Goal: Task Accomplishment & Management: Manage account settings

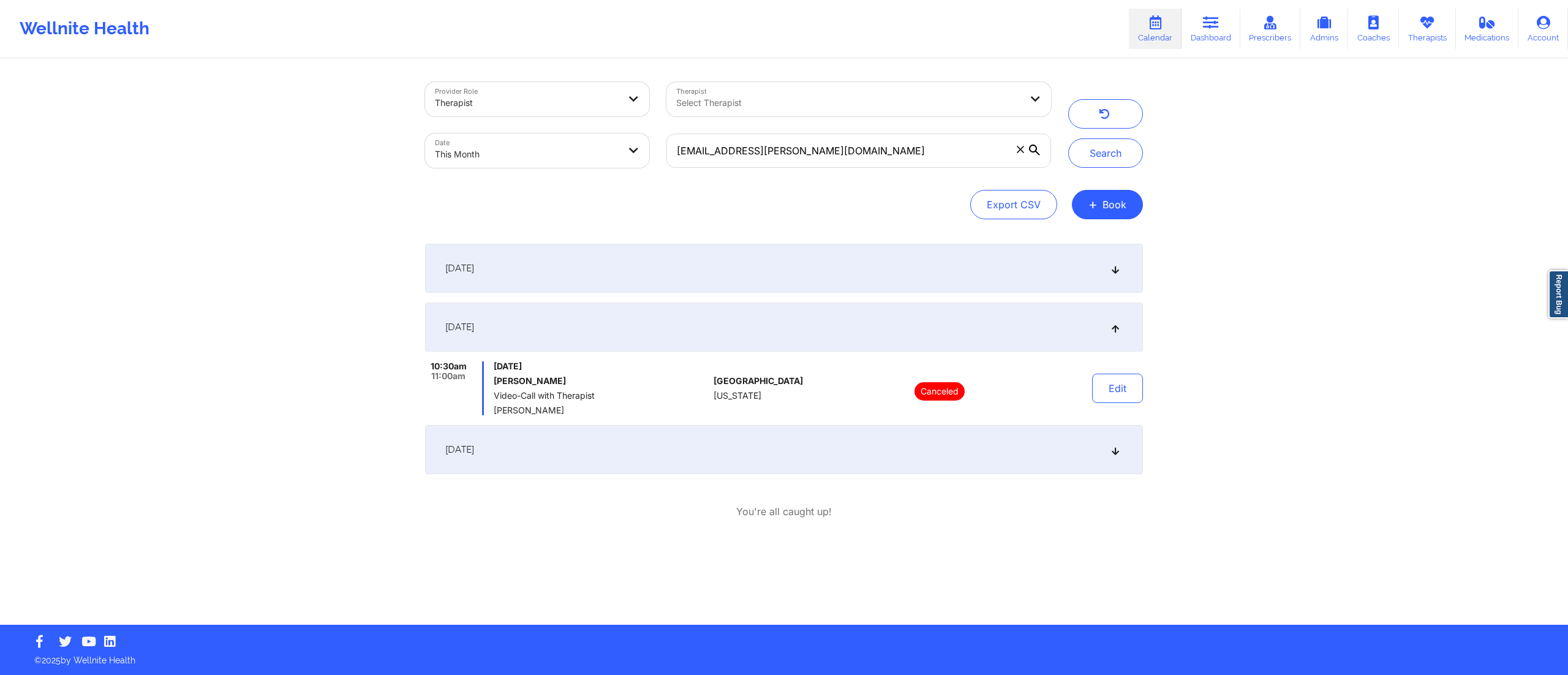
click at [649, 132] on div "Provider Role Therapist Therapist Select Therapist Date This Month reynita.mcmi…" at bounding box center [738, 124] width 643 height 103
type input "[PERSON_NAME][EMAIL_ADDRESS][PERSON_NAME][DOMAIN_NAME]"
click at [1108, 152] on button "Search" at bounding box center [1105, 153] width 75 height 30
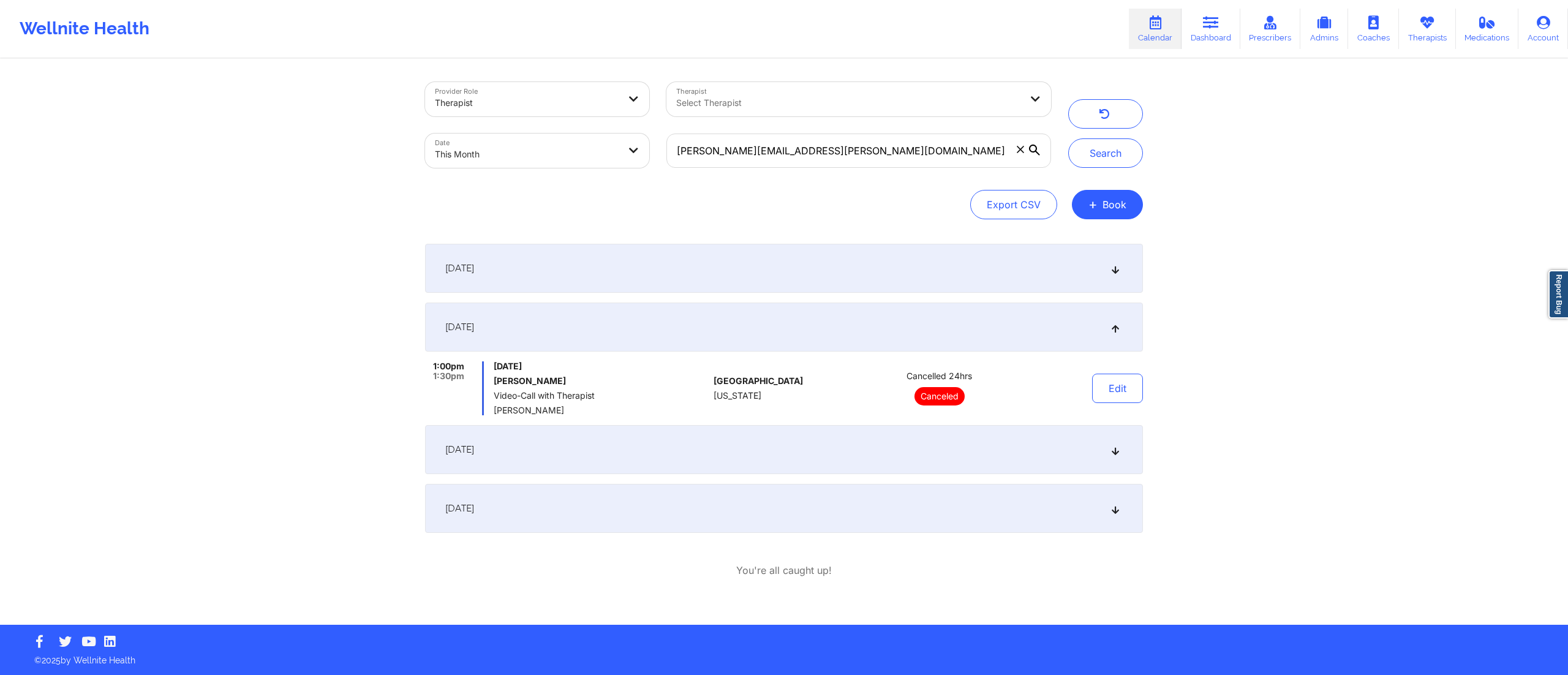
click at [807, 455] on div "September 20, 2025" at bounding box center [784, 450] width 718 height 49
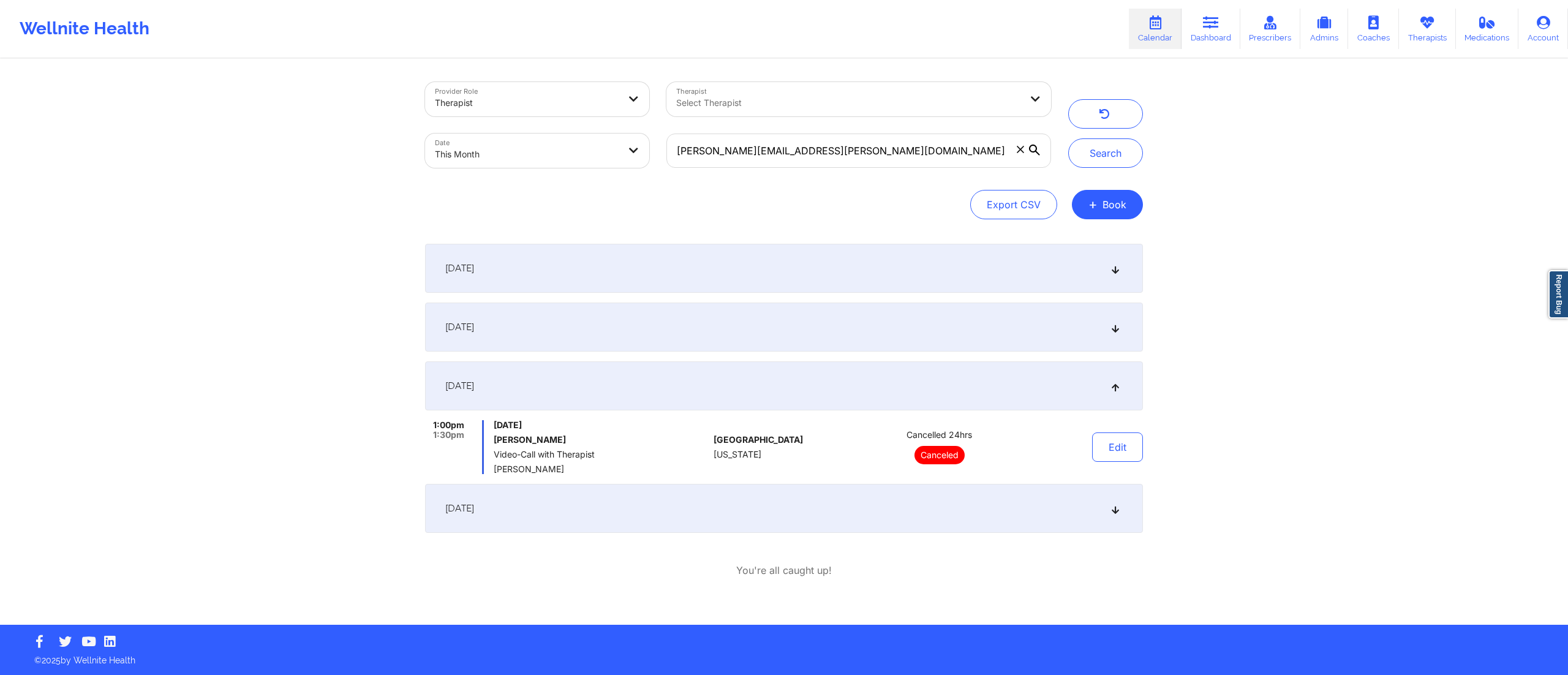
click at [821, 523] on div "September 27, 2025" at bounding box center [784, 509] width 718 height 49
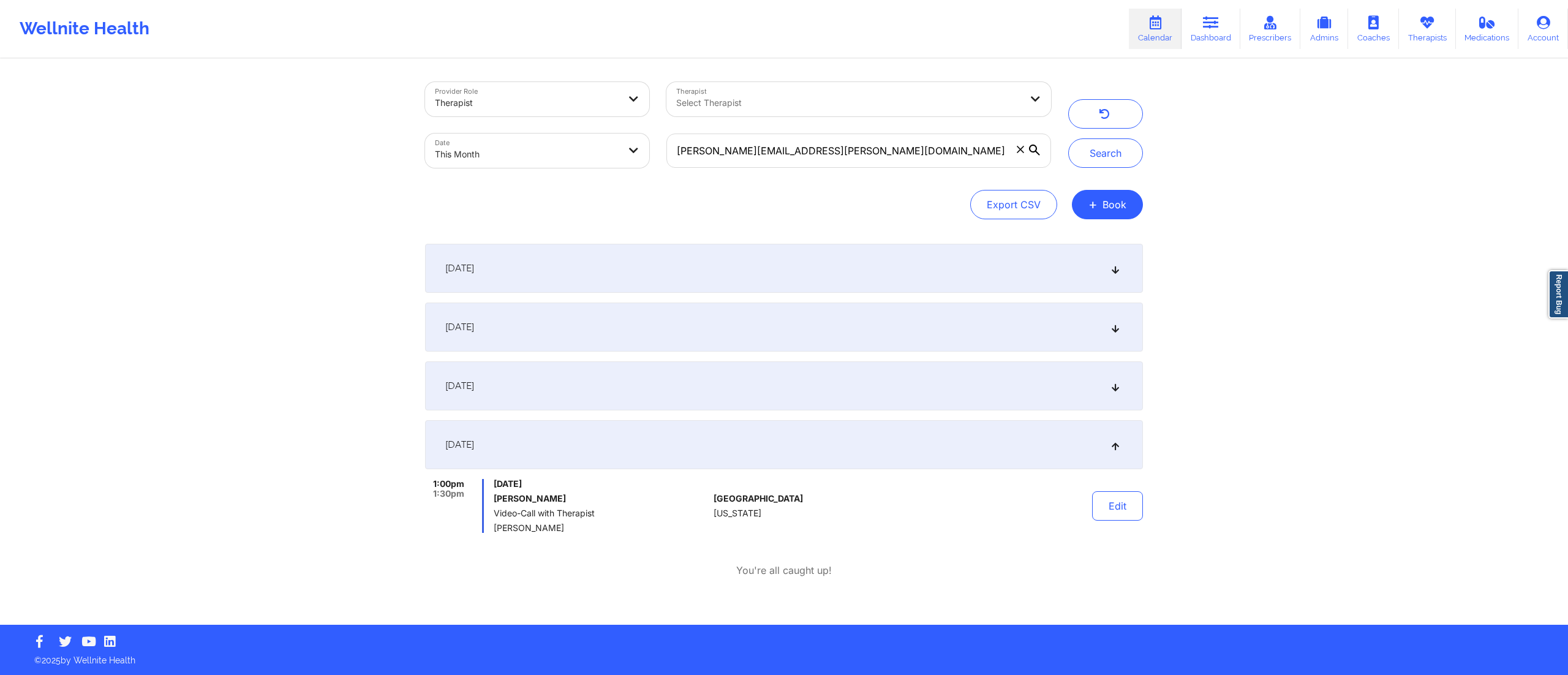
click at [533, 151] on body "Wellnite Health Calendar Dashboard Prescribers Admins Coaches Therapists Medica…" at bounding box center [784, 338] width 1568 height 675
select select "2025-8"
select select "2025-9"
drag, startPoint x: 373, startPoint y: 190, endPoint x: 385, endPoint y: 183, distance: 13.9
select select "2025-8"
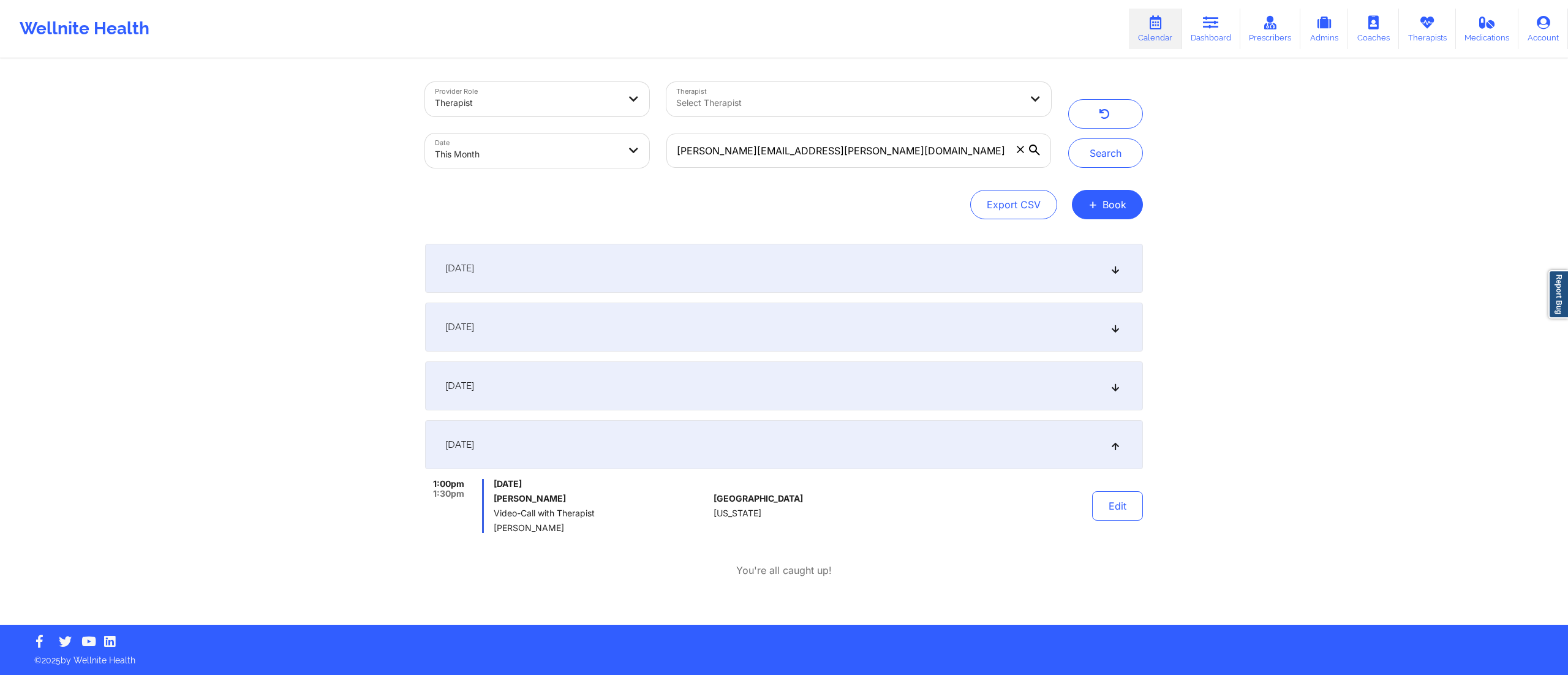
select select "2025-9"
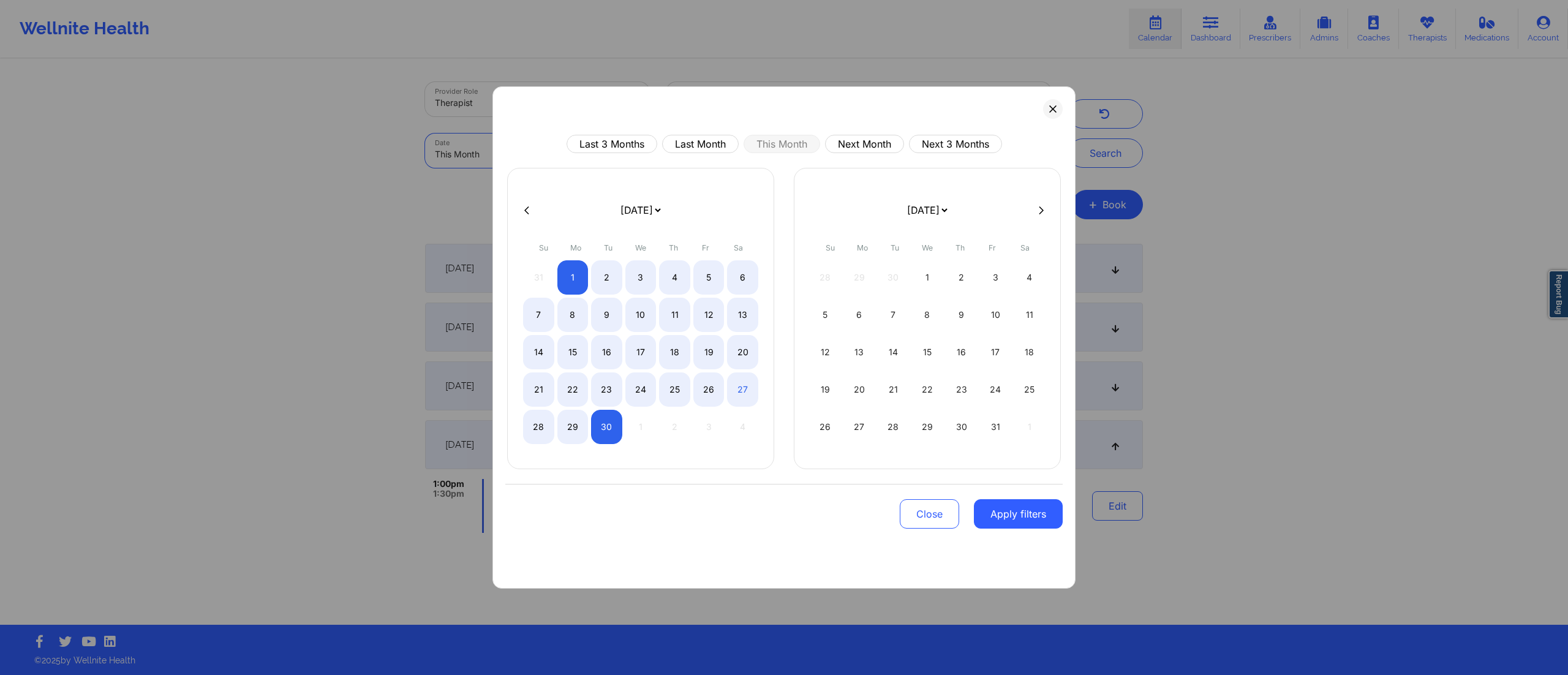
click at [546, 166] on body "Wellnite Health Calendar Dashboard Prescribers Admins Coaches Therapists Medica…" at bounding box center [784, 338] width 1568 height 675
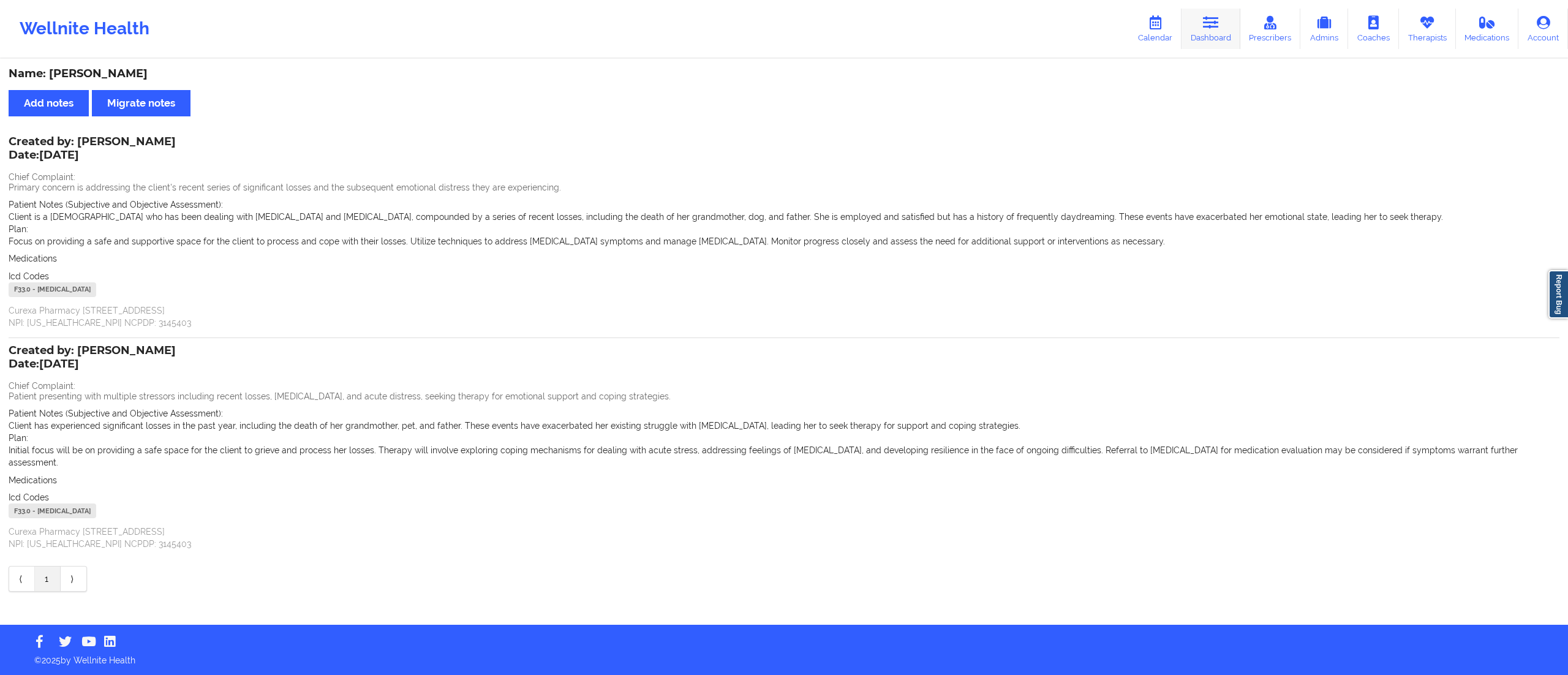
click at [1206, 31] on link "Dashboard" at bounding box center [1211, 29] width 59 height 41
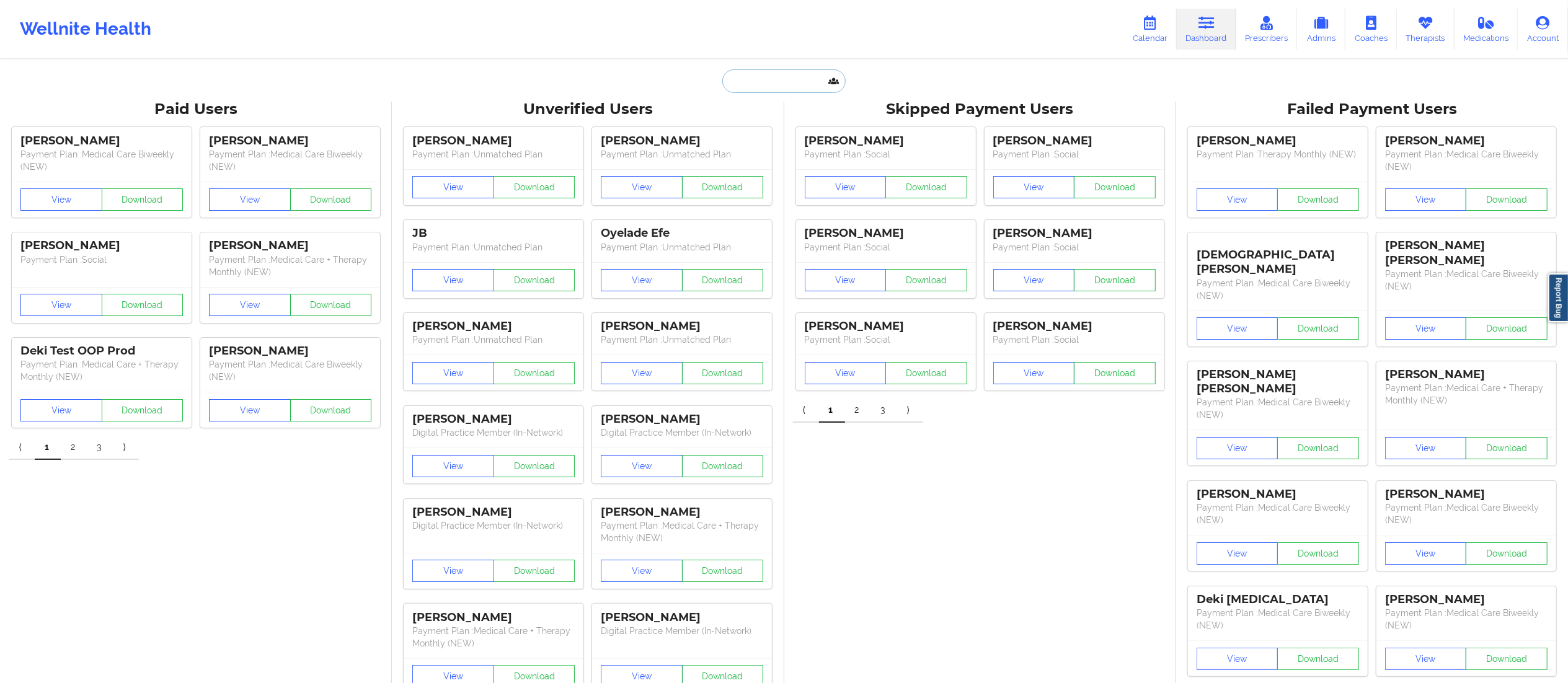
click at [810, 75] on input "text" at bounding box center [784, 81] width 123 height 24
paste input "[PERSON_NAME][EMAIL_ADDRESS][PERSON_NAME][DOMAIN_NAME]"
type input "[PERSON_NAME][EMAIL_ADDRESS][PERSON_NAME][DOMAIN_NAME]"
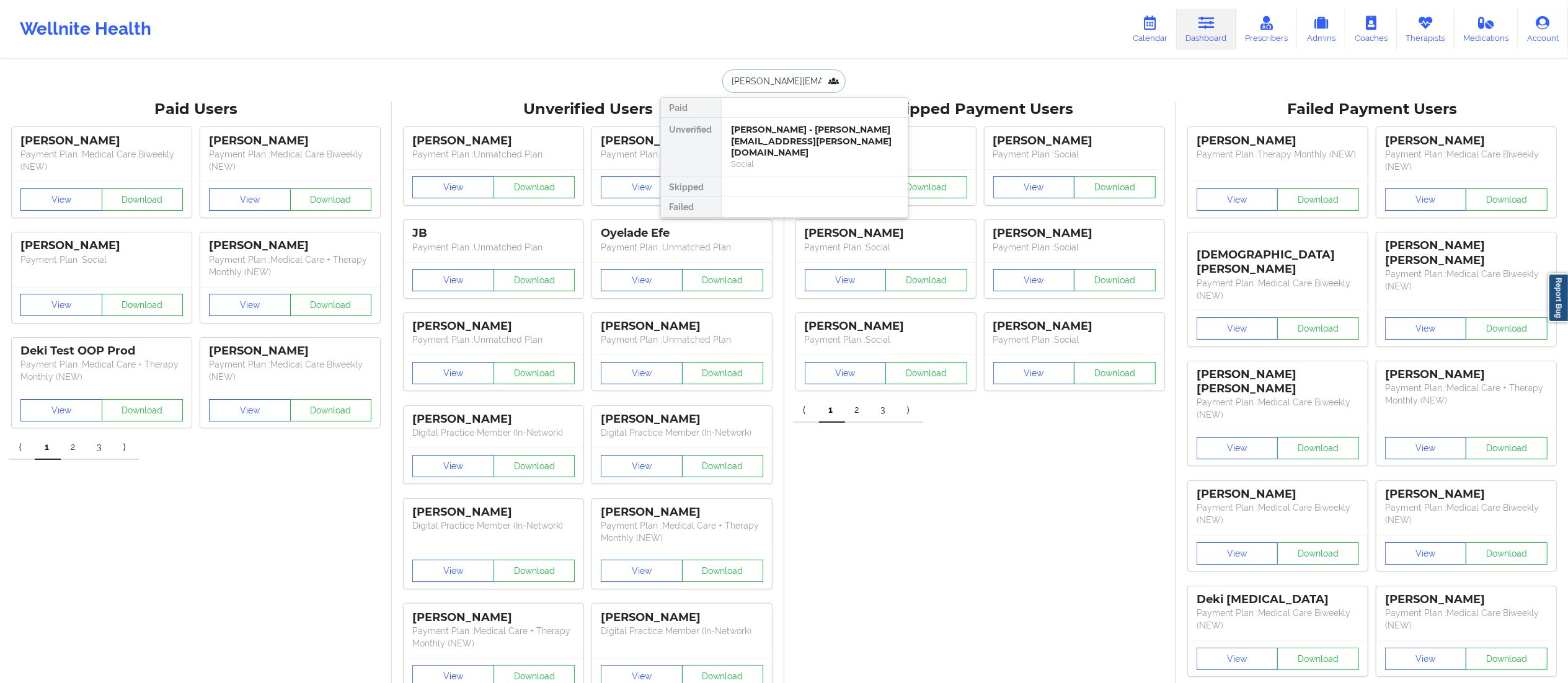
scroll to position [0, 8]
click at [804, 146] on div "[PERSON_NAME] - [PERSON_NAME][EMAIL_ADDRESS][PERSON_NAME][DOMAIN_NAME]" at bounding box center [815, 141] width 166 height 35
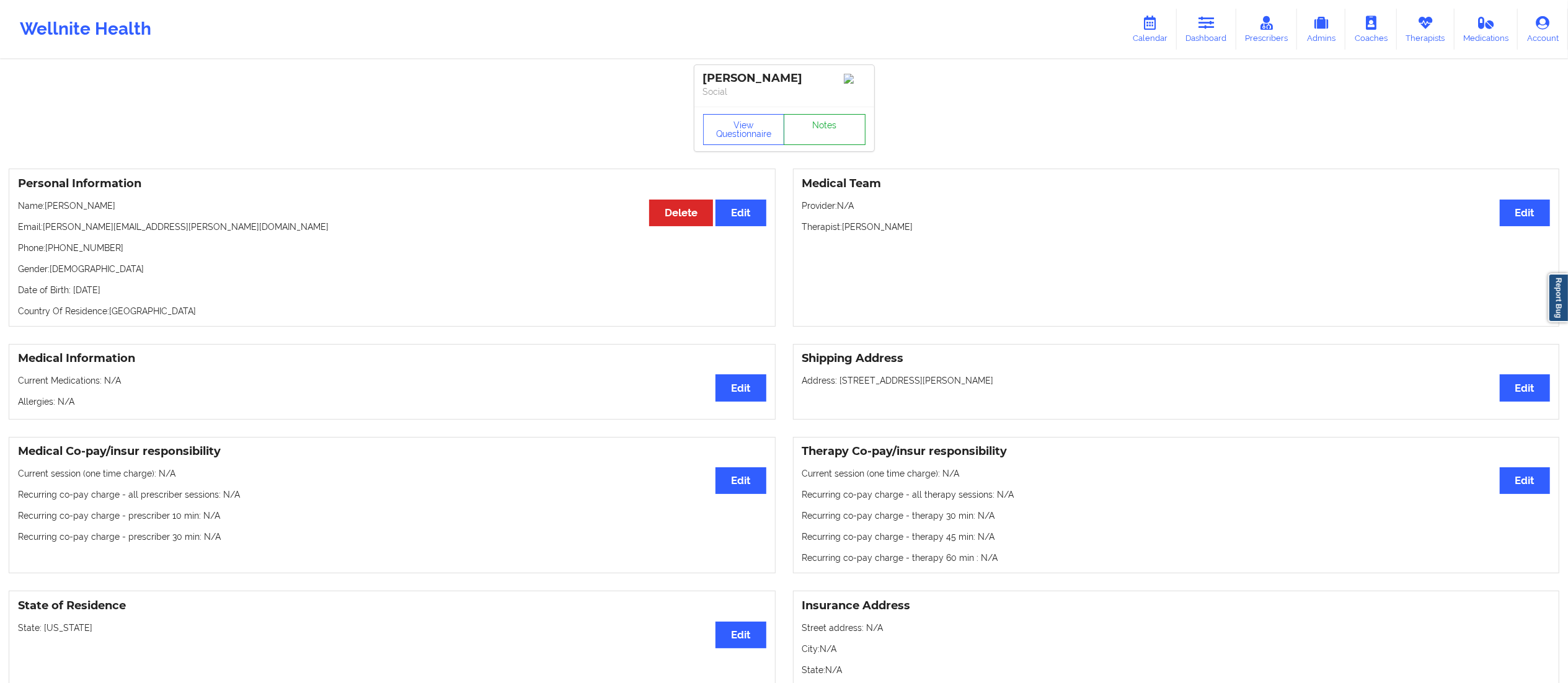
click at [819, 139] on link "Notes" at bounding box center [824, 130] width 82 height 31
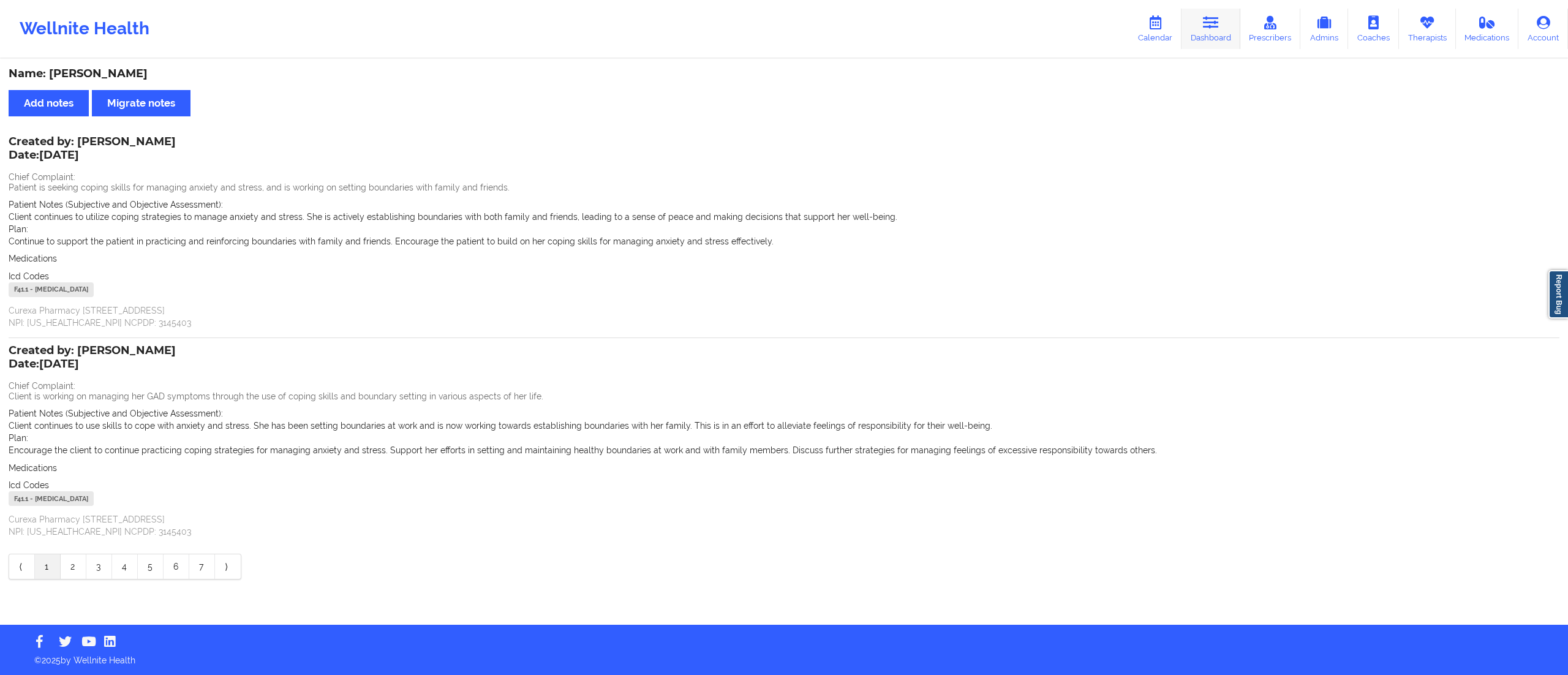
click at [1221, 38] on link "Dashboard" at bounding box center [1211, 29] width 59 height 41
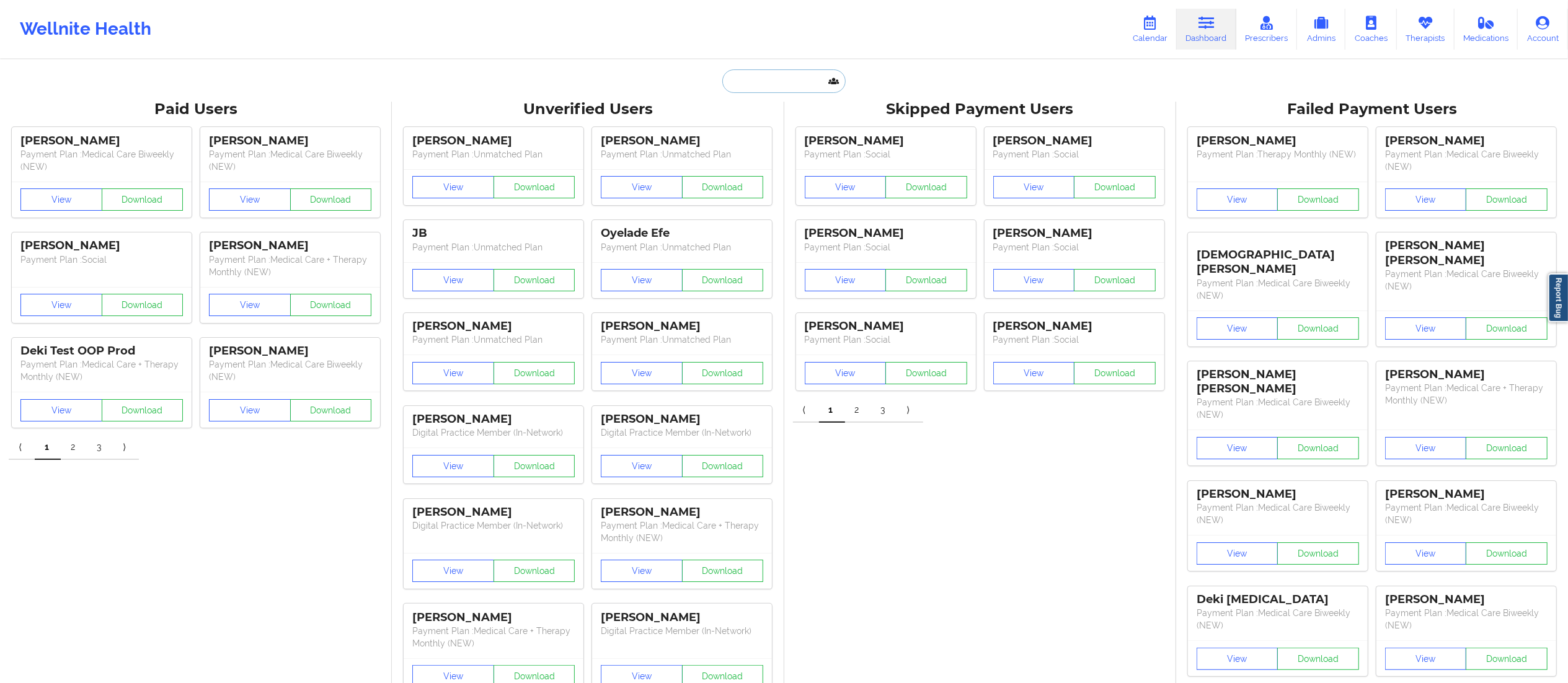
click at [771, 69] on input "text" at bounding box center [784, 81] width 123 height 24
paste input "[PERSON_NAME]"
type input "[PERSON_NAME]"
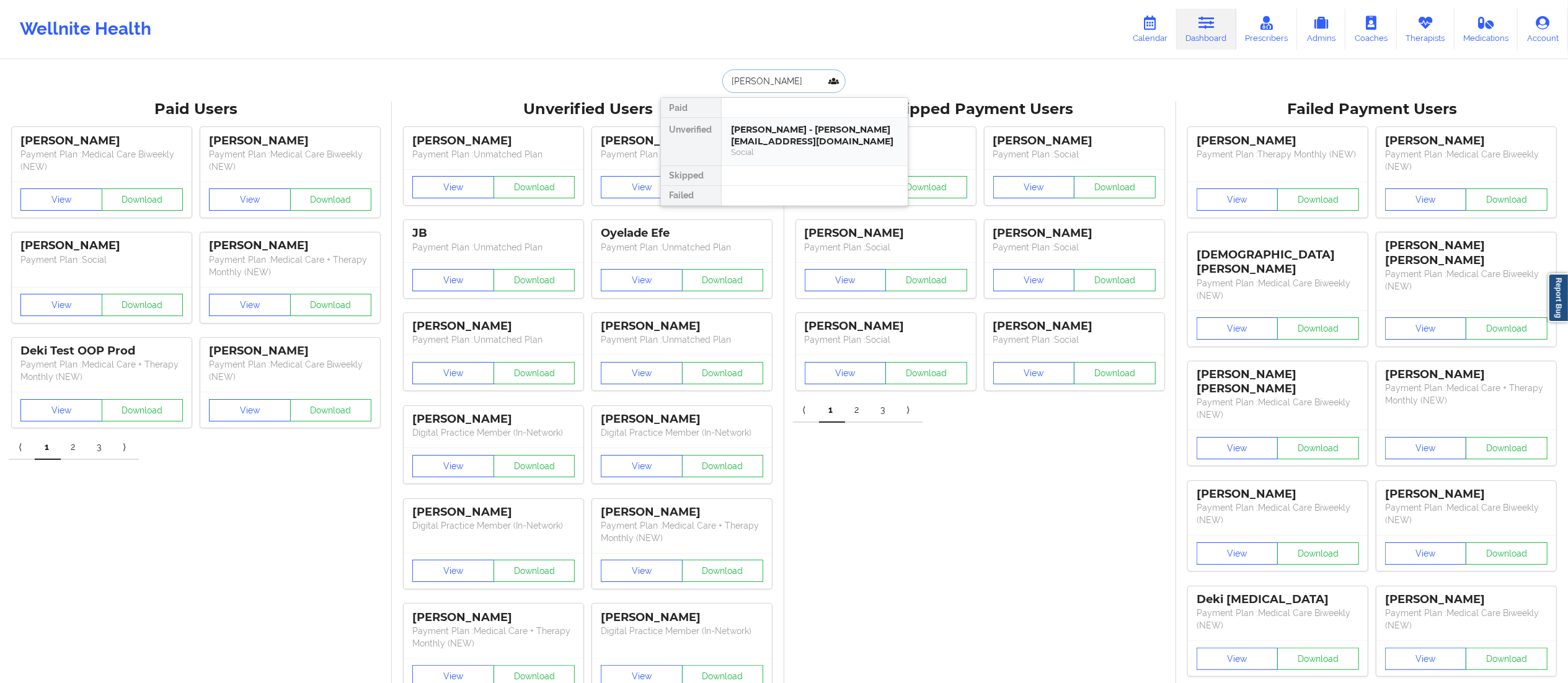
click at [806, 149] on div "Social" at bounding box center [815, 152] width 166 height 11
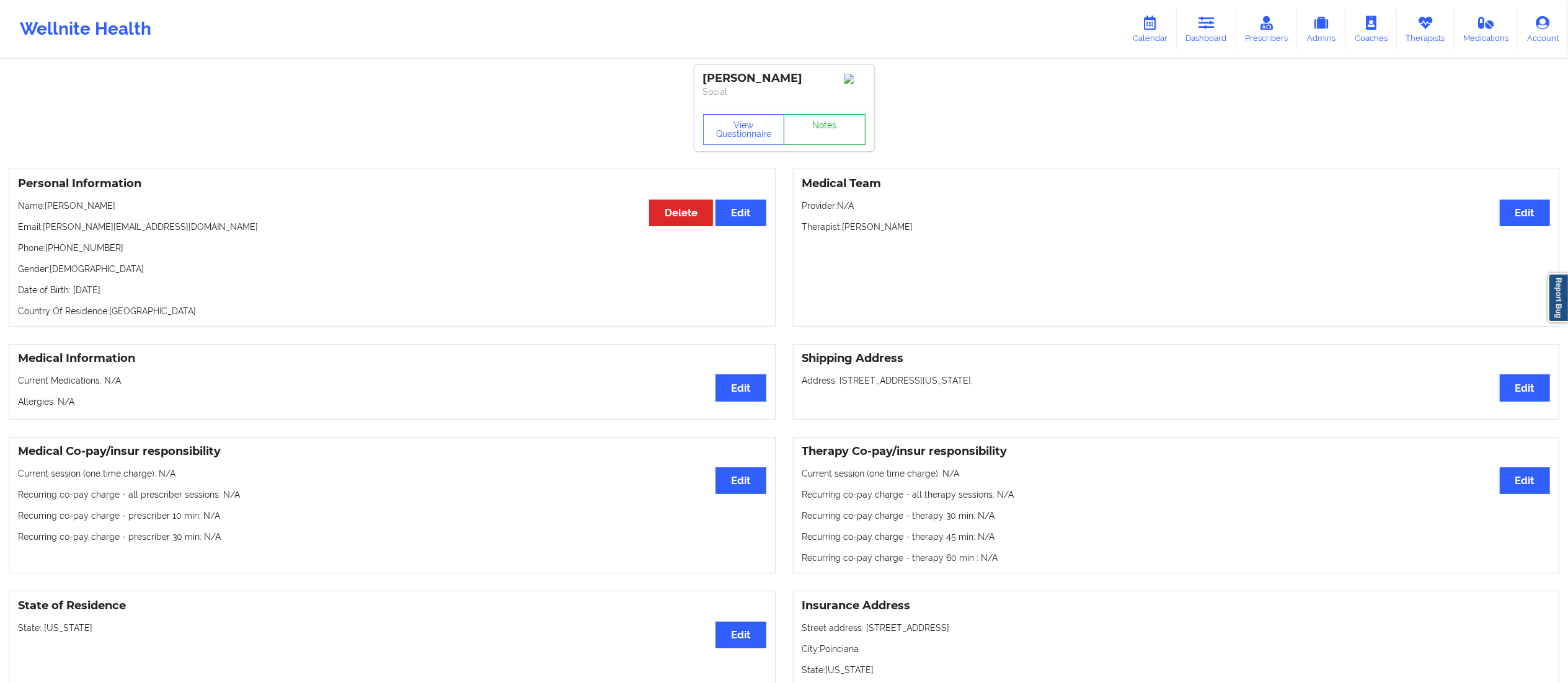
click at [820, 130] on link "Notes" at bounding box center [824, 130] width 82 height 31
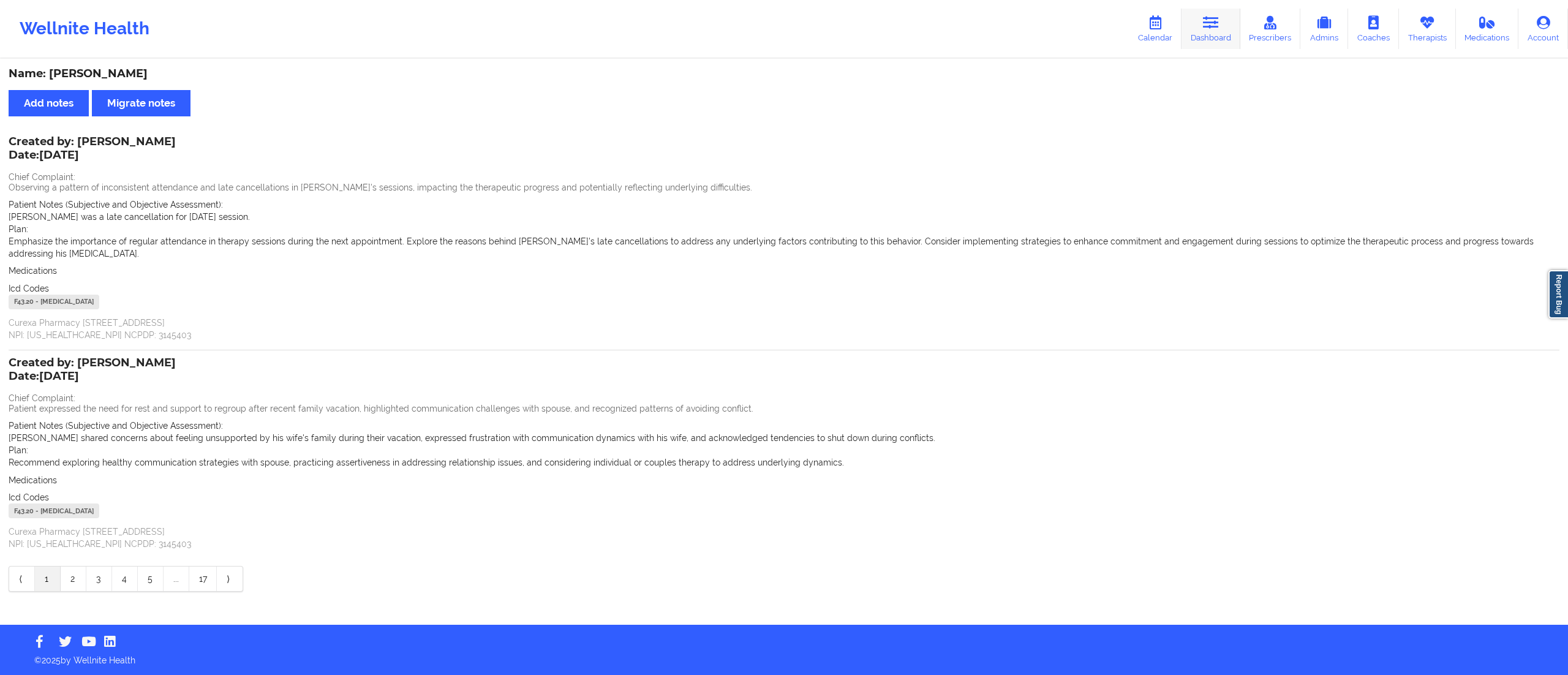
click at [1206, 30] on link "Dashboard" at bounding box center [1211, 29] width 59 height 41
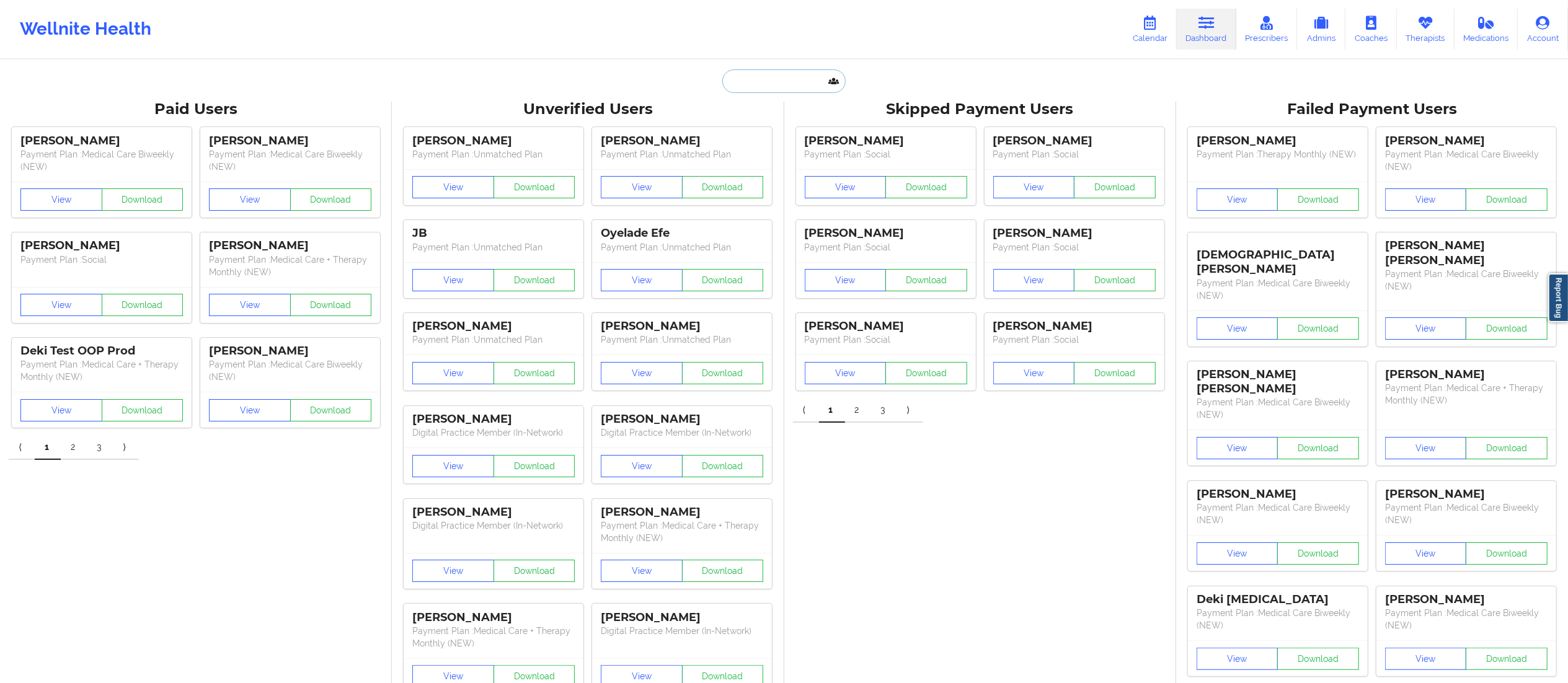
click at [805, 82] on input "text" at bounding box center [784, 81] width 123 height 24
paste input "[EMAIL_ADDRESS][DOMAIN_NAME]"
type input "[EMAIL_ADDRESS][DOMAIN_NAME]"
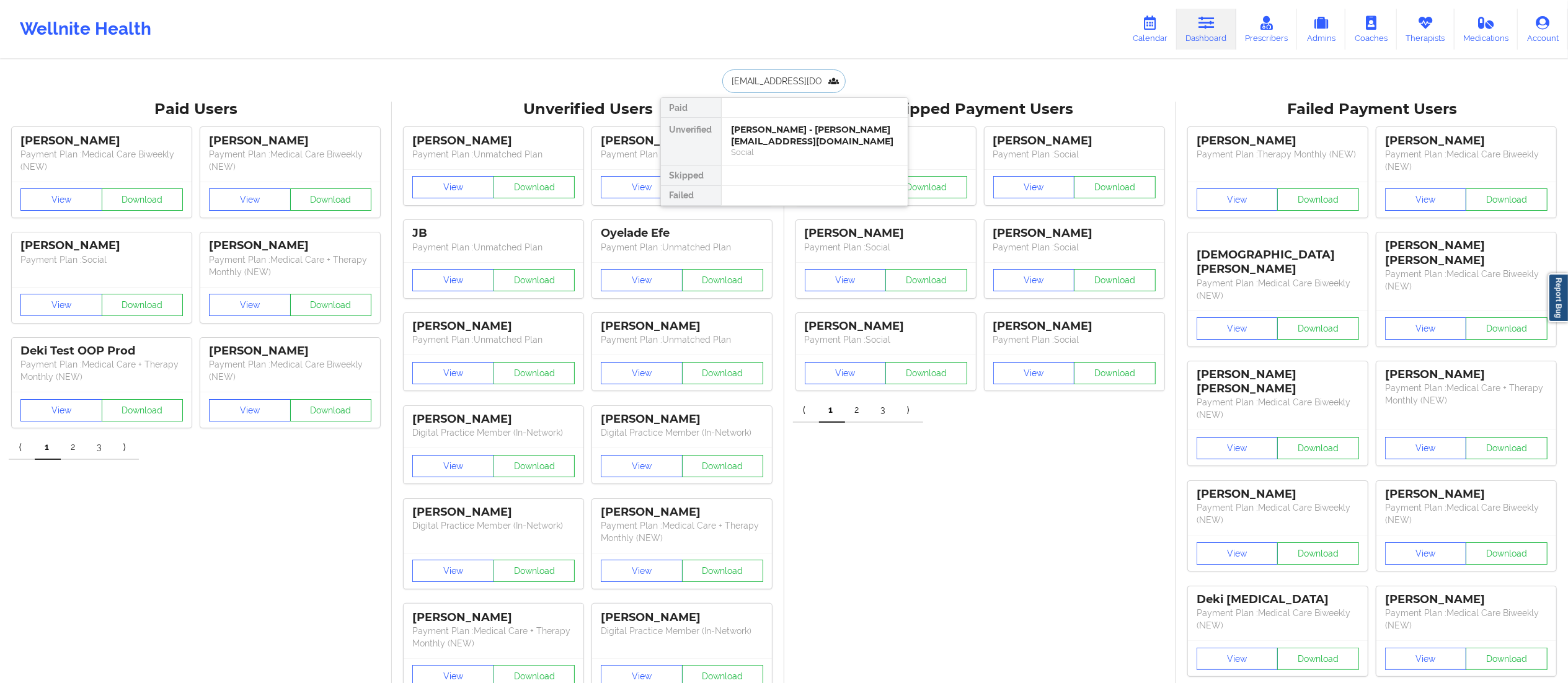
scroll to position [0, 12]
click at [795, 151] on div "Social" at bounding box center [815, 152] width 166 height 11
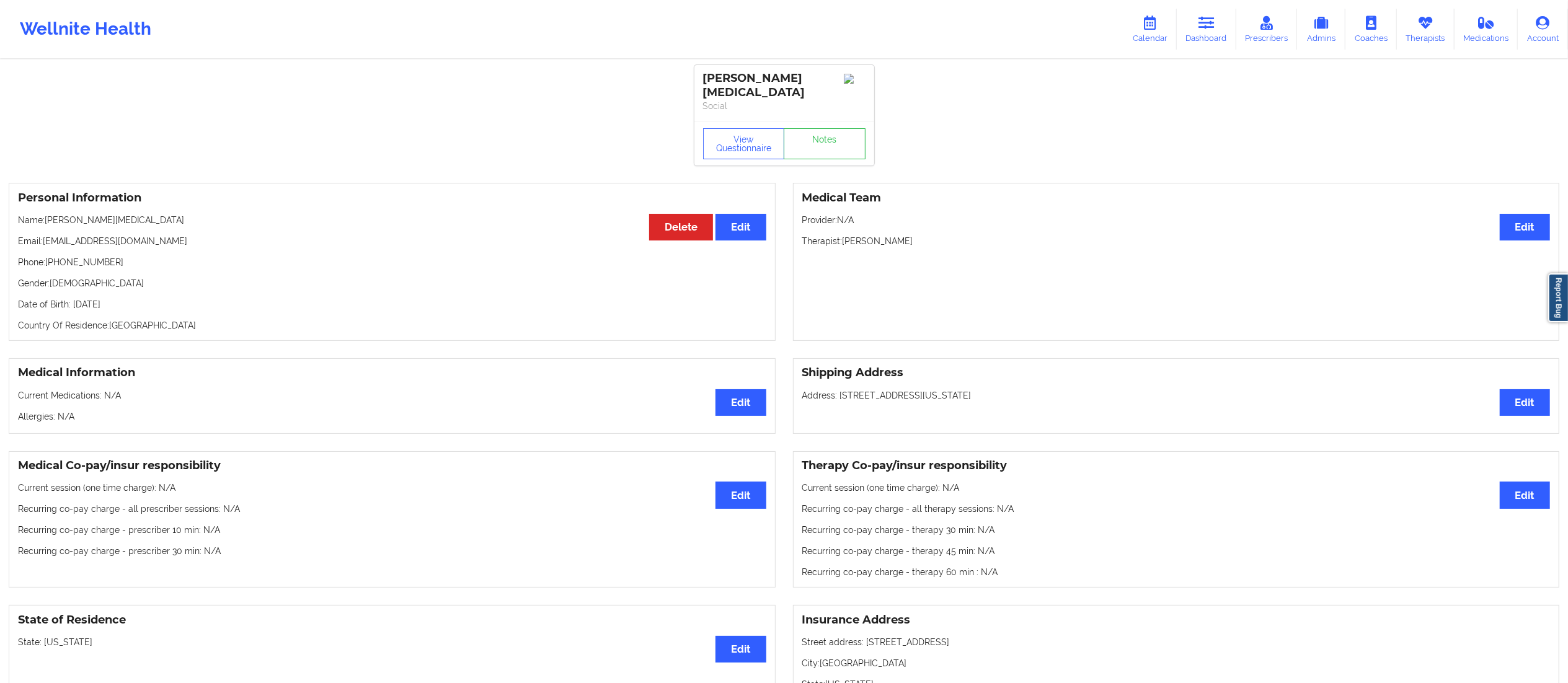
click at [819, 153] on div "View Questionnaire Notes" at bounding box center [784, 143] width 180 height 45
click at [817, 140] on link "Notes" at bounding box center [824, 144] width 82 height 31
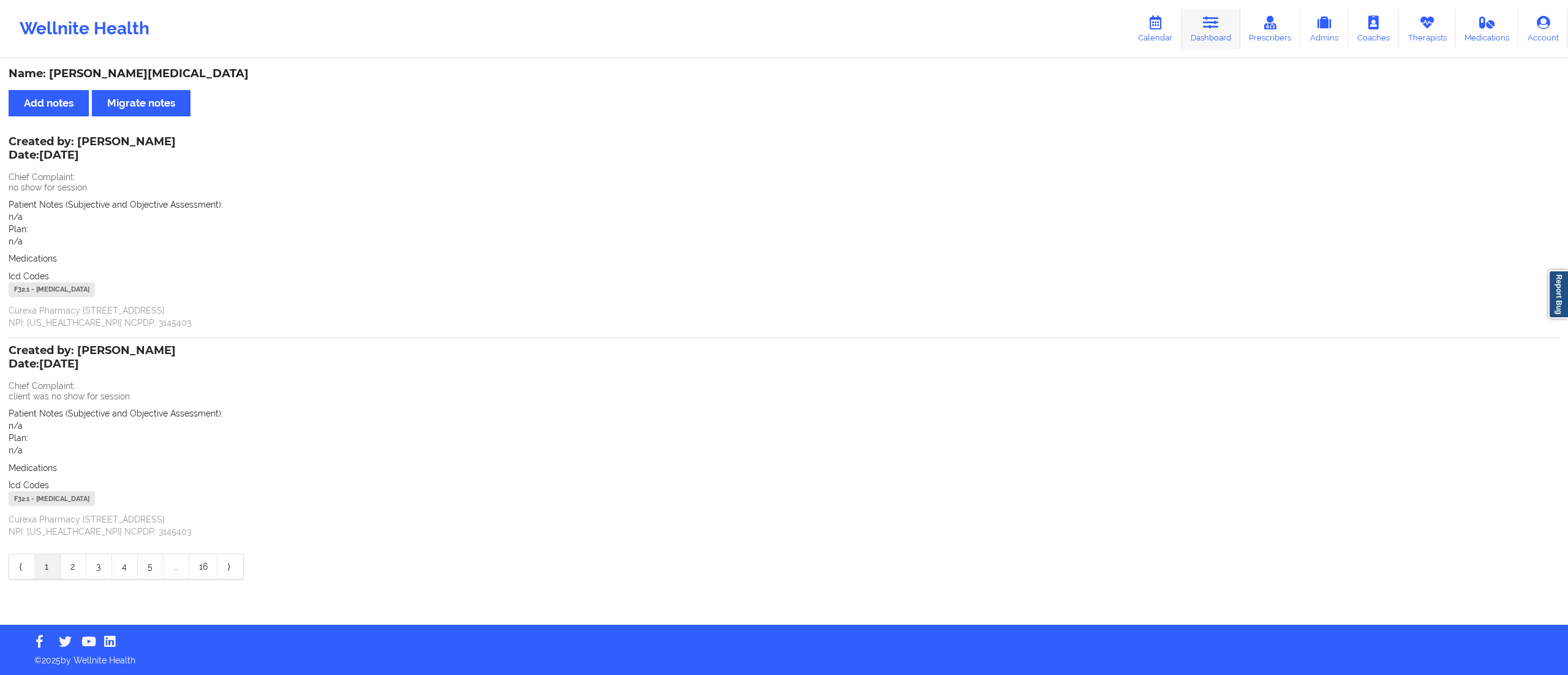
click at [1221, 27] on link "Dashboard" at bounding box center [1211, 29] width 59 height 41
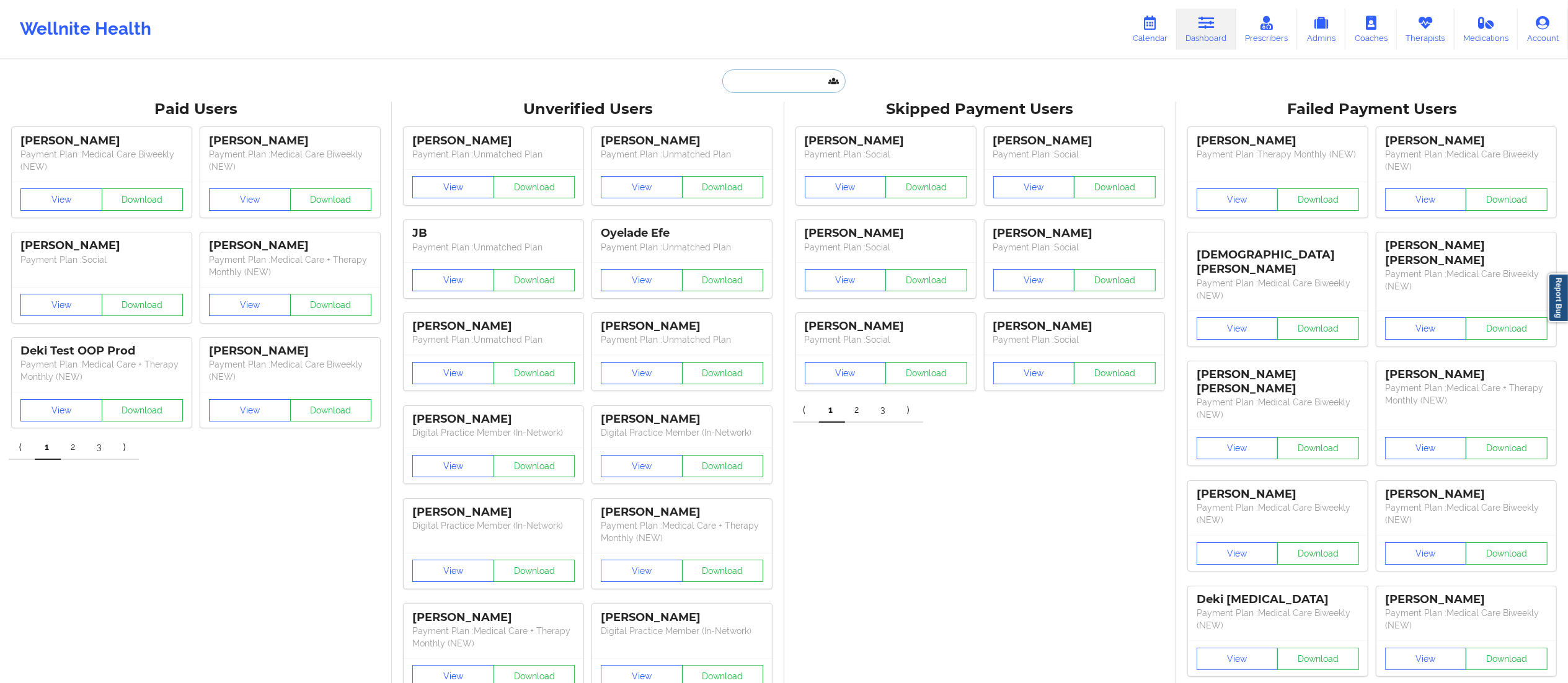
click at [772, 77] on input "text" at bounding box center [784, 81] width 123 height 24
paste input "[EMAIL_ADDRESS][DOMAIN_NAME]"
type input "[EMAIL_ADDRESS][DOMAIN_NAME]"
click at [789, 140] on div "[PERSON_NAME] - [EMAIL_ADDRESS][DOMAIN_NAME]" at bounding box center [815, 135] width 166 height 23
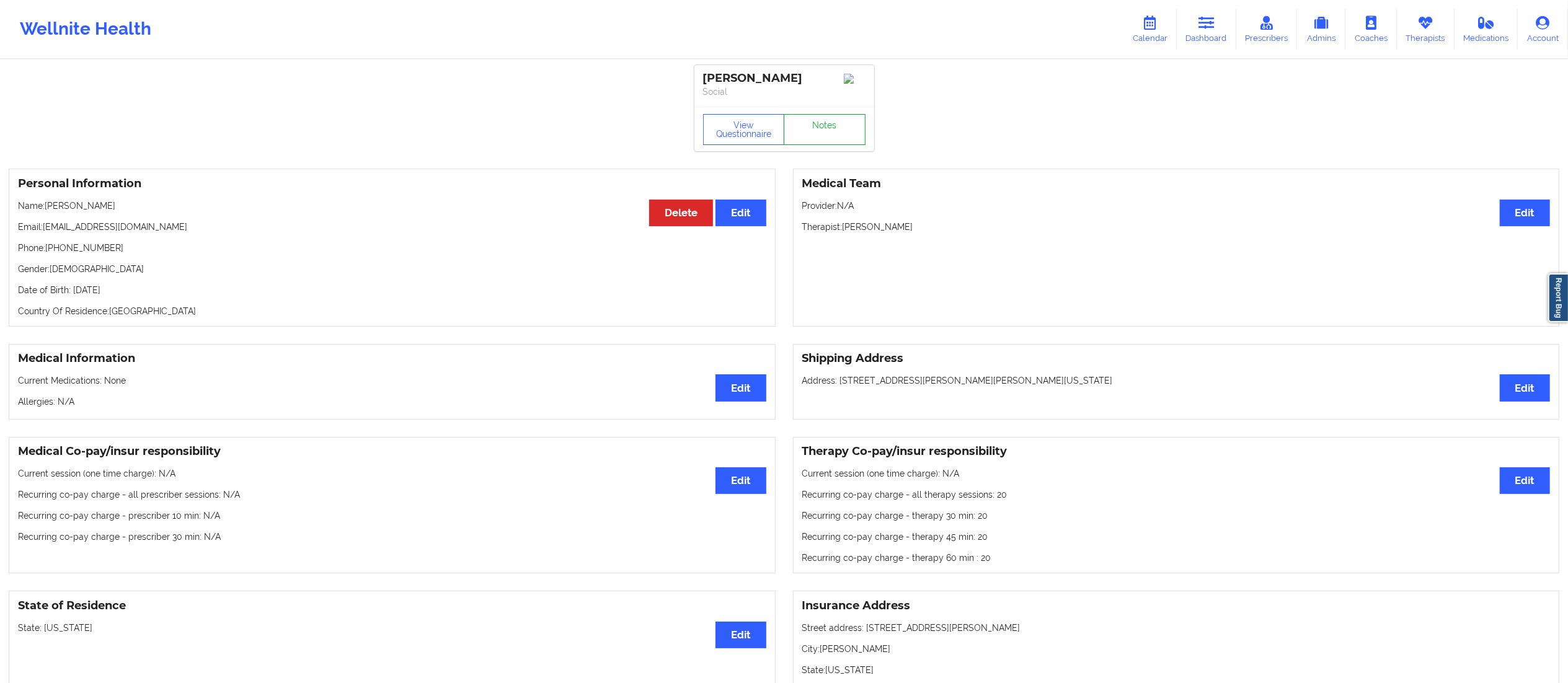
click at [800, 124] on link "Notes" at bounding box center [824, 130] width 82 height 31
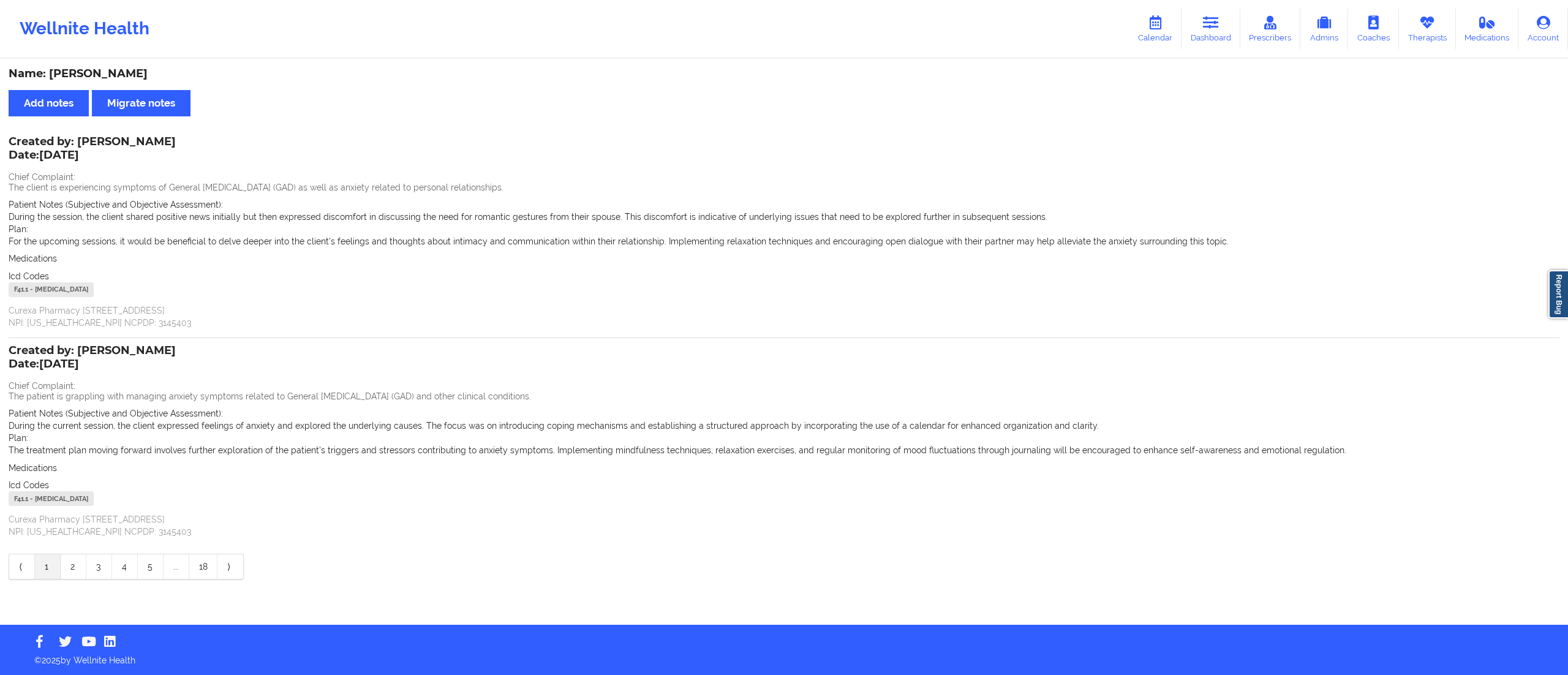
drag, startPoint x: 1203, startPoint y: 27, endPoint x: 1174, endPoint y: 56, distance: 41.0
click at [1203, 27] on link "Dashboard" at bounding box center [1211, 29] width 59 height 41
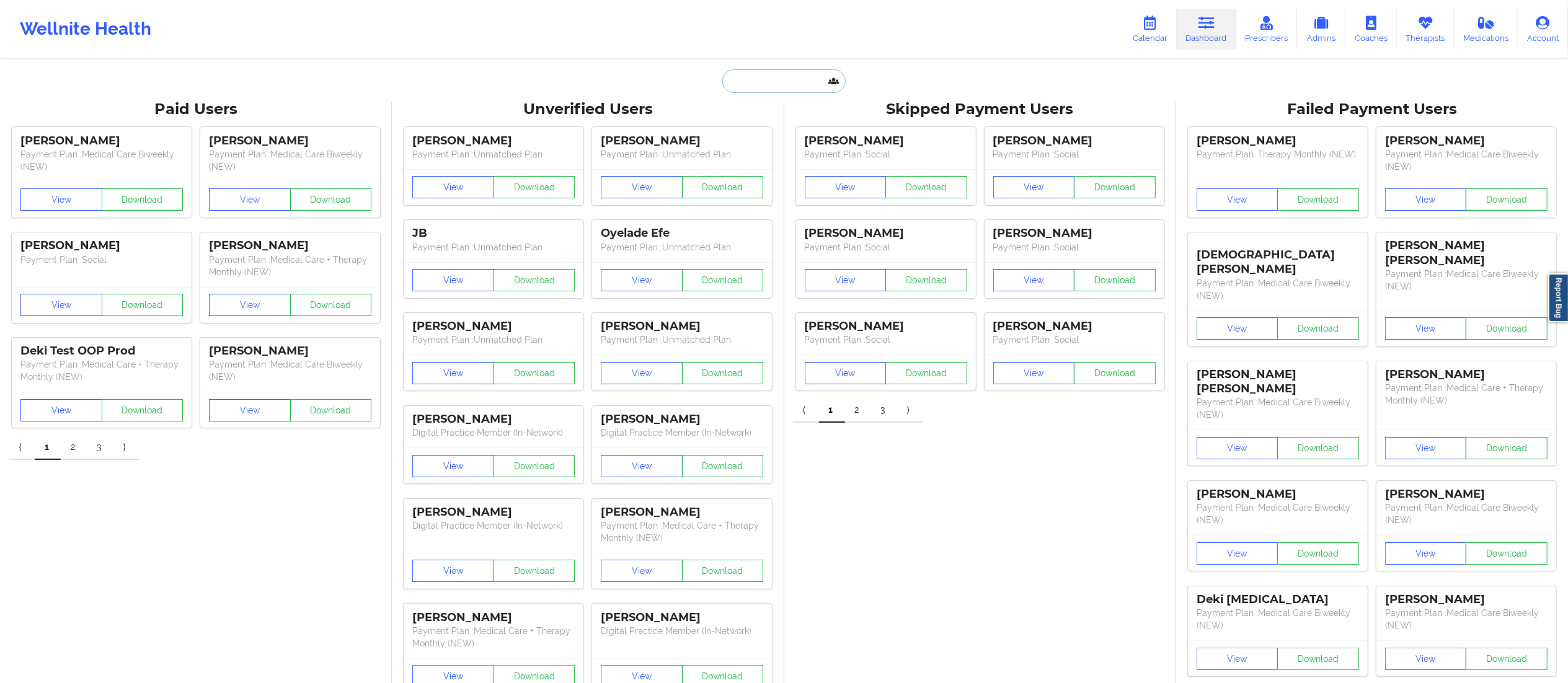
click at [807, 85] on input "text" at bounding box center [784, 81] width 123 height 24
paste input "[EMAIL_ADDRESS][DOMAIN_NAME]"
type input "[EMAIL_ADDRESS][DOMAIN_NAME]"
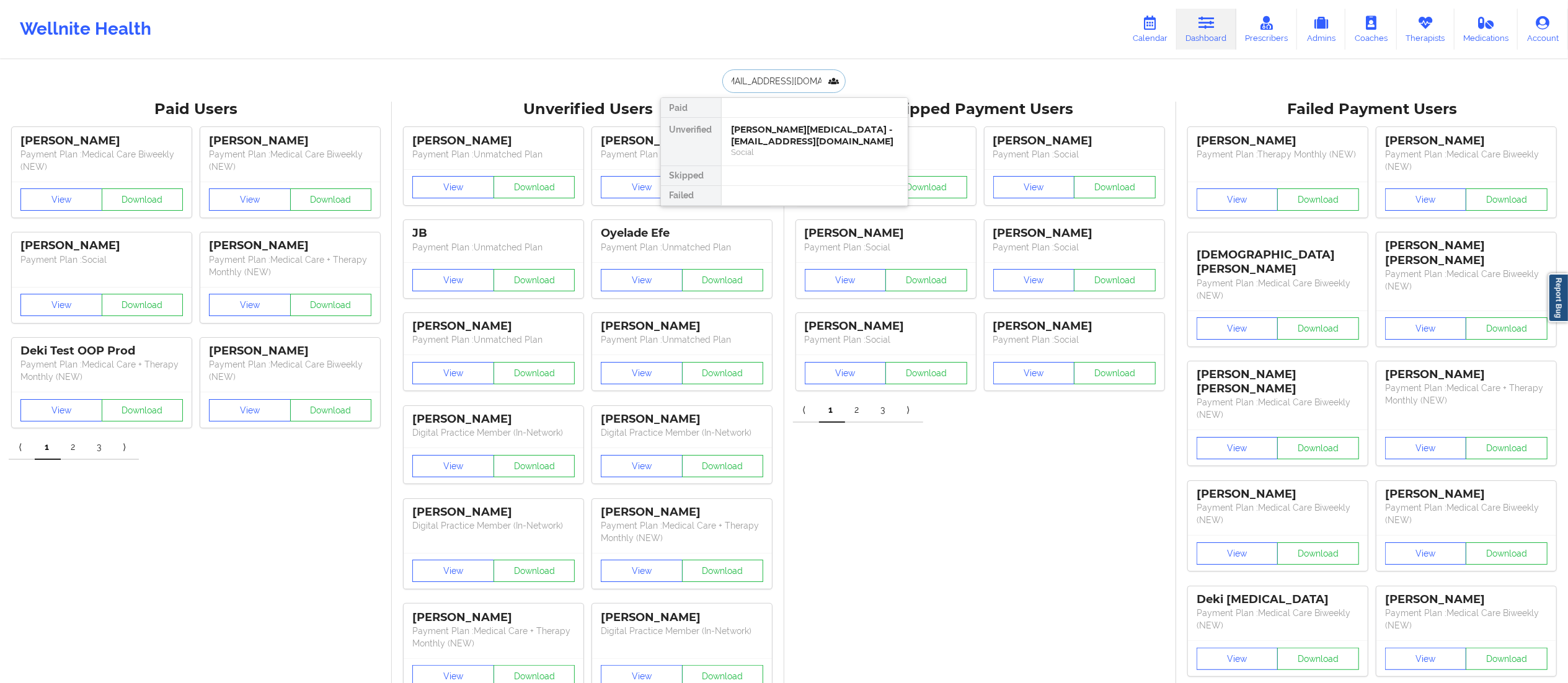
click at [807, 141] on div "[PERSON_NAME][MEDICAL_DATA] - [EMAIL_ADDRESS][DOMAIN_NAME]" at bounding box center [815, 135] width 166 height 23
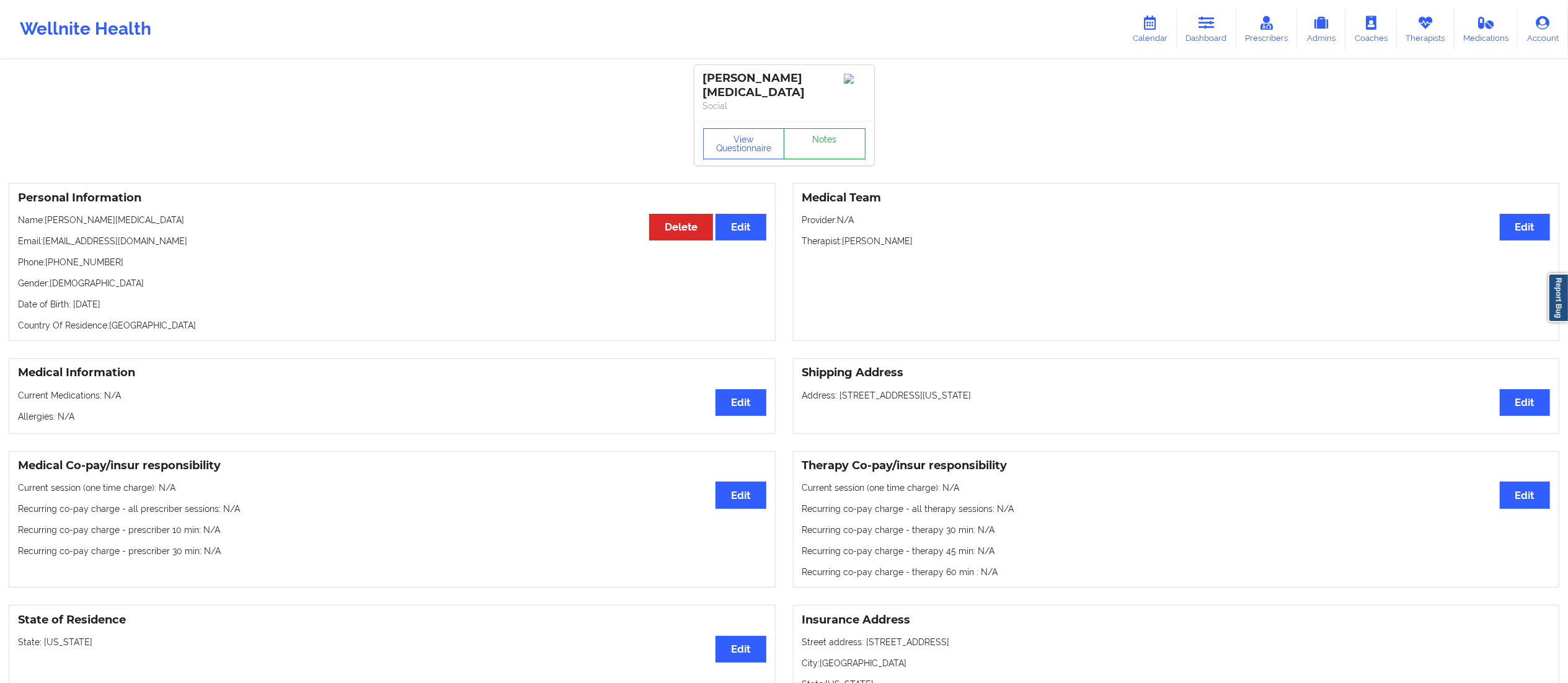
click at [806, 134] on link "Notes" at bounding box center [824, 144] width 82 height 31
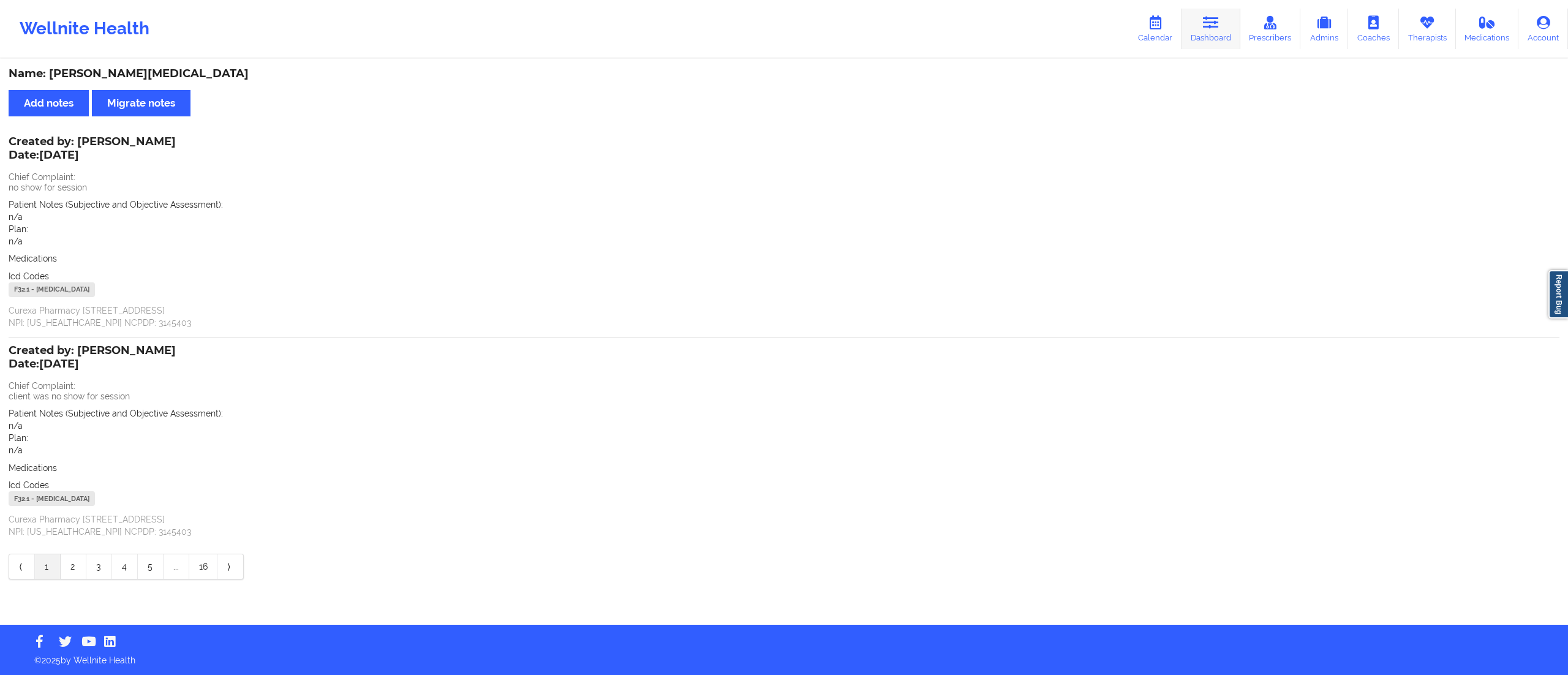
click at [1225, 22] on link "Dashboard" at bounding box center [1211, 29] width 59 height 41
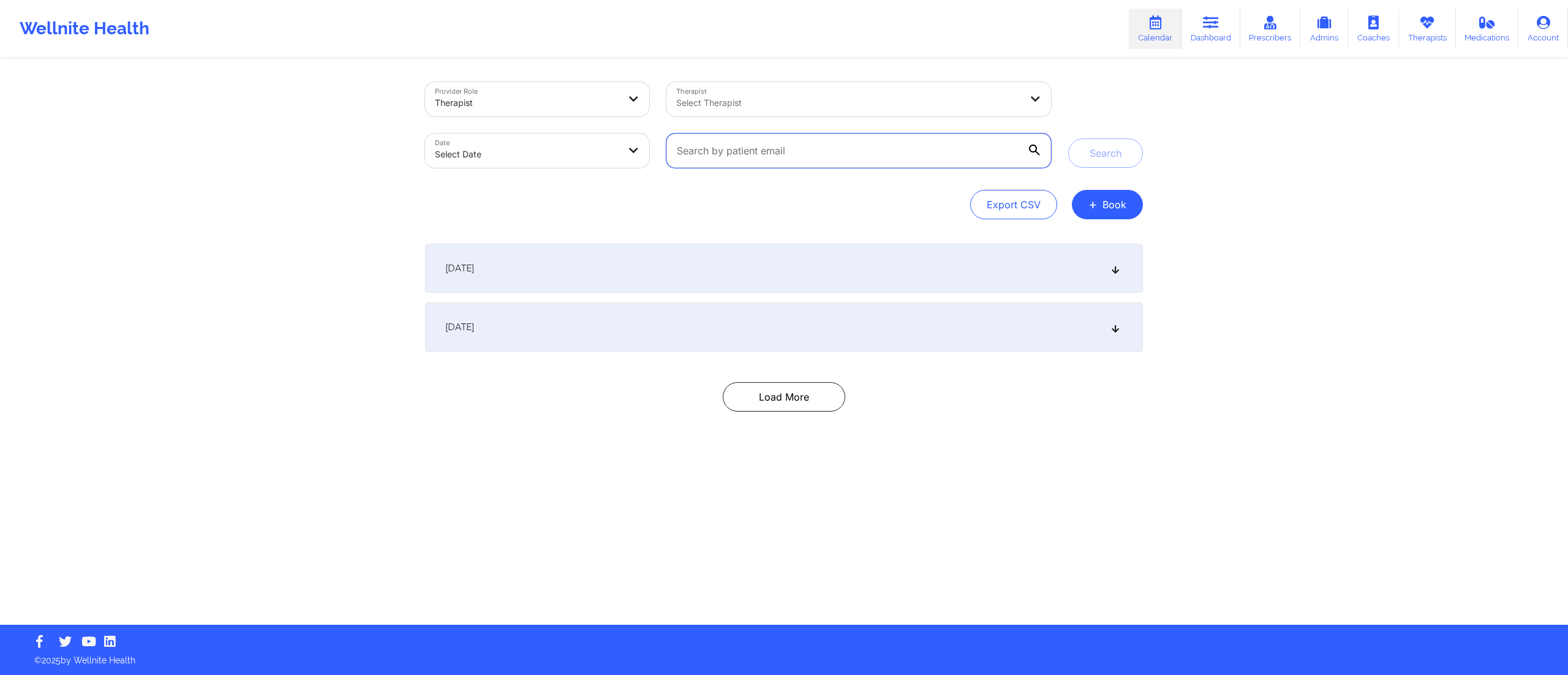
click at [758, 141] on input "text" at bounding box center [859, 151] width 385 height 34
paste input "[PERSON_NAME][EMAIL_ADDRESS][PERSON_NAME][DOMAIN_NAME]"
type input "[PERSON_NAME][EMAIL_ADDRESS][PERSON_NAME][DOMAIN_NAME]"
click at [1099, 171] on div "Provider Role Therapist Therapist Select Therapist Date Select Date christina.b…" at bounding box center [784, 124] width 735 height 103
click at [1099, 162] on button "Search" at bounding box center [1105, 153] width 75 height 30
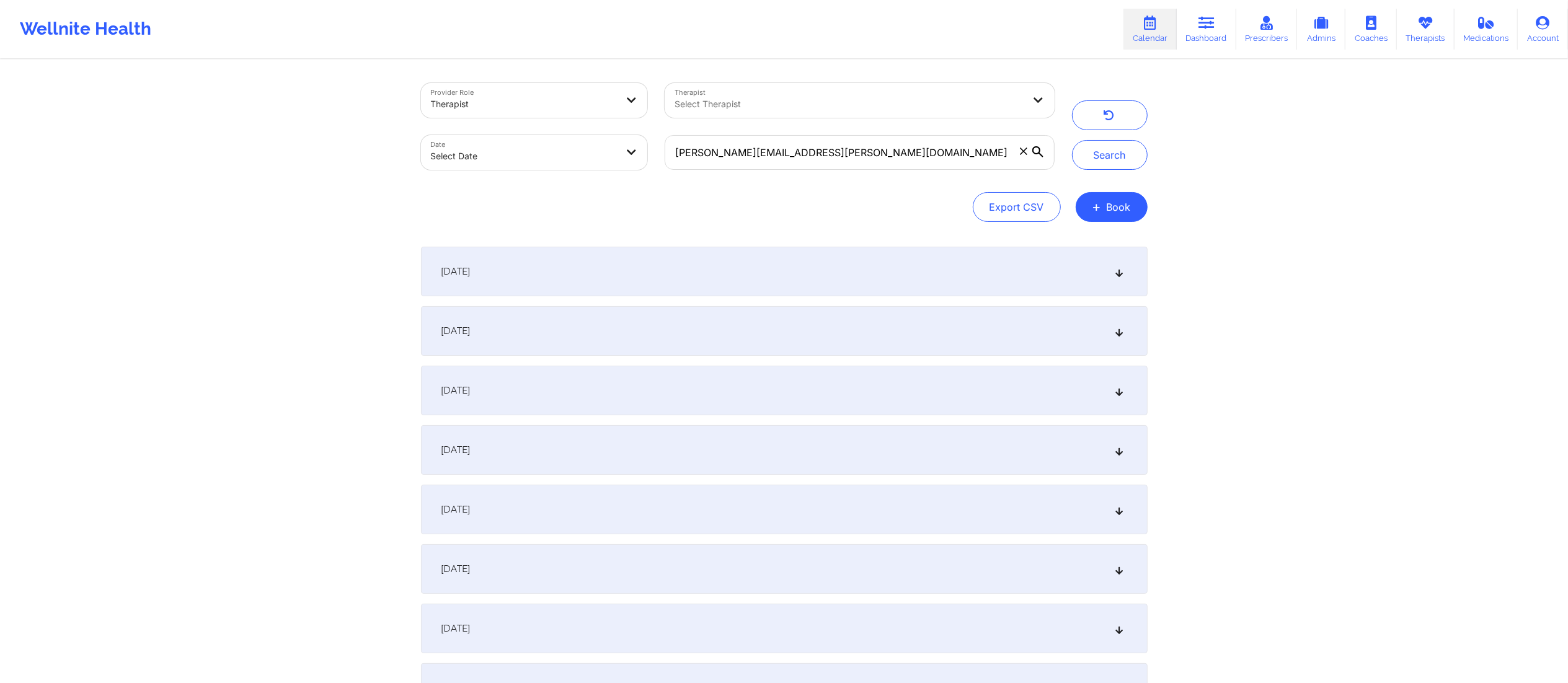
scroll to position [513, 0]
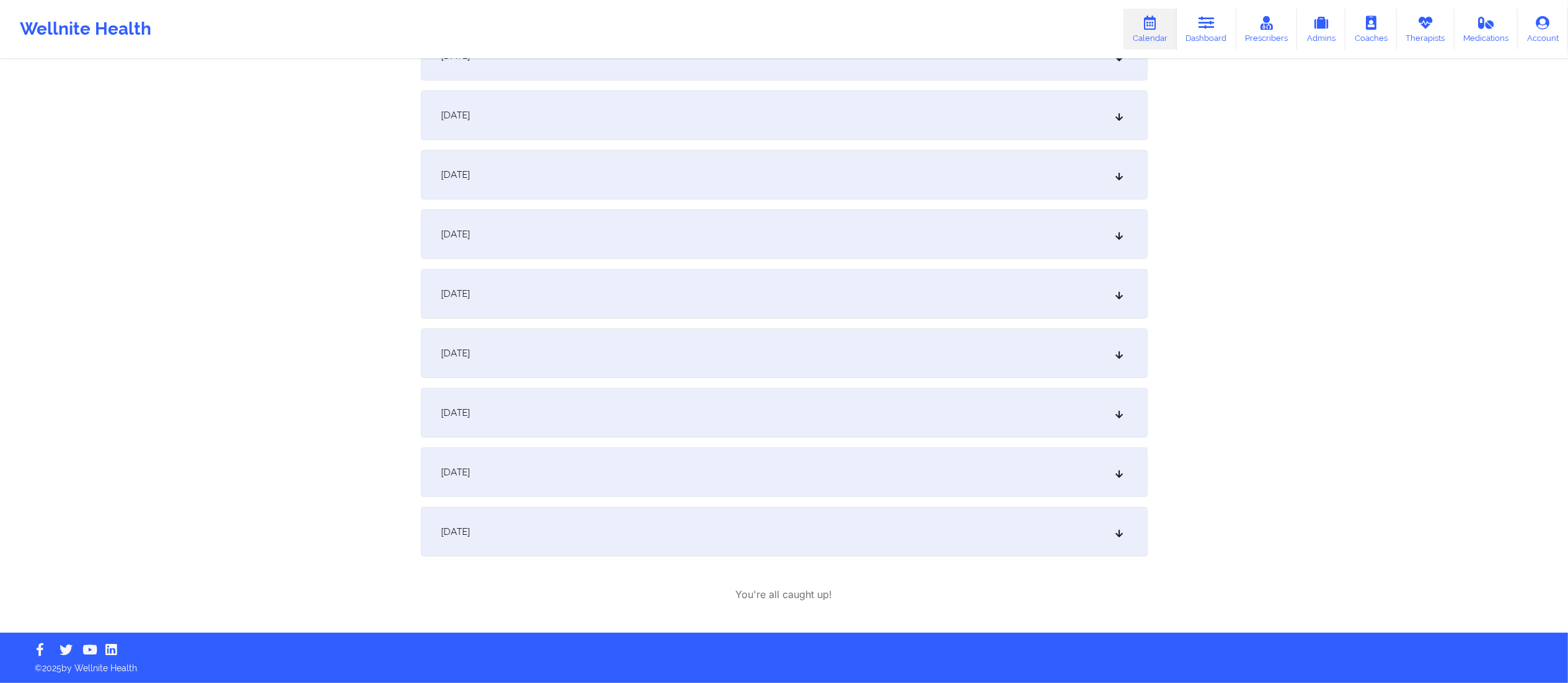
click at [703, 355] on div "December 6, 2025" at bounding box center [784, 353] width 727 height 50
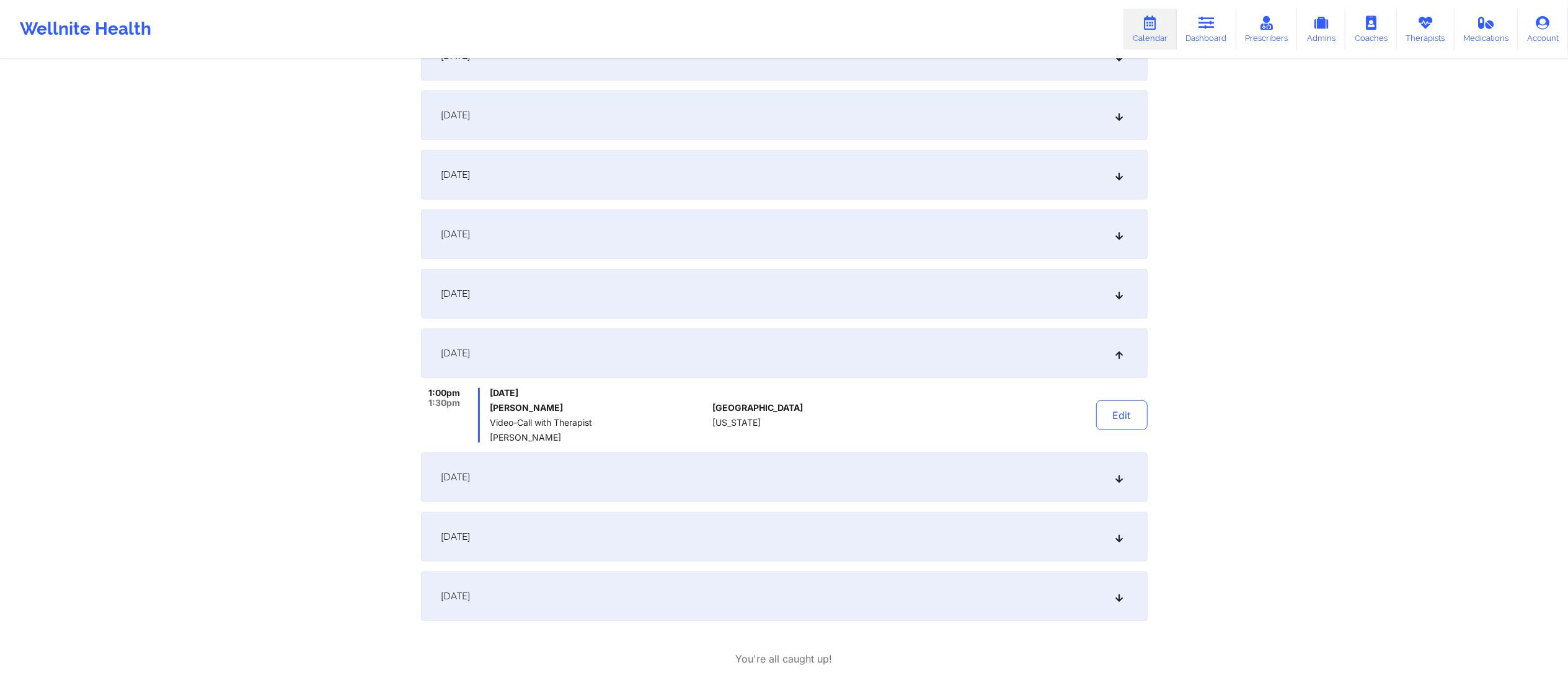
click at [695, 289] on div "November 29, 2025" at bounding box center [784, 294] width 727 height 50
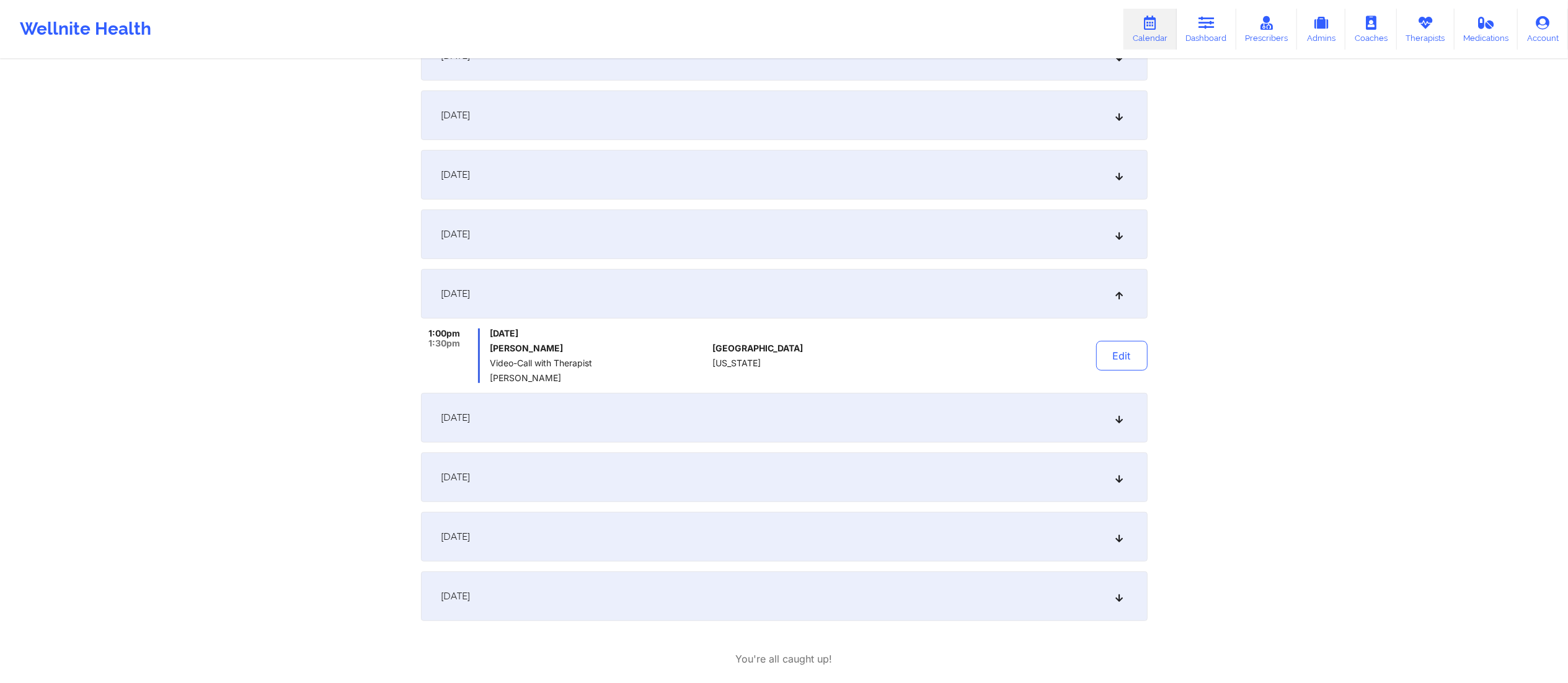
click at [701, 229] on div "November 22, 2025" at bounding box center [784, 234] width 727 height 50
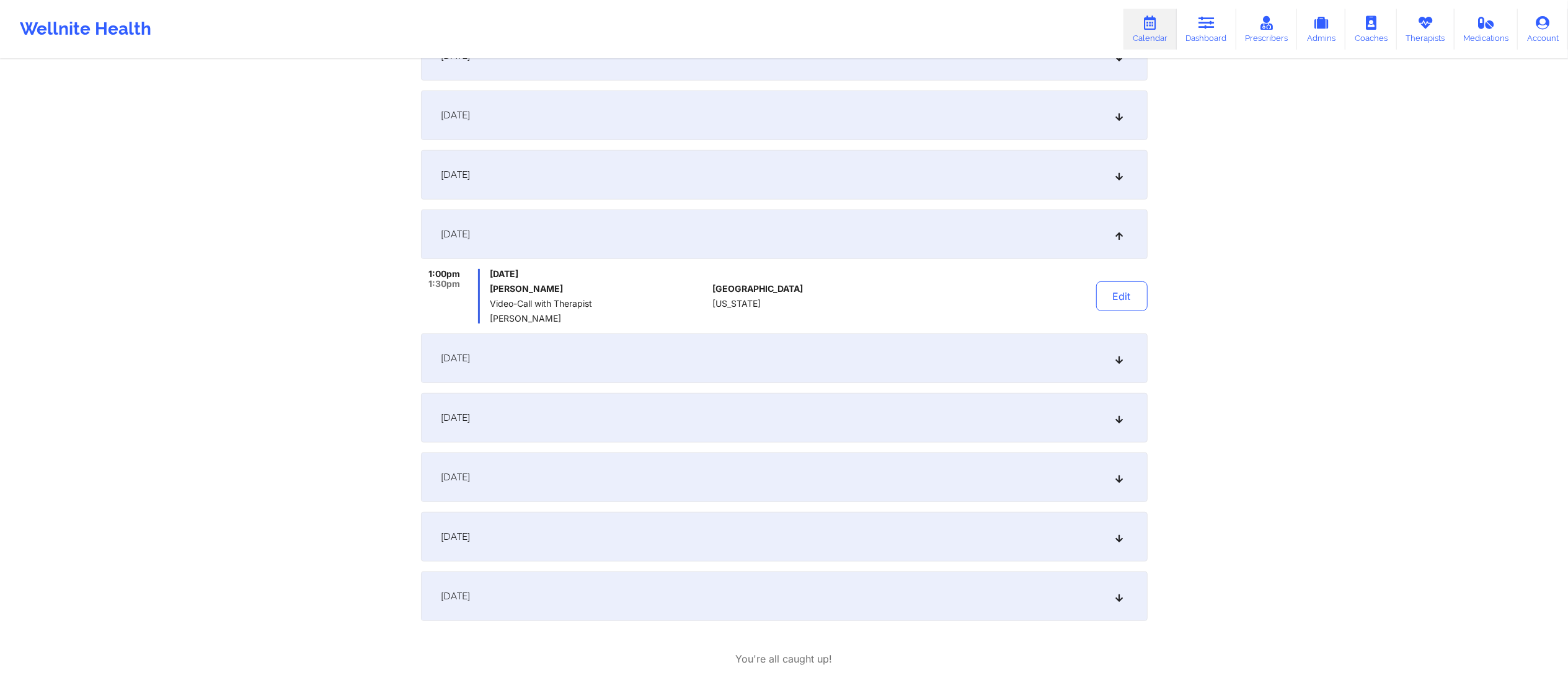
click at [686, 153] on div "November 15, 2025" at bounding box center [784, 175] width 727 height 50
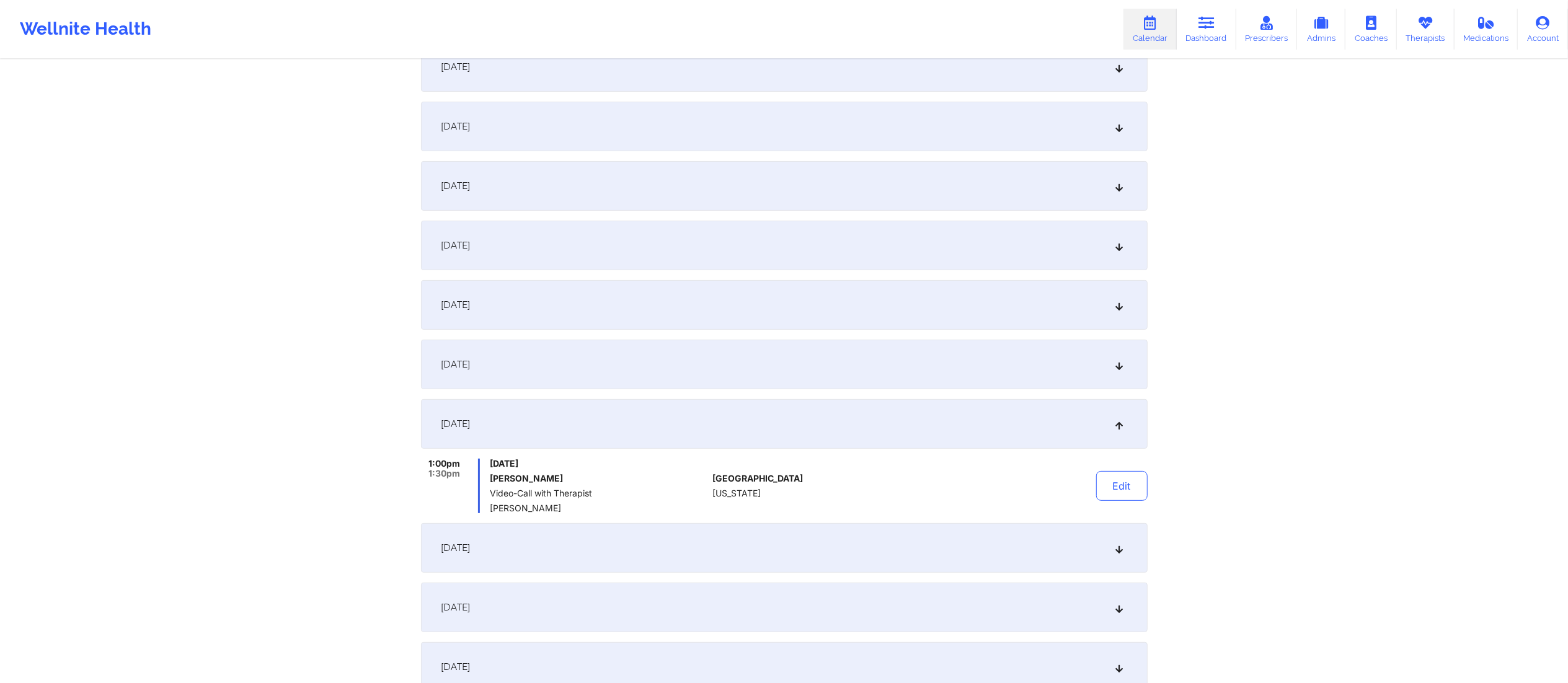
scroll to position [263, 0]
click at [637, 181] on div "October 18, 2025" at bounding box center [784, 188] width 727 height 50
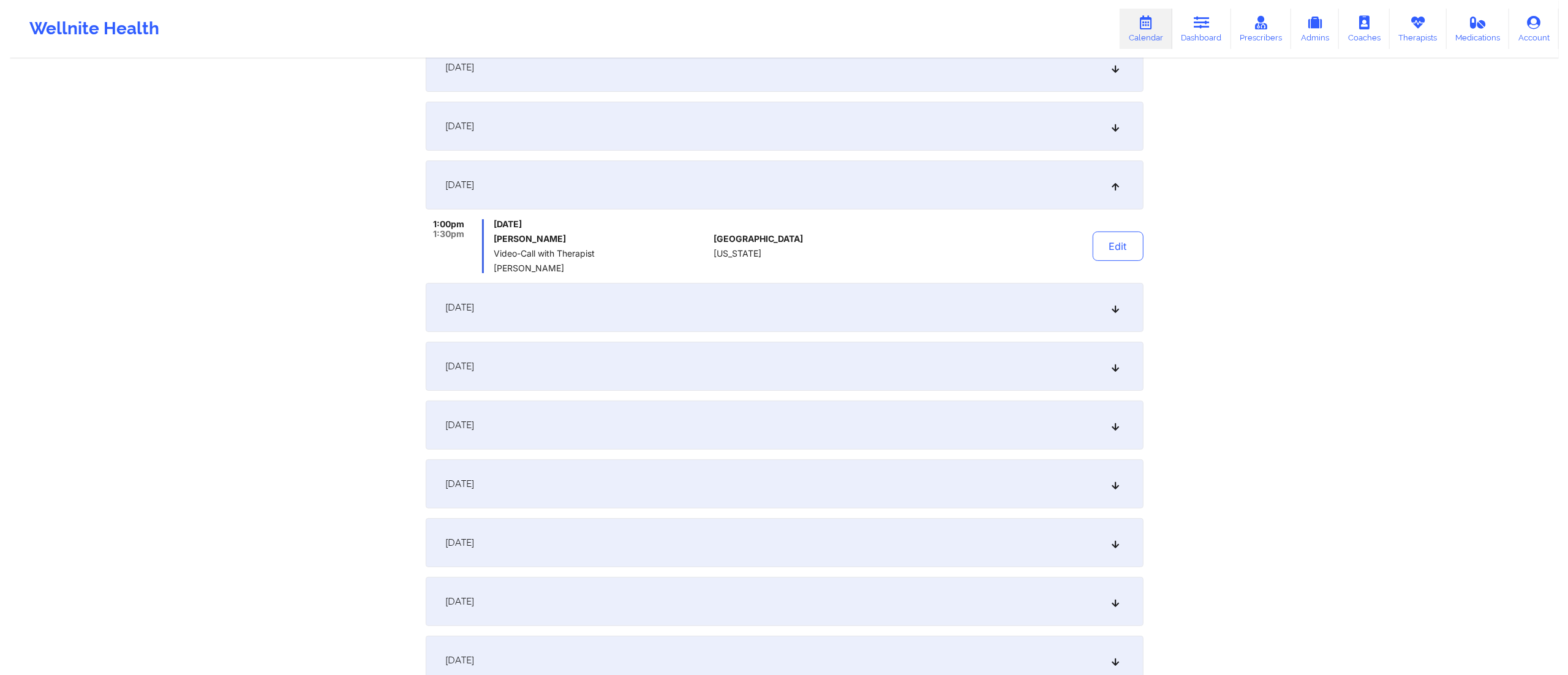
scroll to position [0, 0]
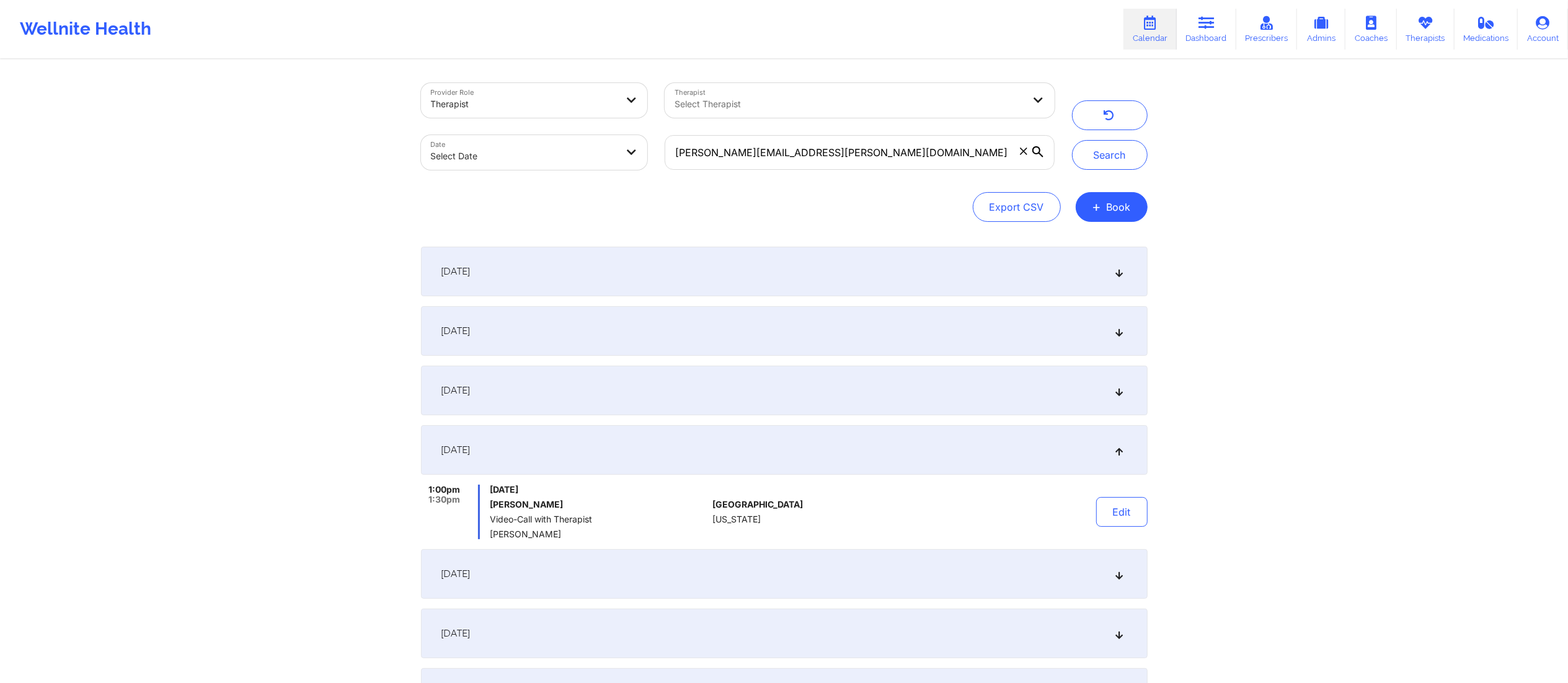
click at [703, 263] on div "September 27, 2025" at bounding box center [784, 272] width 727 height 50
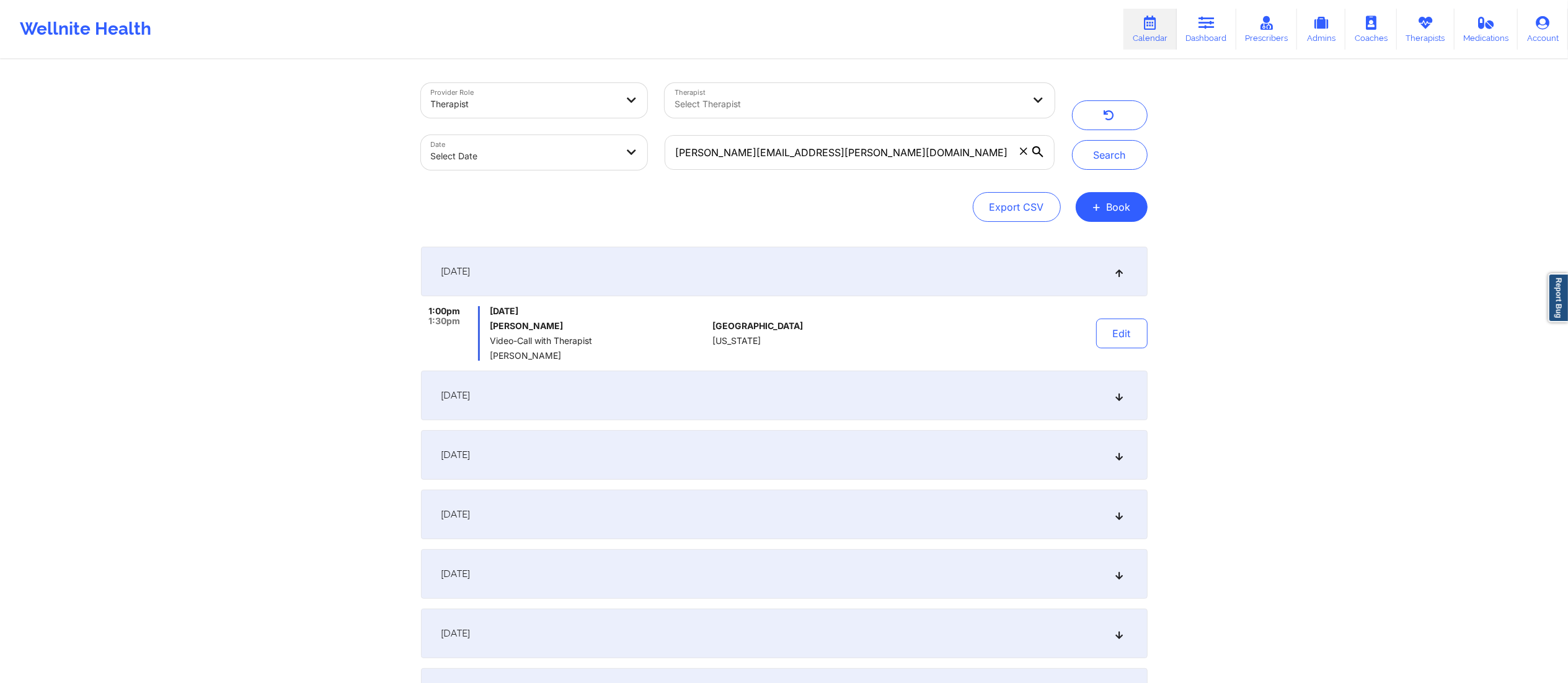
click at [539, 156] on body "Wellnite Health Calendar Dashboard Prescribers Admins Coaches Therapists Medica…" at bounding box center [784, 342] width 1568 height 683
select select "2025-8"
select select "2025-9"
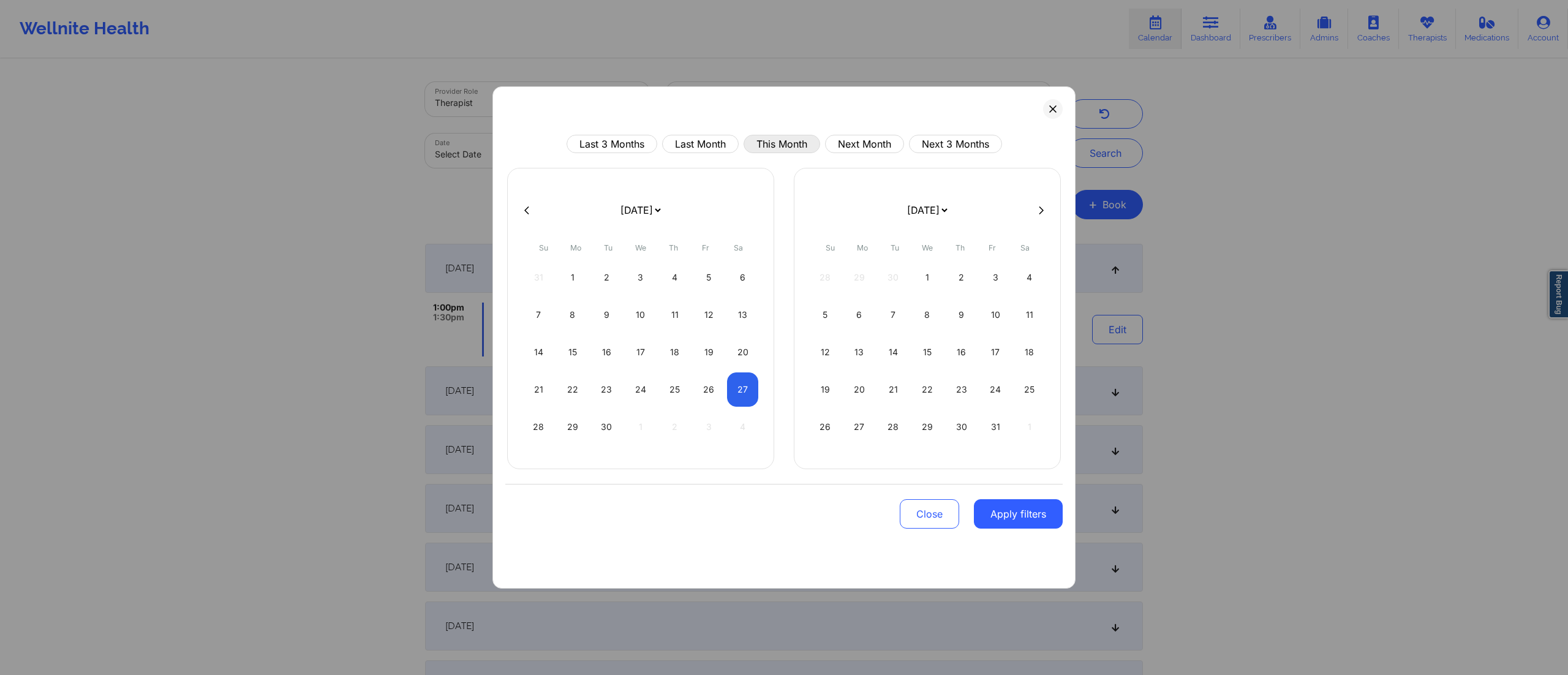
click at [764, 136] on button "This Month" at bounding box center [782, 144] width 76 height 18
select select "2025-8"
select select "2025-9"
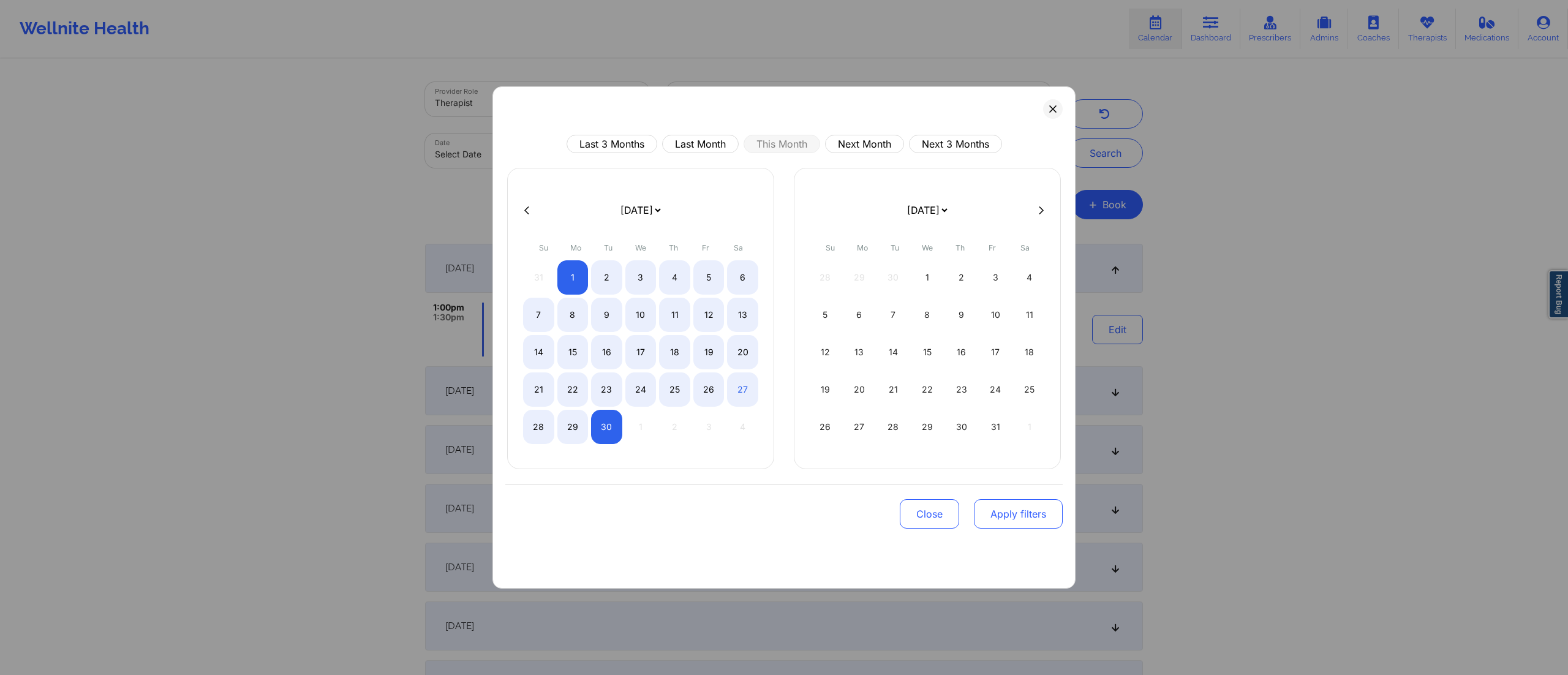
click at [1010, 520] on button "Apply filters" at bounding box center [1018, 514] width 89 height 30
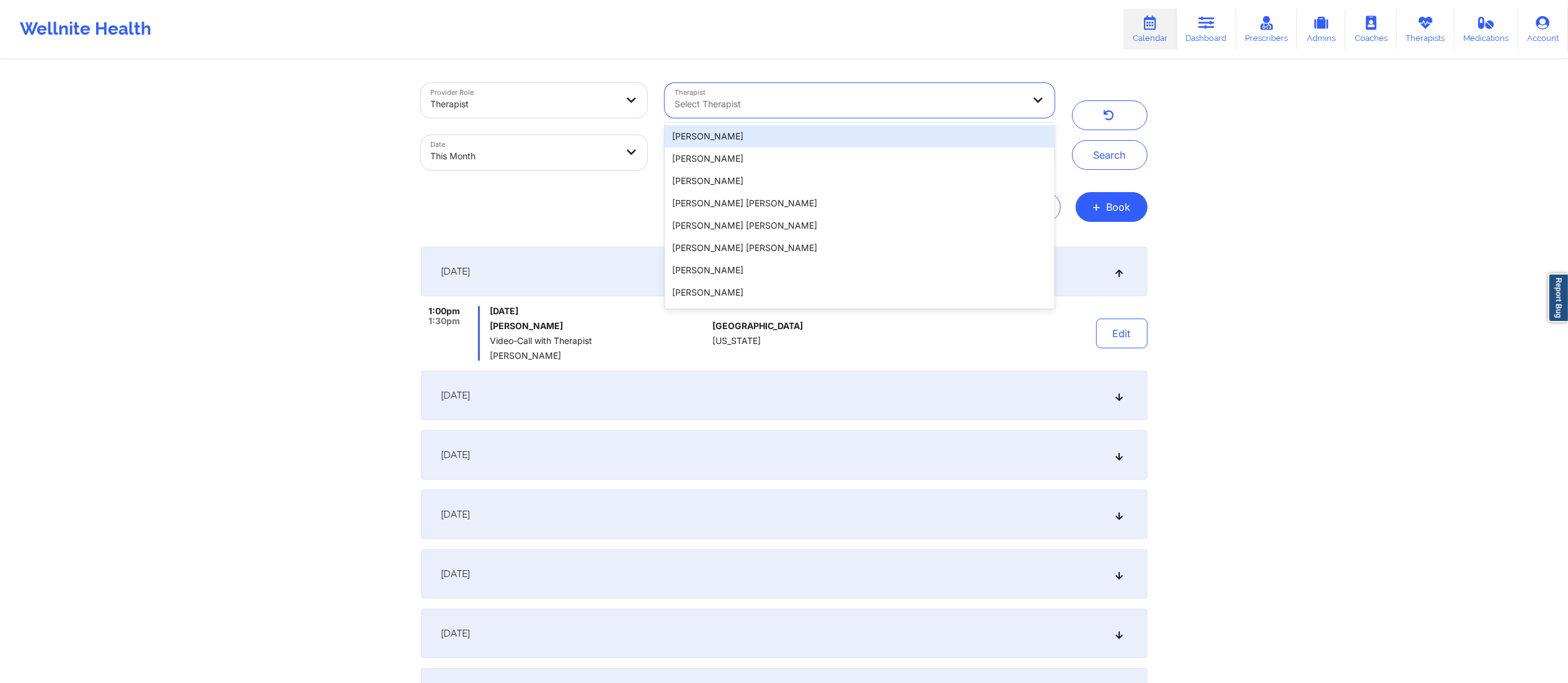
click at [806, 115] on div "Select Therapist" at bounding box center [845, 100] width 360 height 35
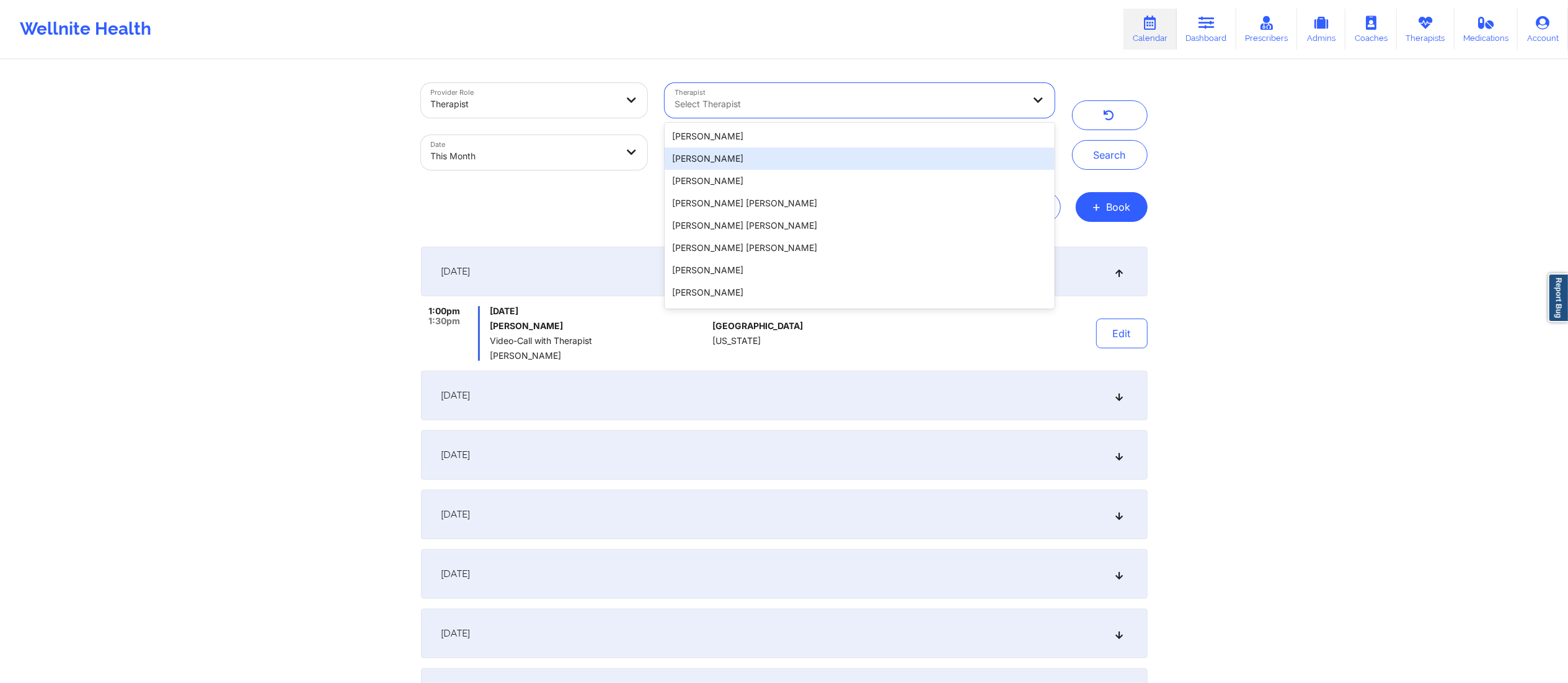
click at [593, 209] on div "Export CSV + Book" at bounding box center [784, 207] width 727 height 30
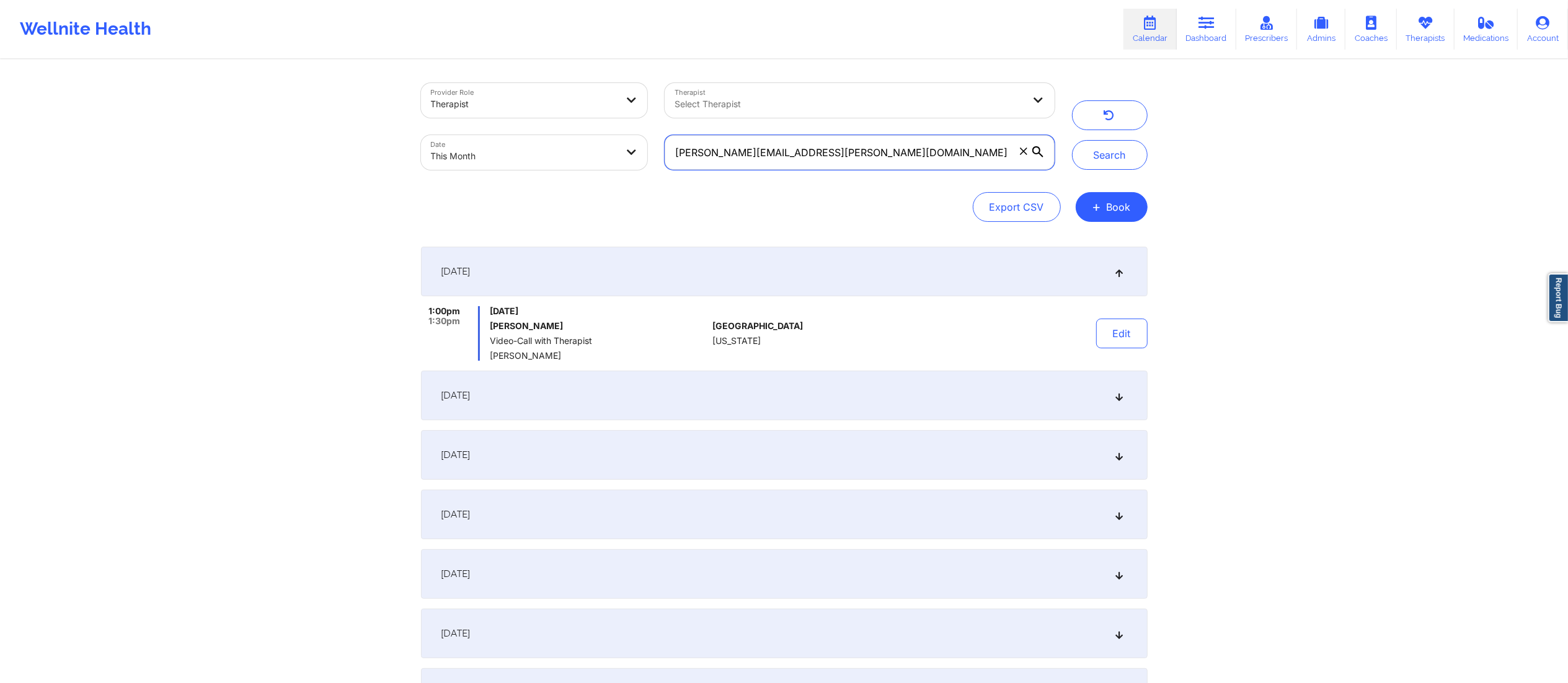
drag, startPoint x: 839, startPoint y: 146, endPoint x: 631, endPoint y: 175, distance: 210.0
click at [631, 175] on div "Provider Role Therapist Therapist Select Therapist Date This Month christina.bo…" at bounding box center [738, 126] width 651 height 104
paste input "matthew.lagrange@yahoo"
type input "[PERSON_NAME][EMAIL_ADDRESS][DOMAIN_NAME]"
click at [1082, 146] on button "Search" at bounding box center [1110, 155] width 75 height 30
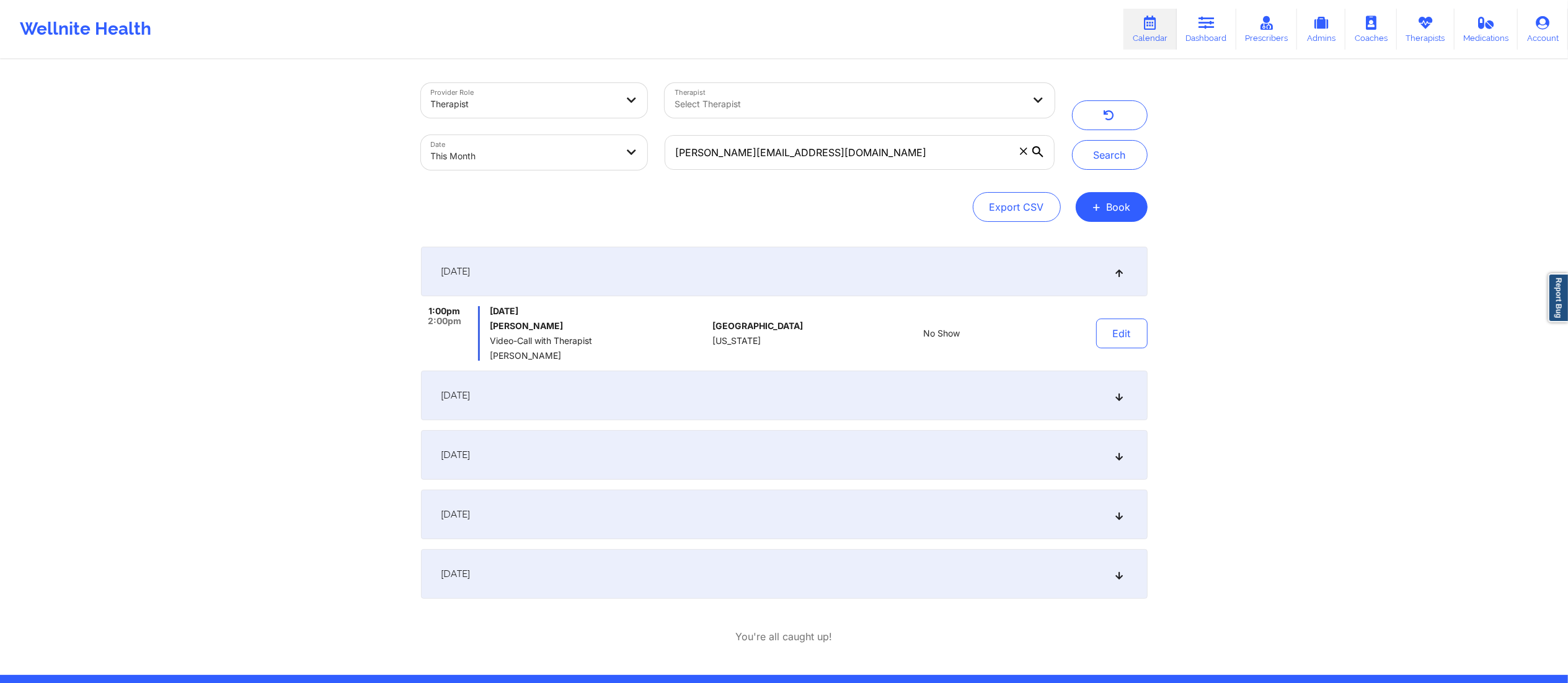
click at [854, 389] on div "September 6, 2025" at bounding box center [784, 396] width 727 height 50
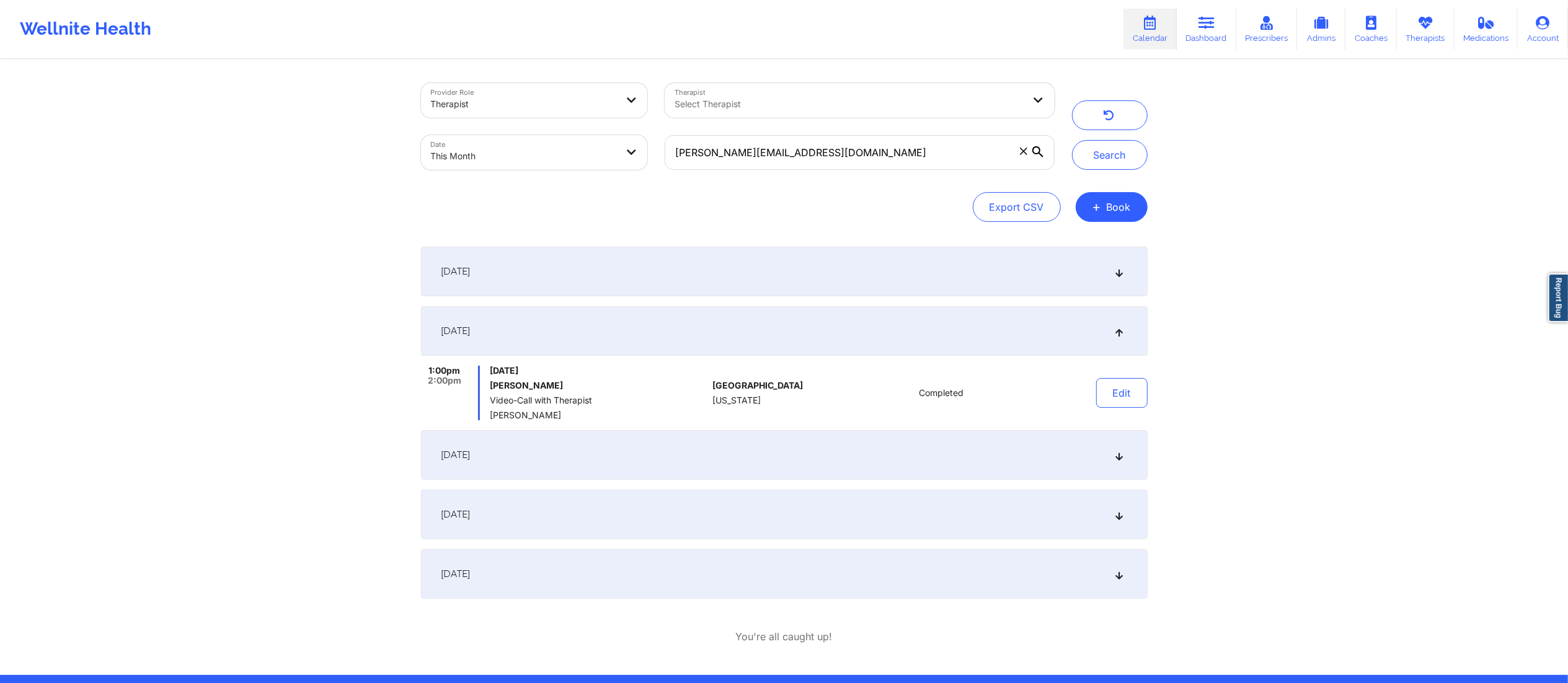
click at [876, 461] on div "September 13, 2025" at bounding box center [784, 455] width 727 height 50
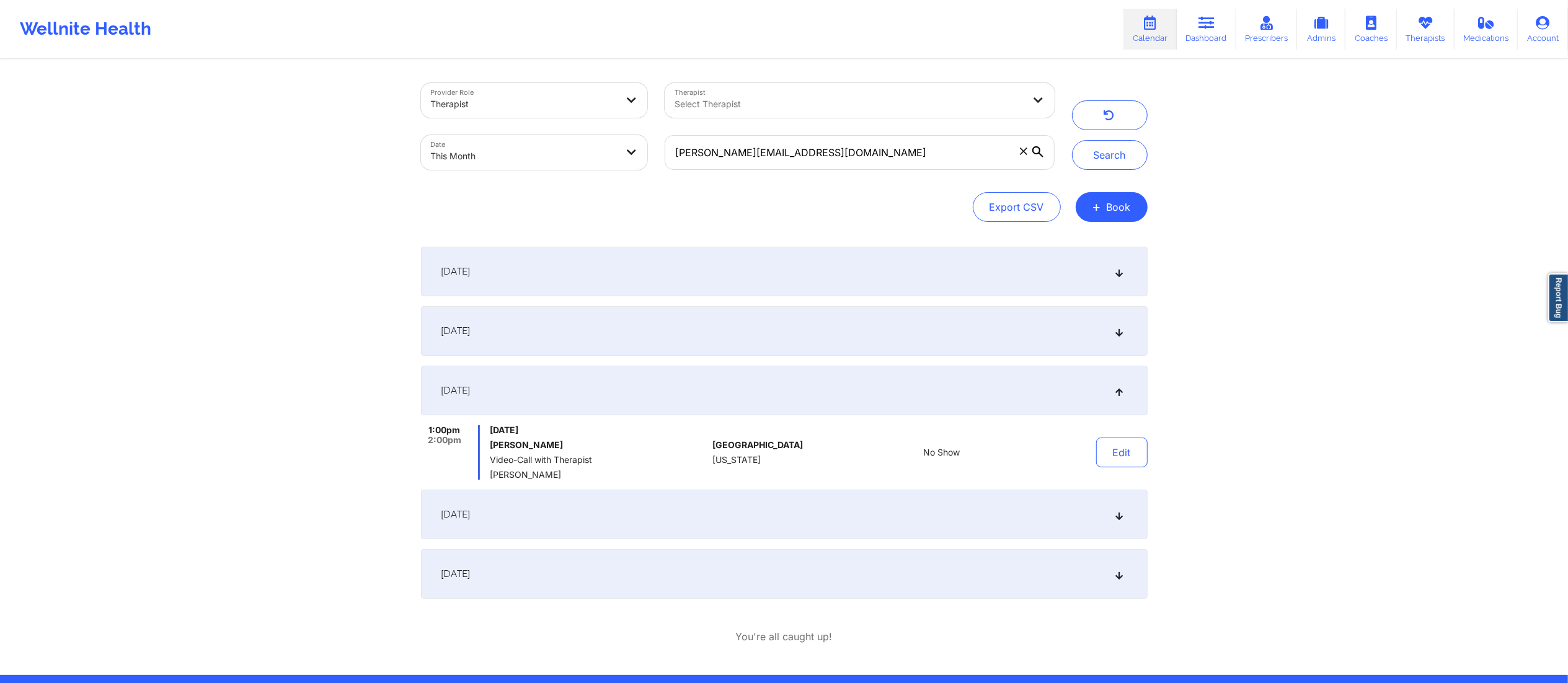
click at [875, 519] on div "September 20, 2025" at bounding box center [784, 515] width 727 height 50
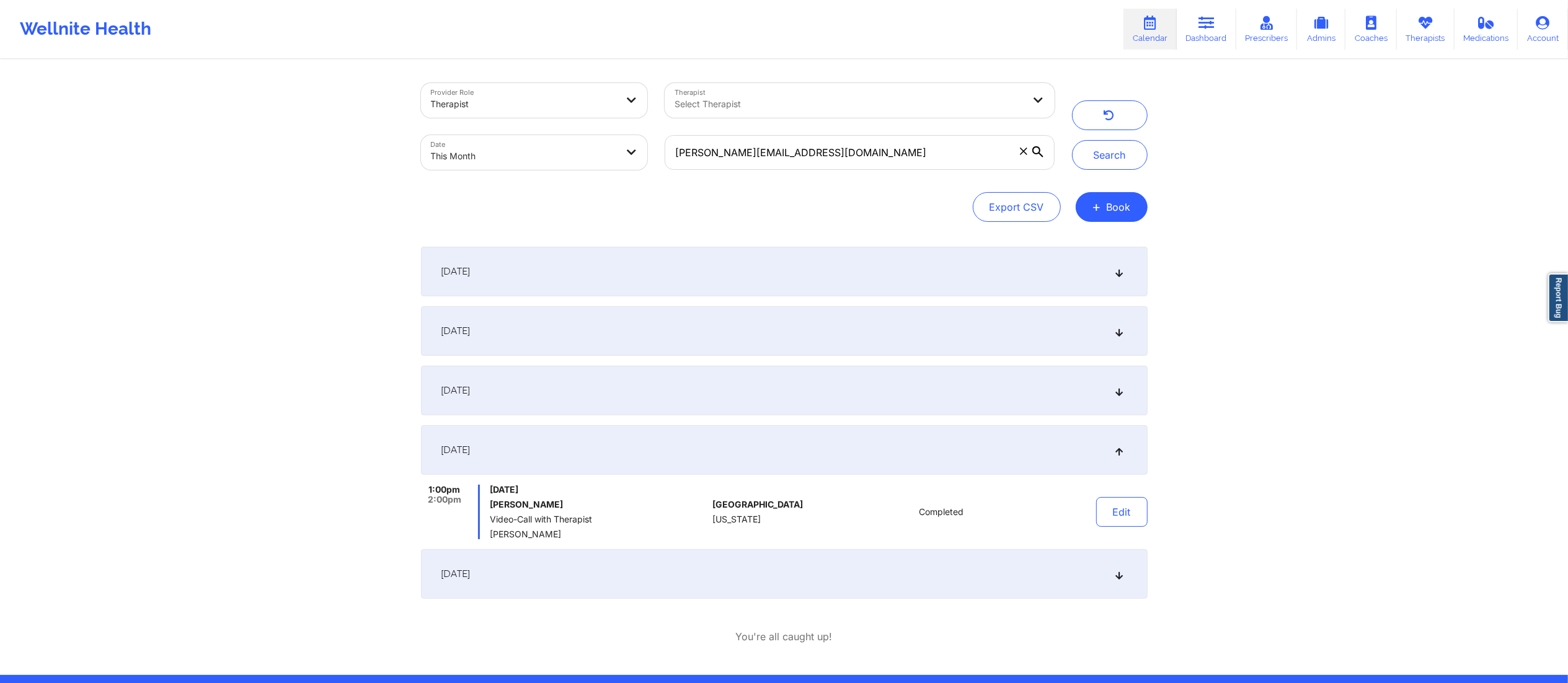
click at [887, 577] on div "September 27, 2025" at bounding box center [784, 574] width 727 height 50
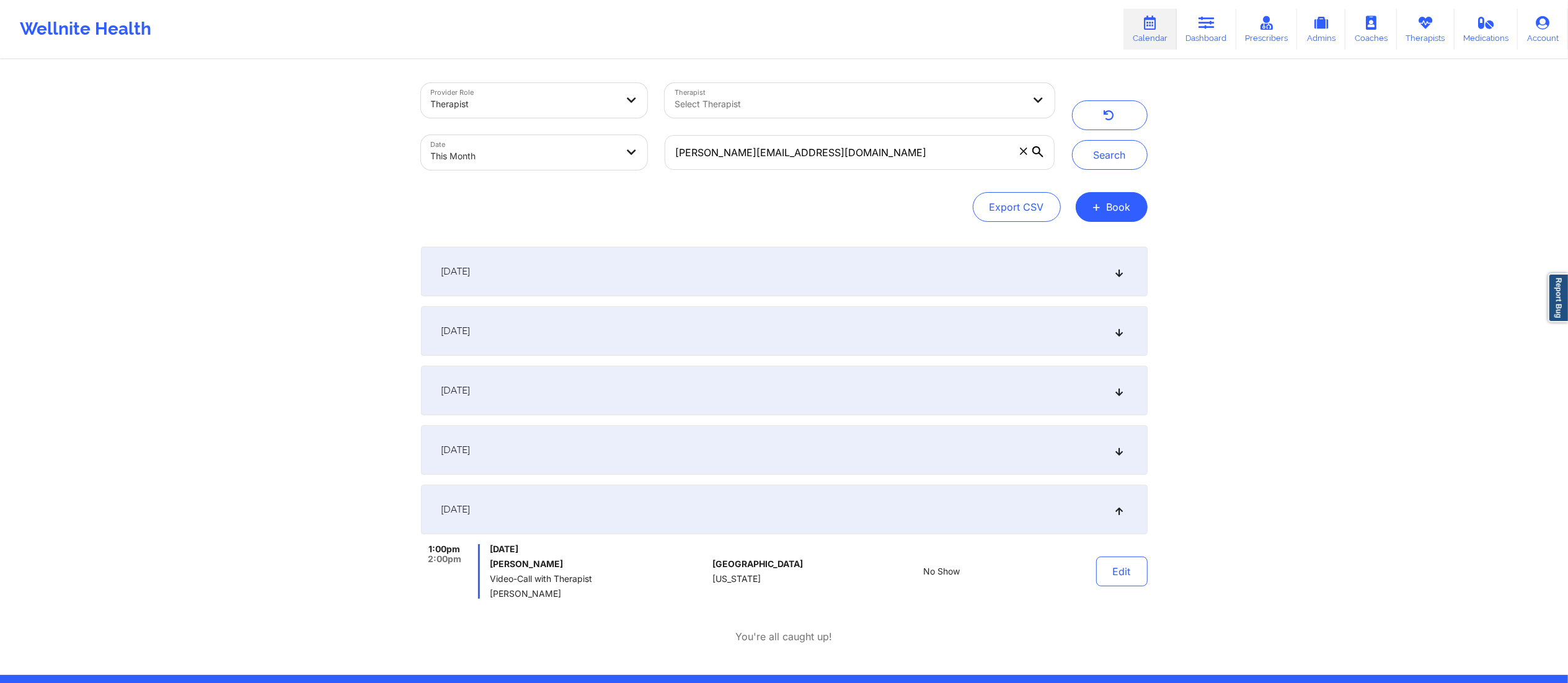
click at [817, 456] on div "September 20, 2025" at bounding box center [784, 450] width 727 height 50
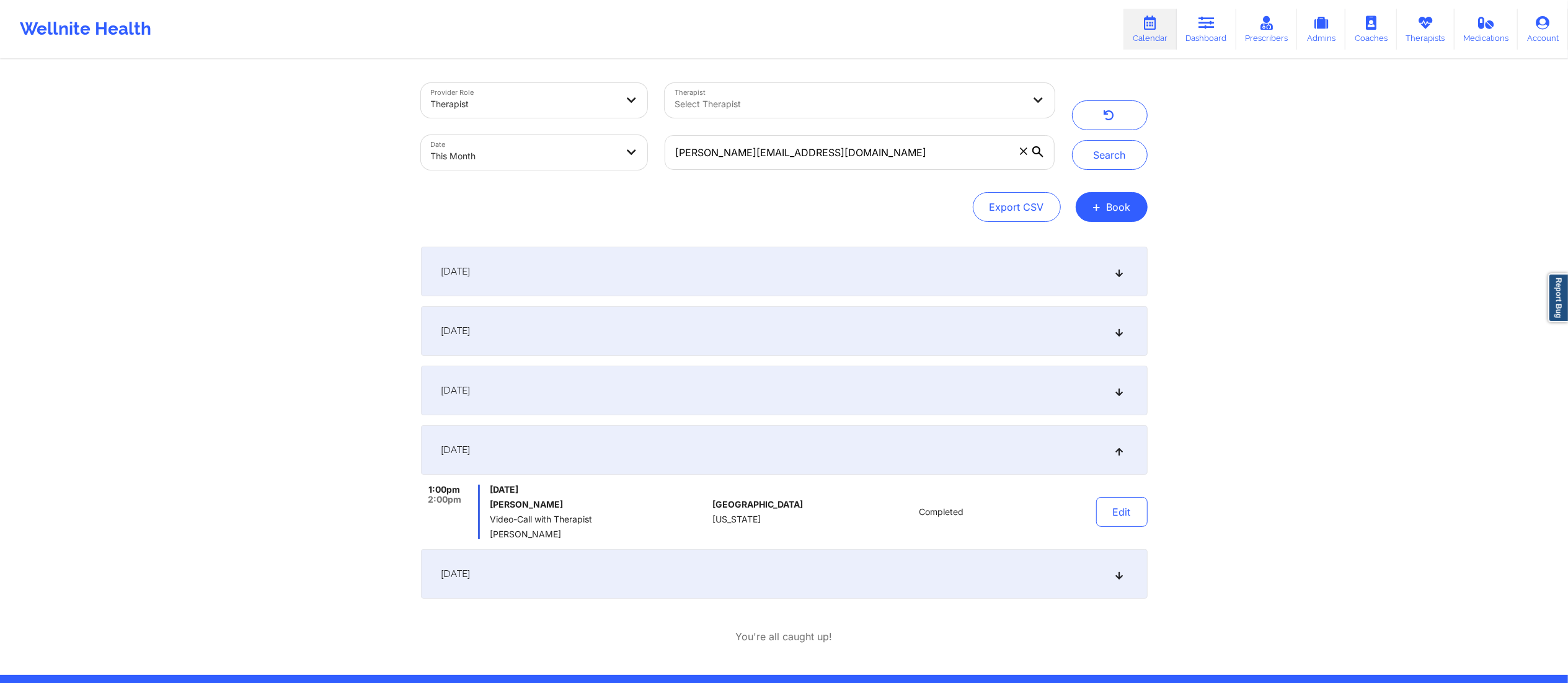
drag, startPoint x: 946, startPoint y: 560, endPoint x: 960, endPoint y: 574, distance: 19.8
click at [946, 564] on div "September 27, 2025" at bounding box center [784, 574] width 727 height 50
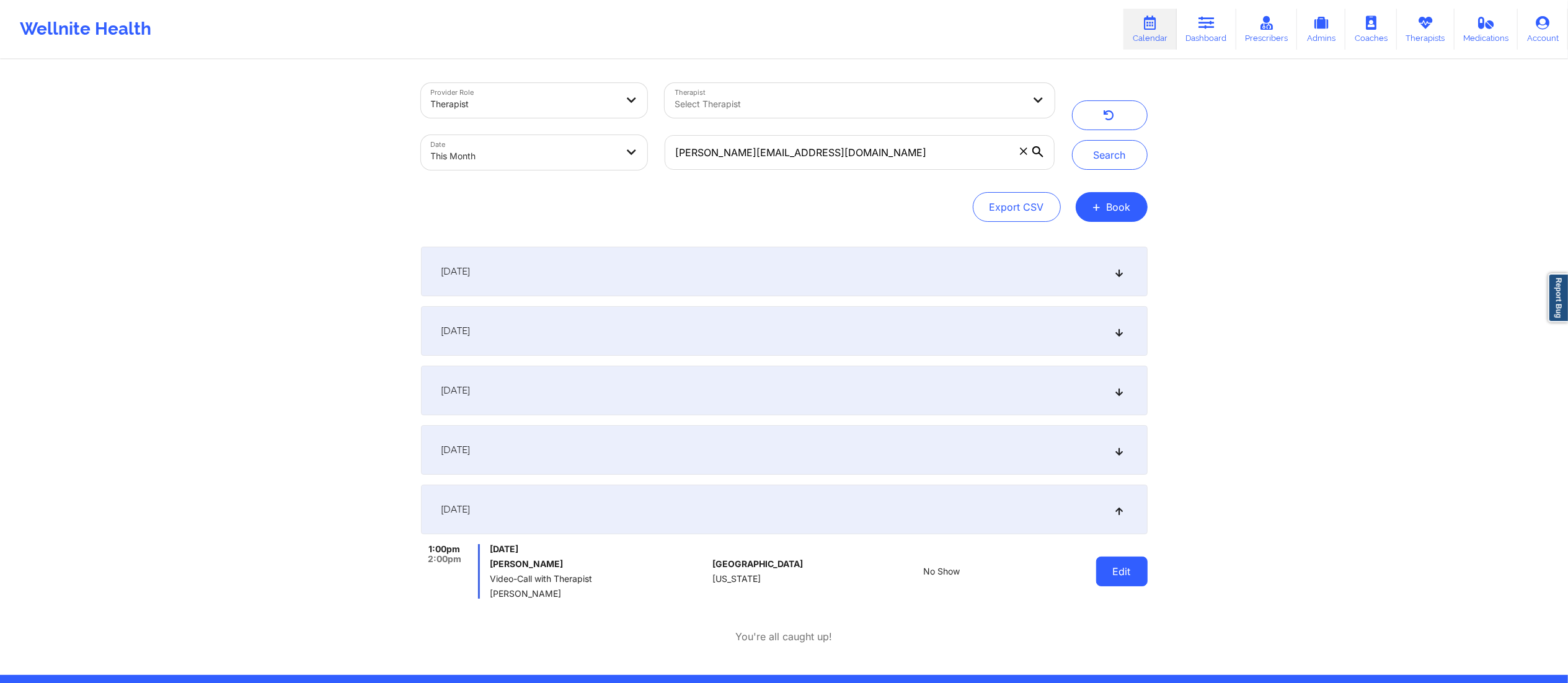
click at [1099, 575] on button "Edit" at bounding box center [1122, 571] width 52 height 30
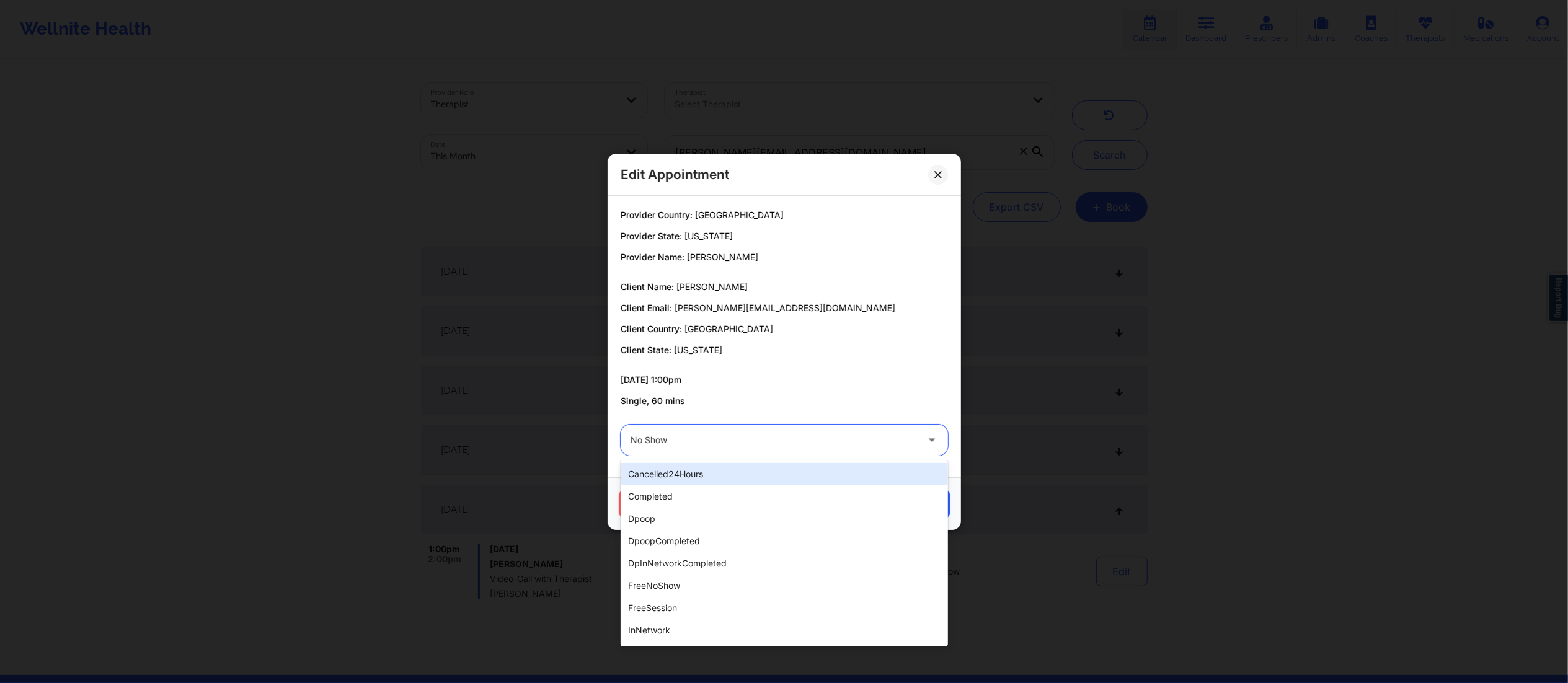
drag, startPoint x: 733, startPoint y: 443, endPoint x: 718, endPoint y: 465, distance: 26.6
click at [733, 446] on div at bounding box center [774, 440] width 287 height 15
click at [688, 500] on div "completed" at bounding box center [784, 497] width 327 height 22
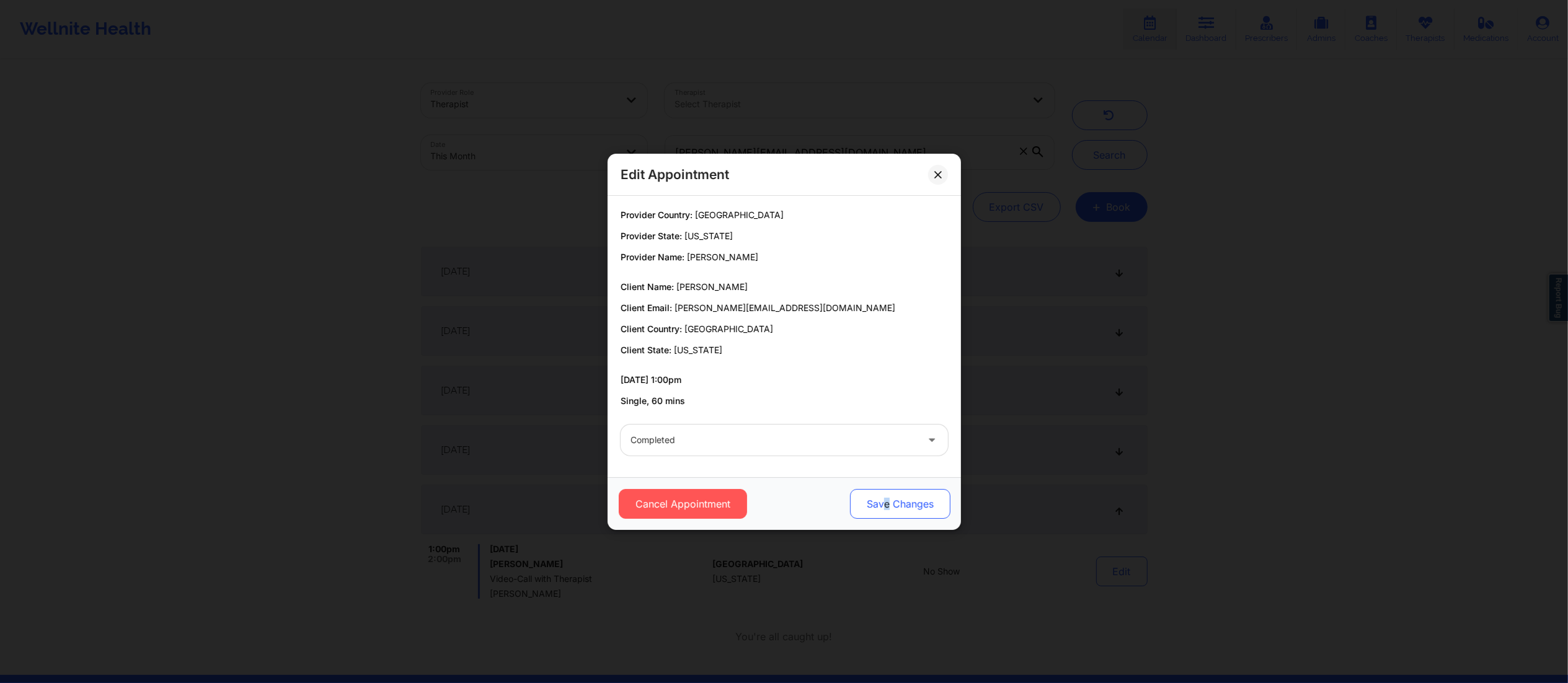
click at [885, 501] on button "Save Changes" at bounding box center [900, 504] width 100 height 30
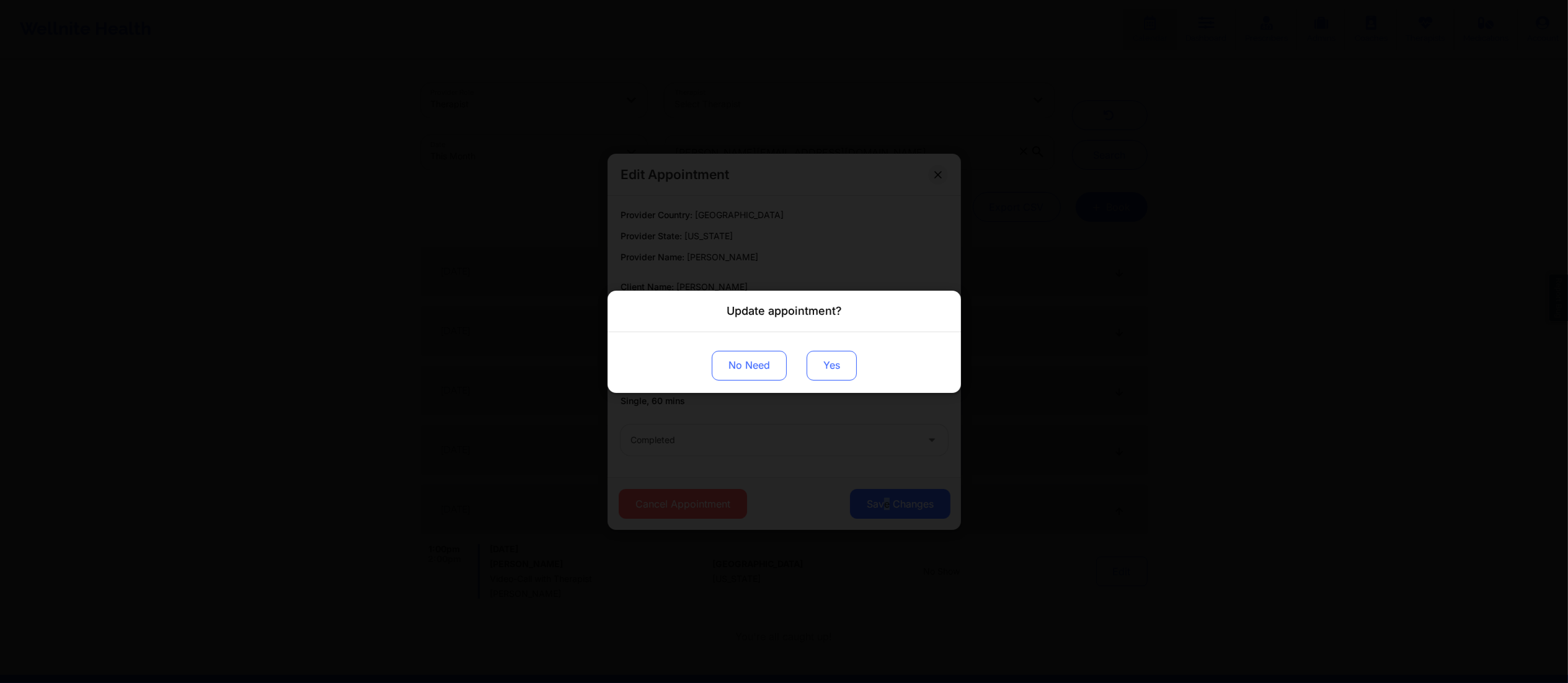
click at [857, 367] on button "Yes" at bounding box center [832, 365] width 51 height 30
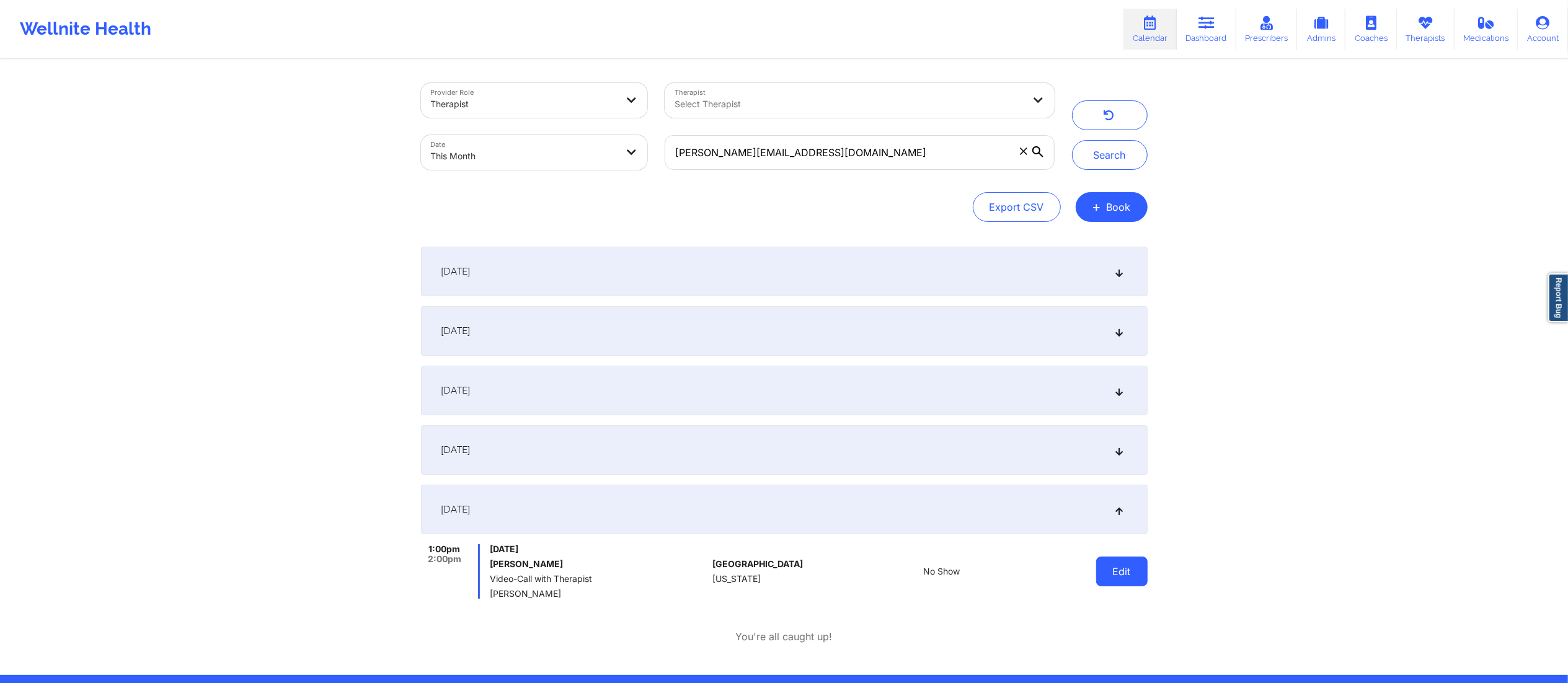
click at [1109, 570] on button "Edit" at bounding box center [1122, 571] width 52 height 30
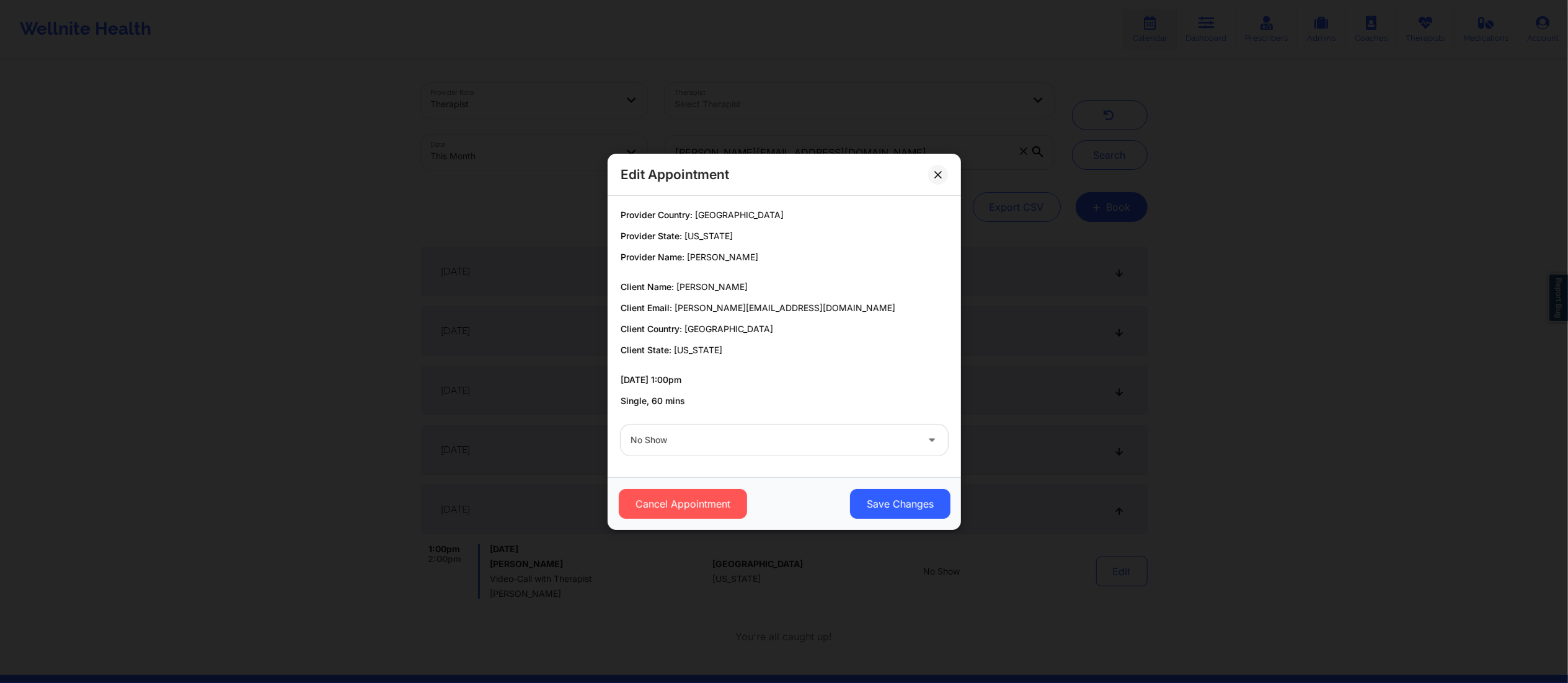
click at [790, 441] on div at bounding box center [774, 440] width 287 height 15
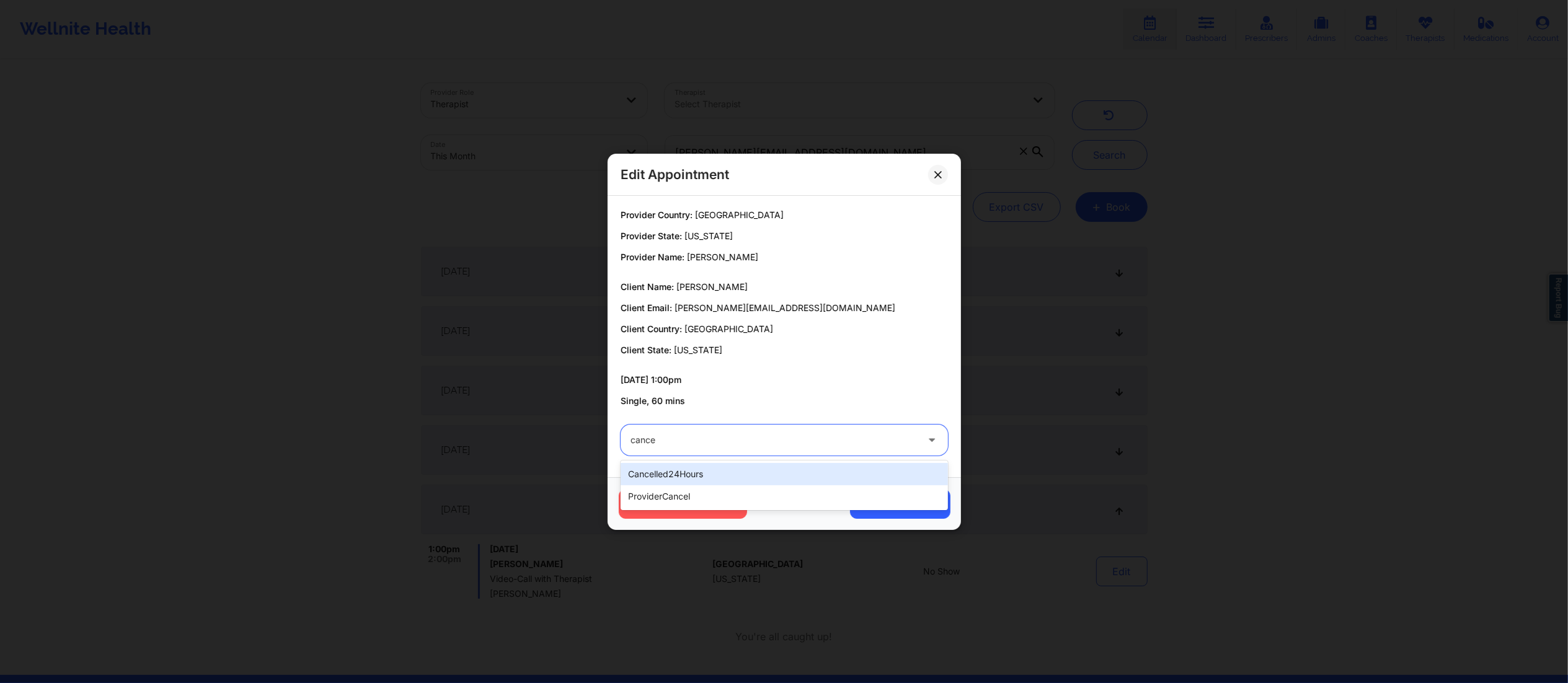
type input "cancel"
click at [718, 475] on div "cancelled24Hours" at bounding box center [784, 474] width 327 height 22
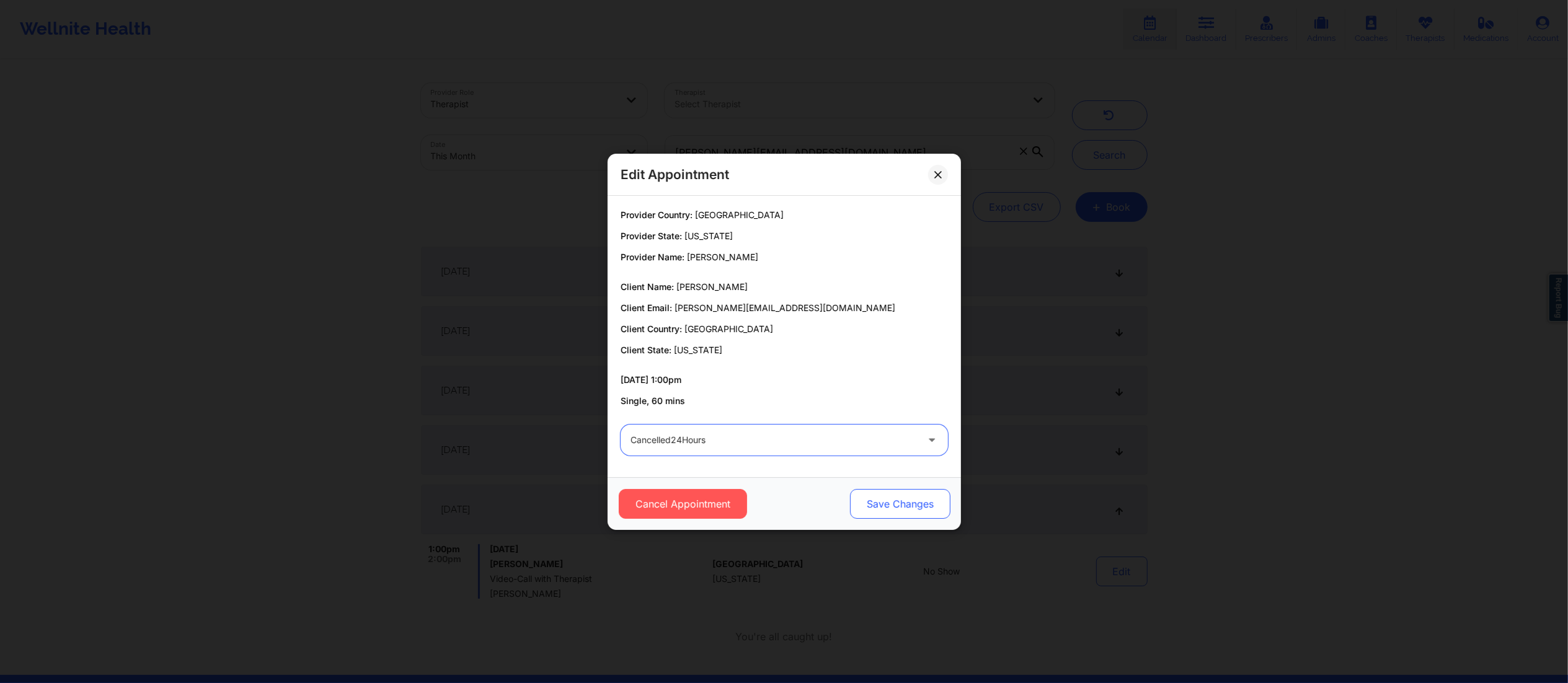
click at [905, 517] on button "Save Changes" at bounding box center [900, 504] width 100 height 30
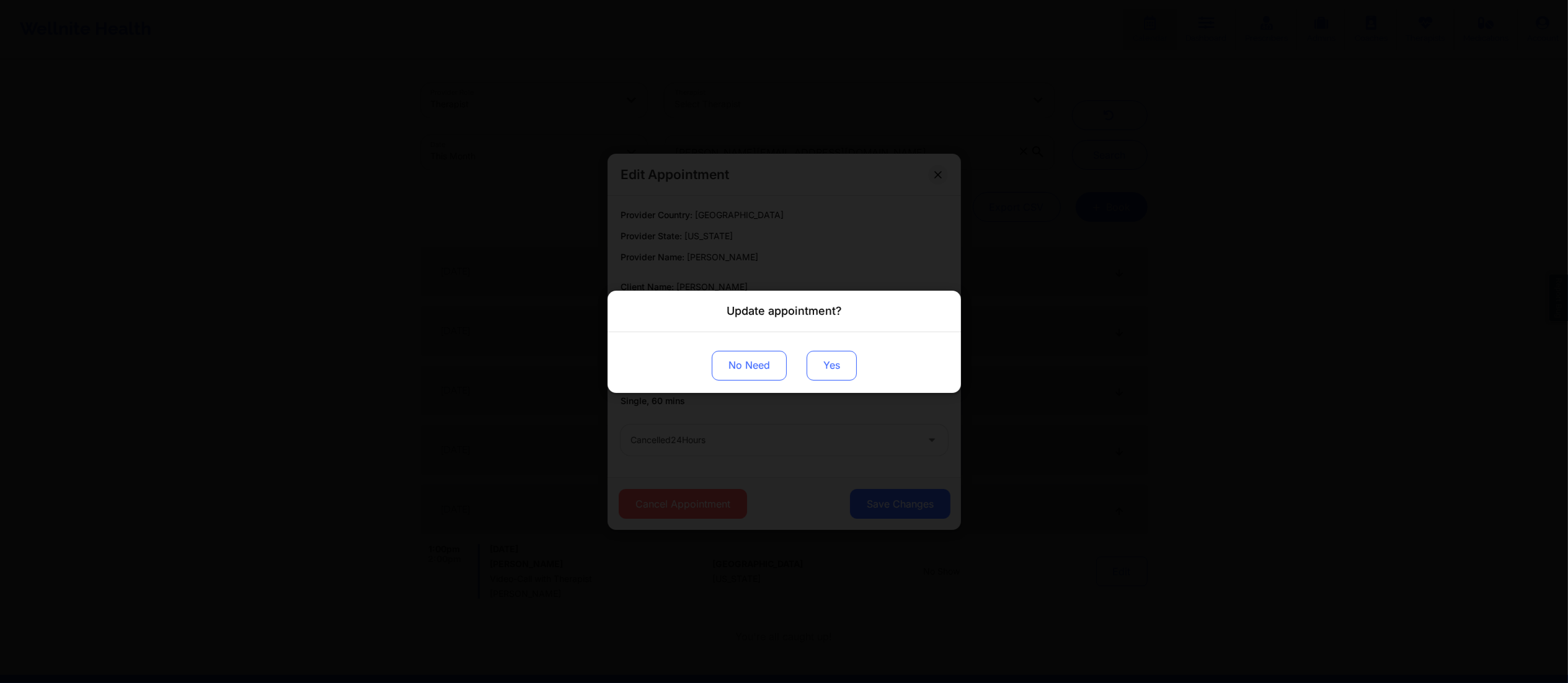
click at [815, 378] on button "Yes" at bounding box center [832, 365] width 51 height 30
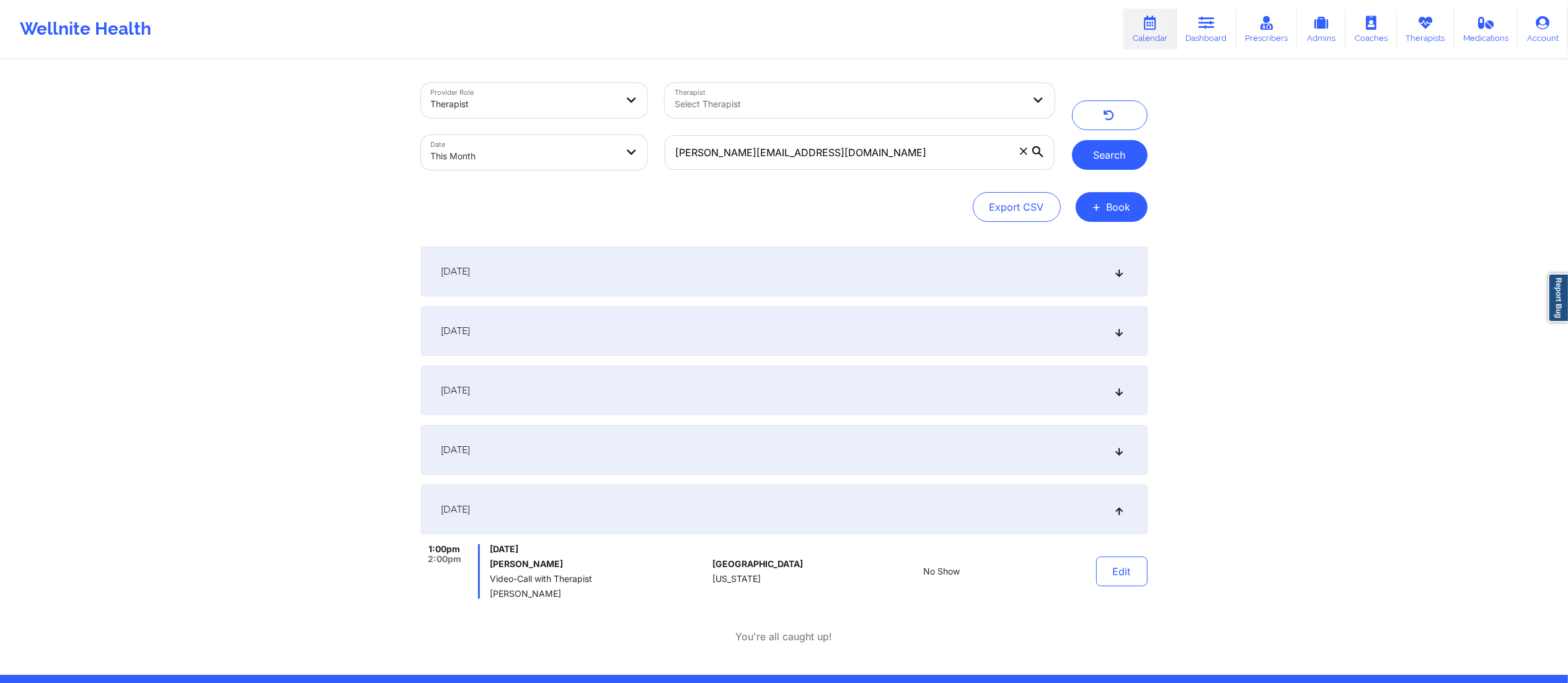
click at [1117, 143] on button "Search" at bounding box center [1110, 155] width 75 height 30
click at [1111, 590] on div "Edit" at bounding box center [1090, 571] width 115 height 55
click at [1117, 572] on button "Edit" at bounding box center [1122, 571] width 52 height 30
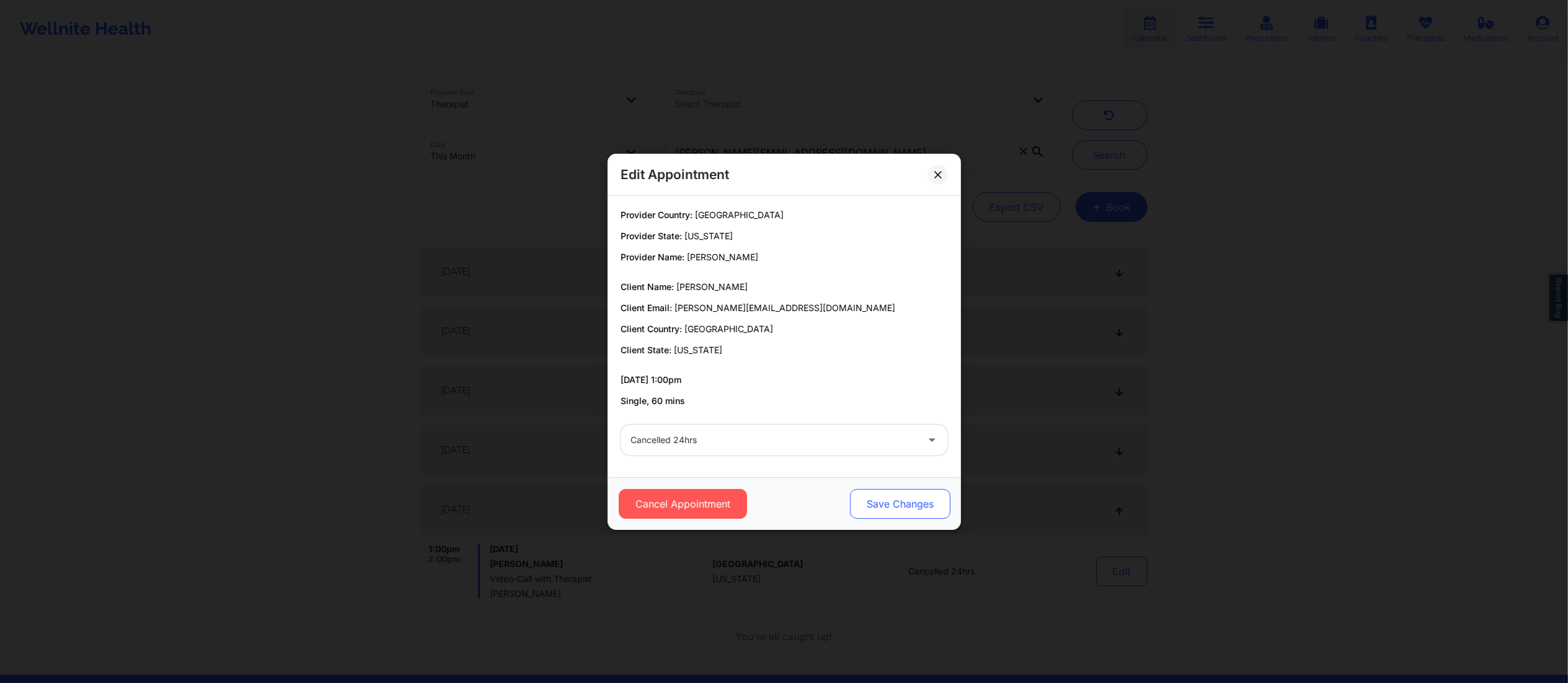
click at [903, 502] on button "Save Changes" at bounding box center [900, 504] width 100 height 30
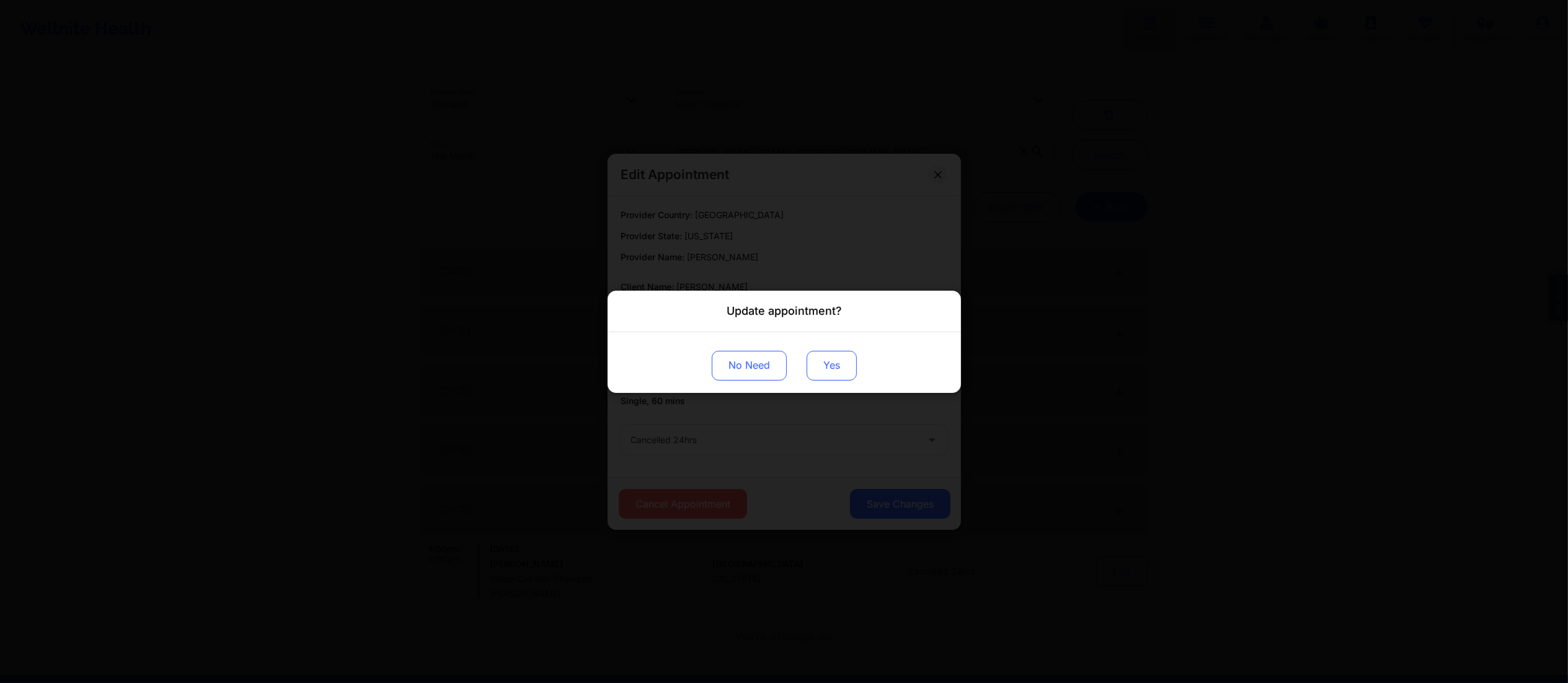
click at [819, 359] on button "Yes" at bounding box center [832, 365] width 51 height 30
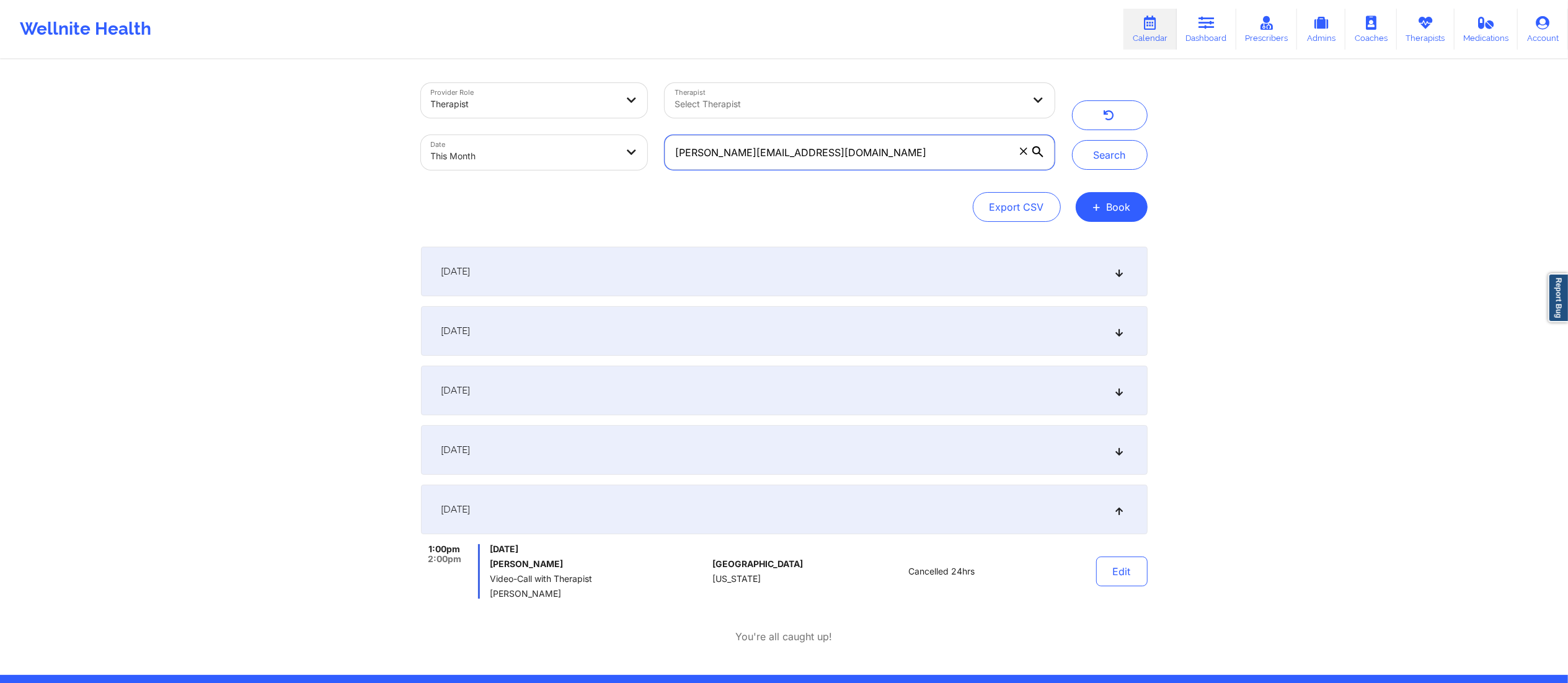
drag, startPoint x: 870, startPoint y: 156, endPoint x: 640, endPoint y: 161, distance: 230.1
click at [640, 161] on div "Provider Role Therapist Therapist Select Therapist Date This Month matthew.lagr…" at bounding box center [738, 126] width 651 height 104
paste input "deejaymillsnyc@gmail"
click at [1122, 151] on button "Search" at bounding box center [1110, 155] width 75 height 30
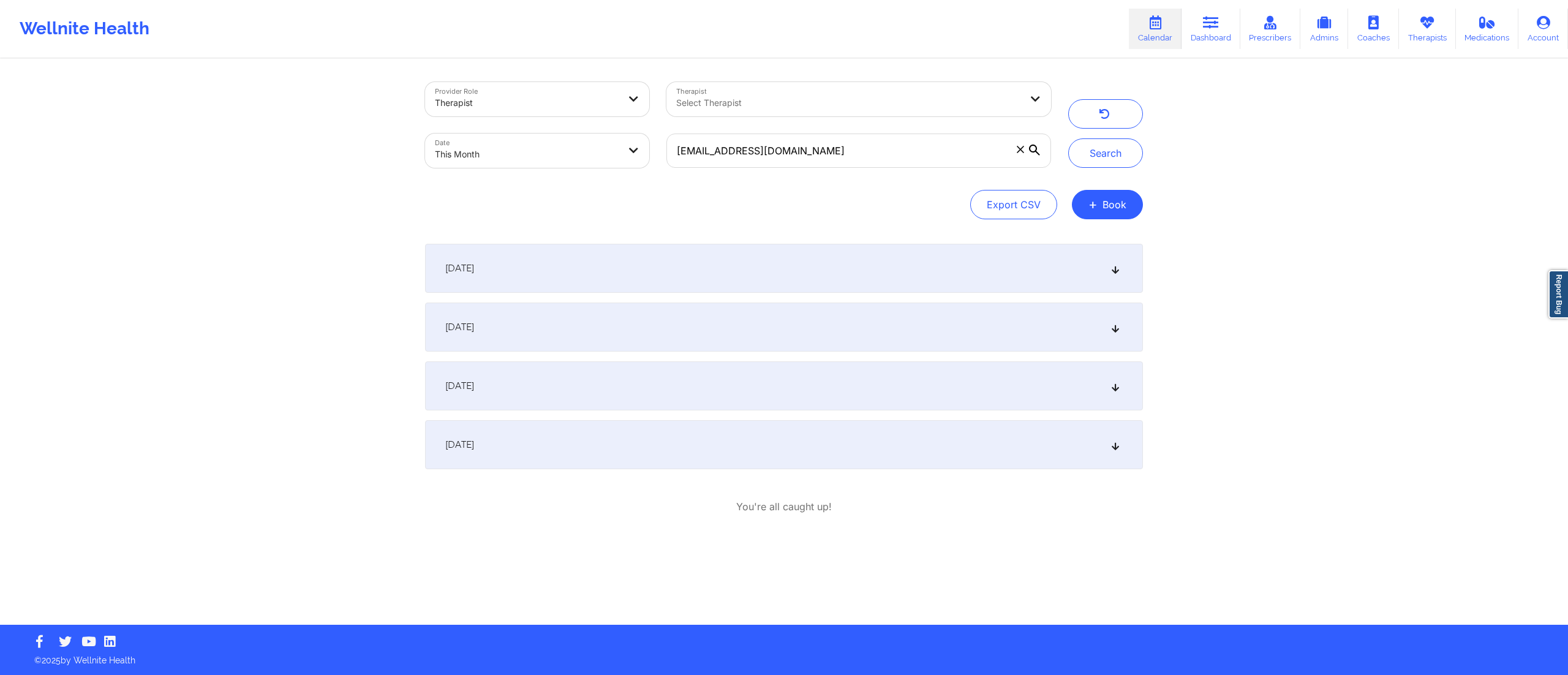
click at [660, 445] on div "September 27, 2025" at bounding box center [784, 445] width 718 height 49
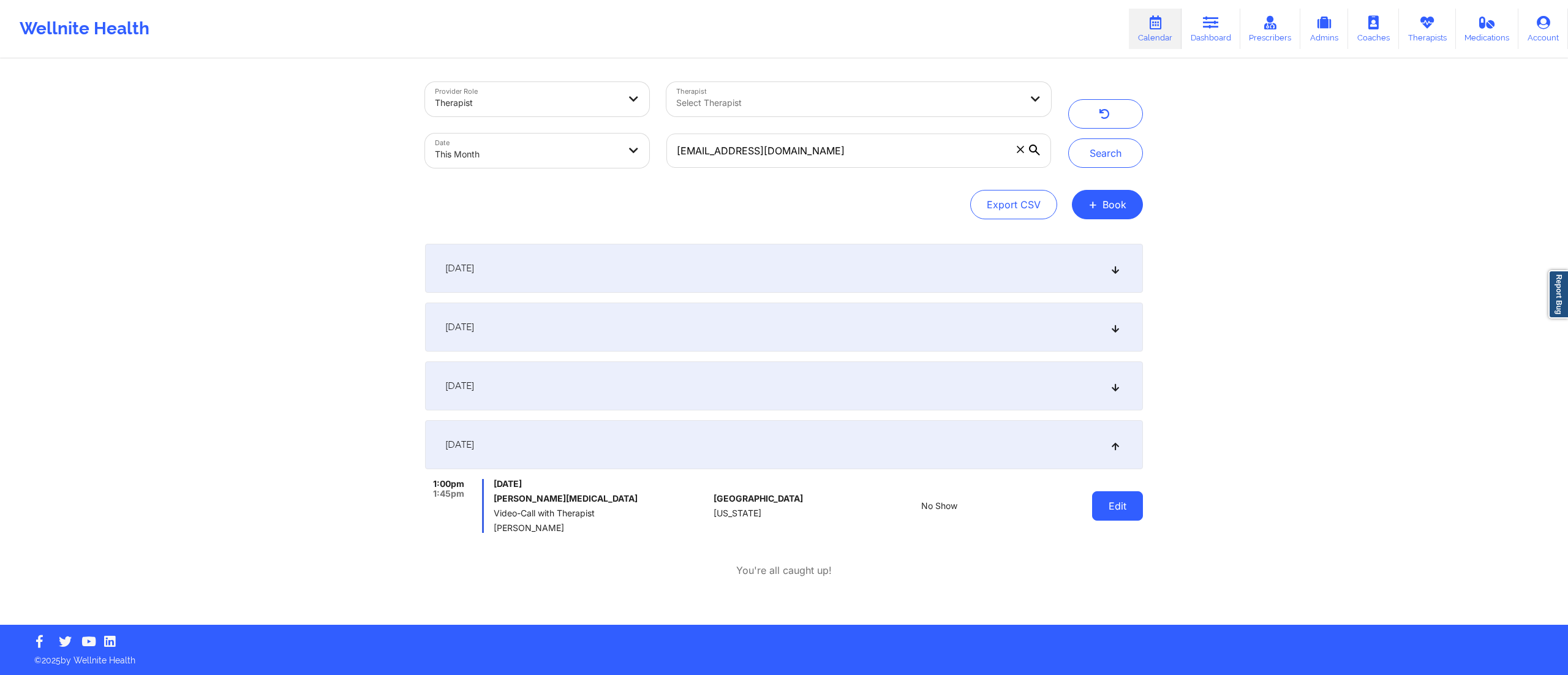
click at [1100, 512] on button "Edit" at bounding box center [1117, 506] width 51 height 30
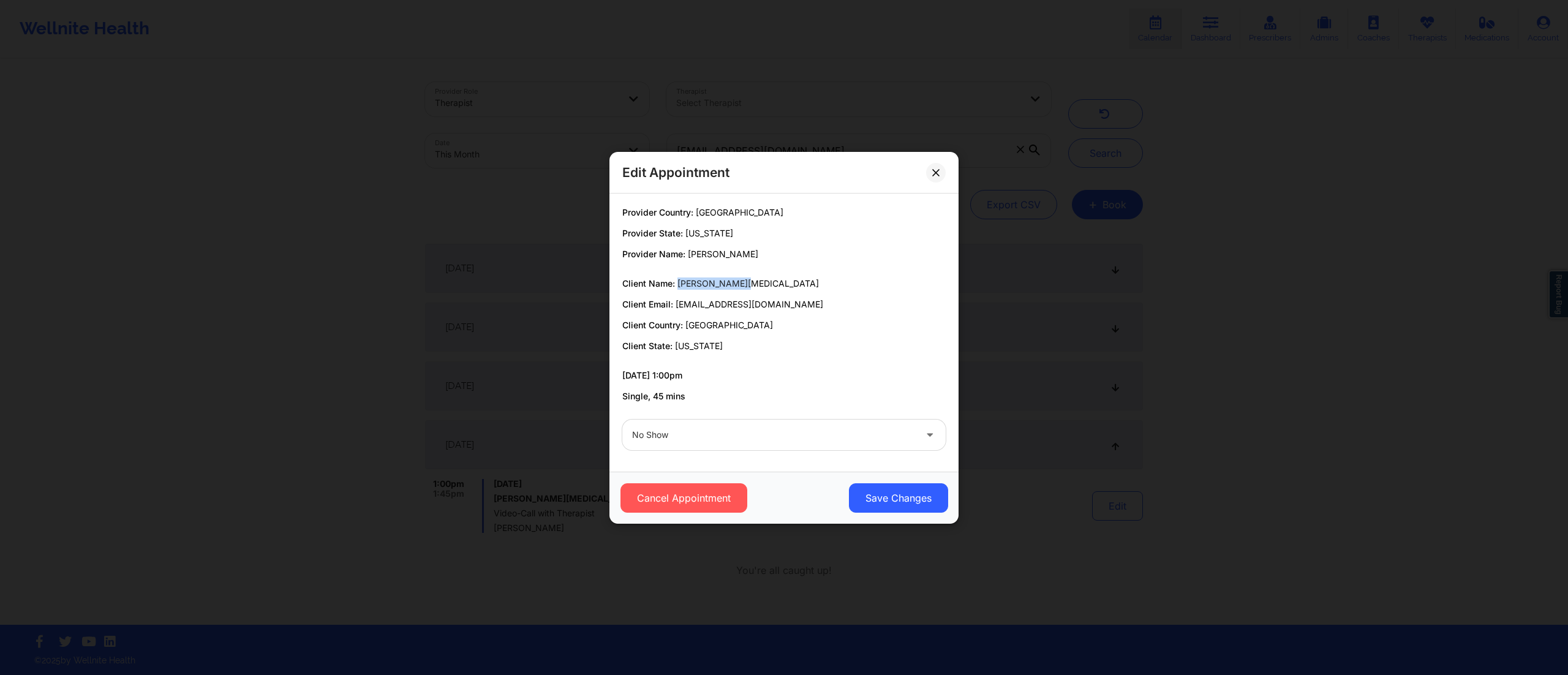
drag, startPoint x: 679, startPoint y: 286, endPoint x: 815, endPoint y: 281, distance: 136.1
click at [815, 281] on p "Client Name: Skylynn Fontan" at bounding box center [784, 284] width 323 height 12
copy span "[PERSON_NAME][MEDICAL_DATA]"
click at [1024, 439] on div "Edit Appointment Provider Country: United States Provider State: New York Provi…" at bounding box center [784, 338] width 1568 height 675
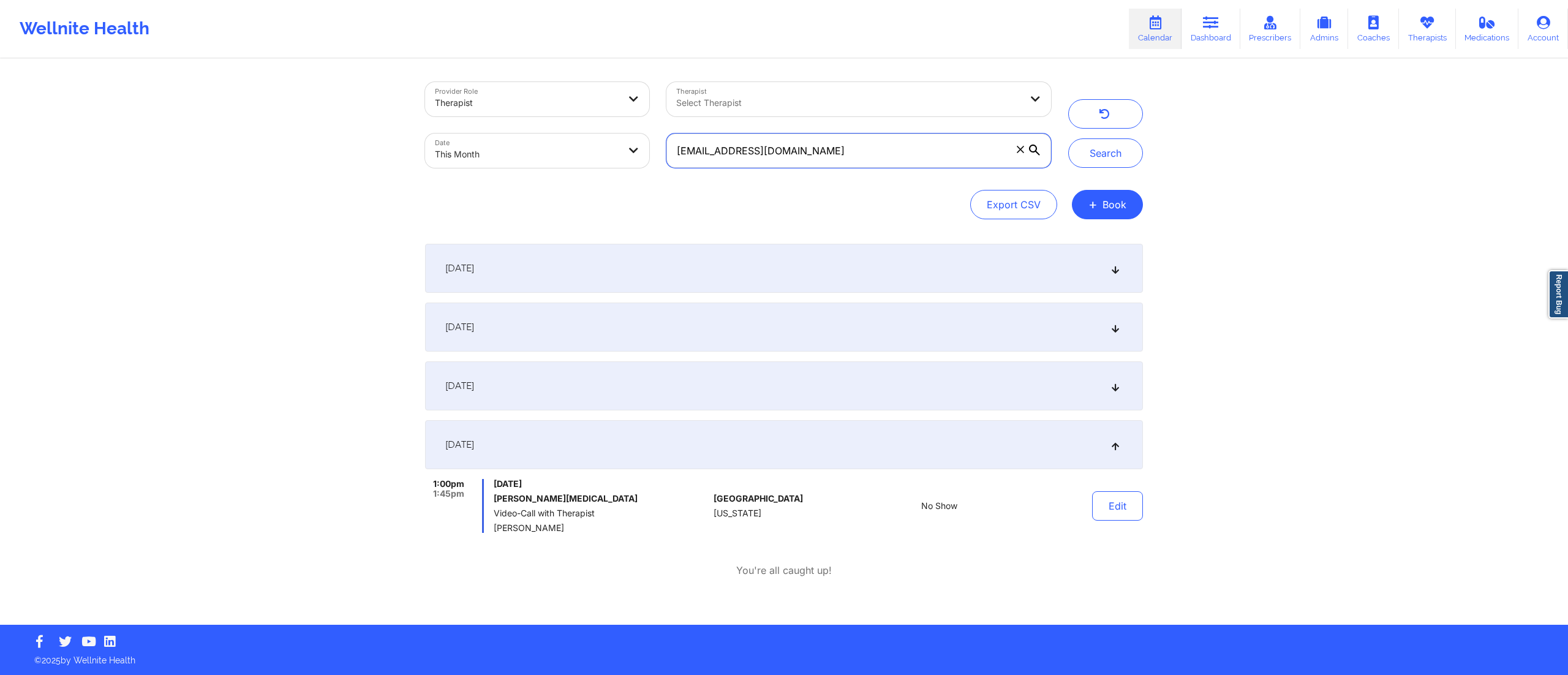
drag, startPoint x: 815, startPoint y: 143, endPoint x: 660, endPoint y: 146, distance: 155.0
click at [658, 146] on div "[EMAIL_ADDRESS][DOMAIN_NAME]" at bounding box center [859, 151] width 402 height 52
paste input "xman0124"
click at [1116, 160] on button "Search" at bounding box center [1105, 153] width 75 height 30
click at [1111, 507] on button "Edit" at bounding box center [1117, 506] width 51 height 30
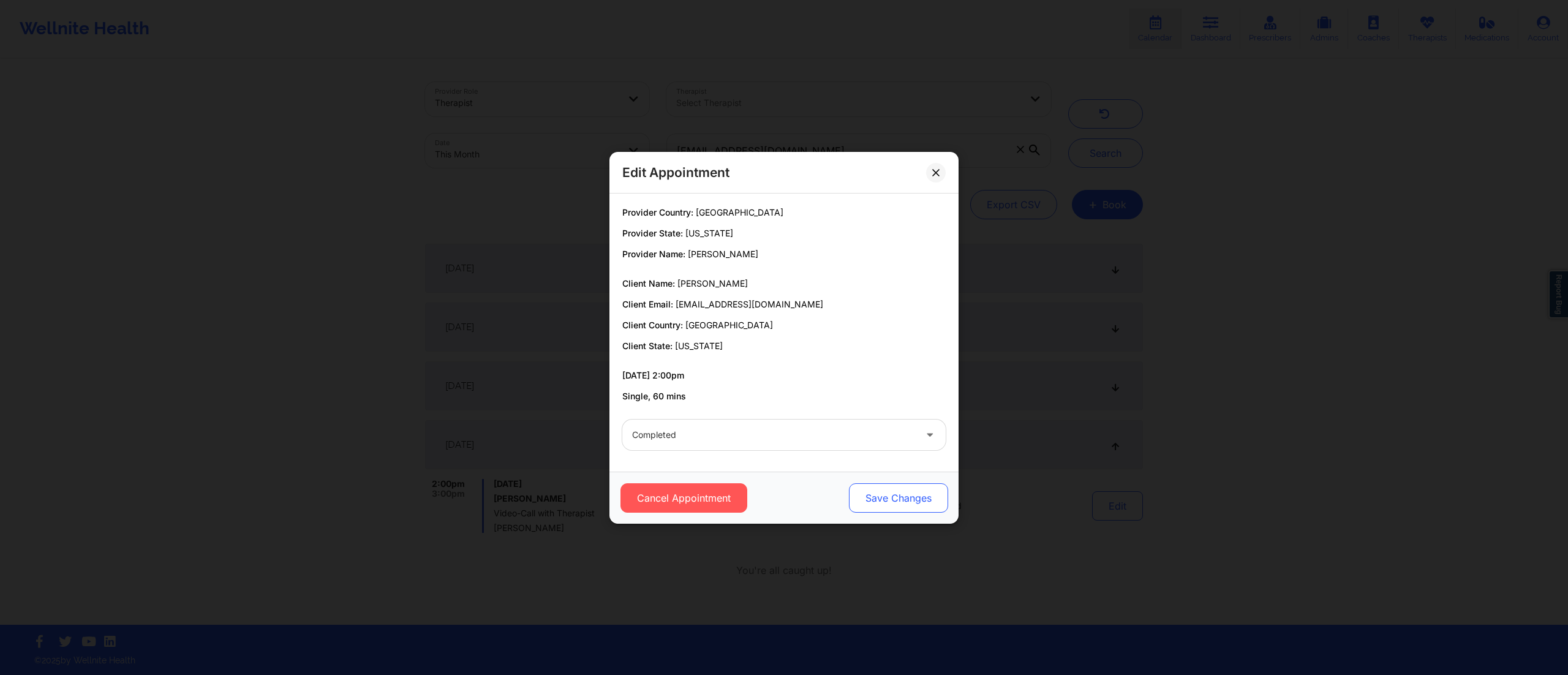
click at [929, 499] on button "Save Changes" at bounding box center [899, 498] width 99 height 30
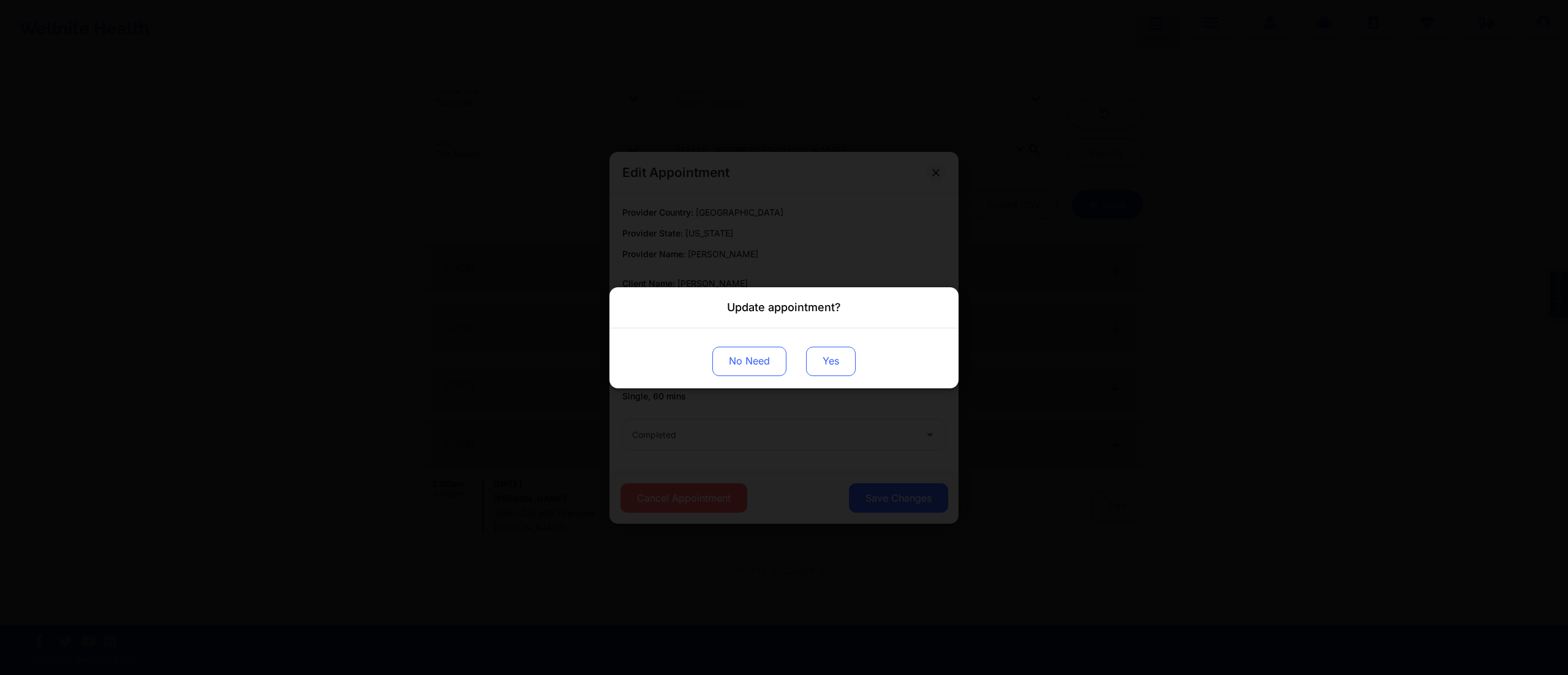
click at [826, 360] on button "Yes" at bounding box center [831, 361] width 50 height 30
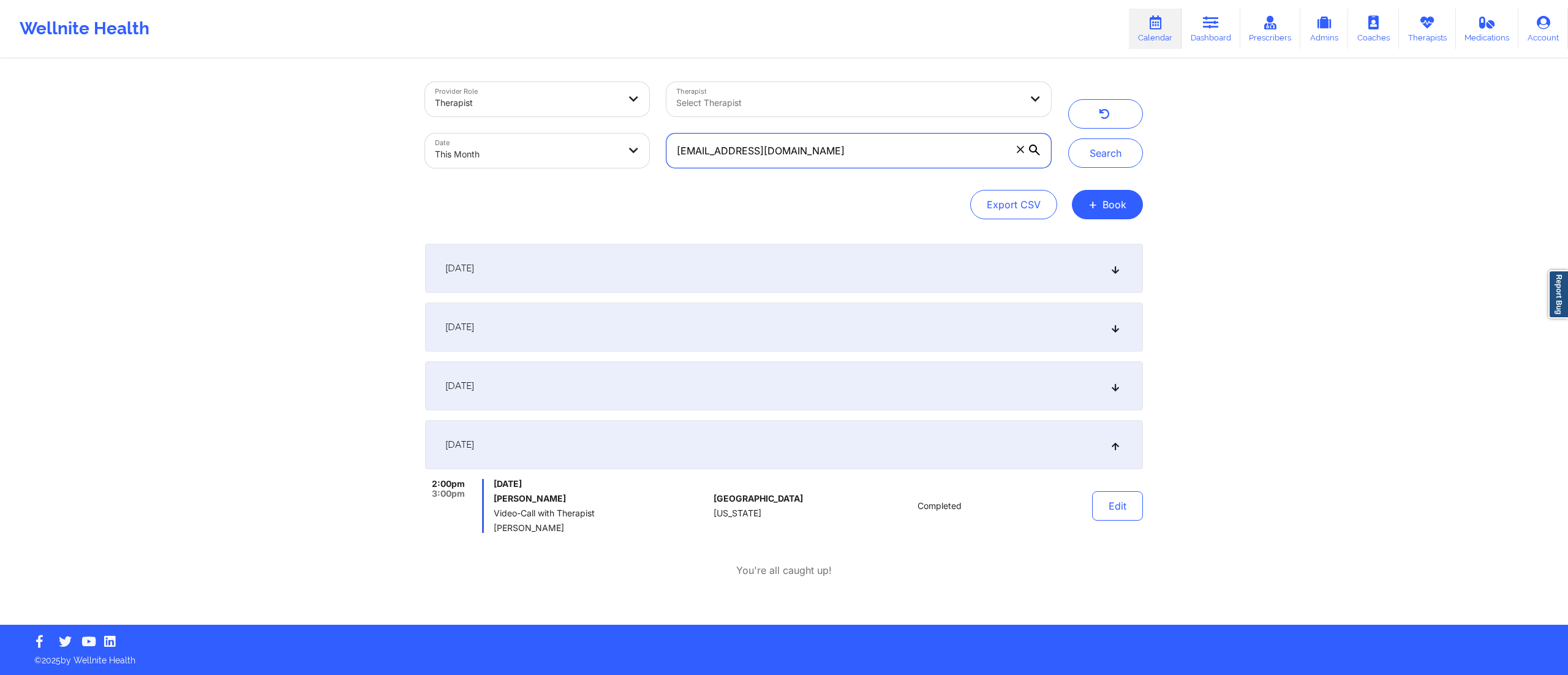
click at [775, 153] on input "[EMAIL_ADDRESS][DOMAIN_NAME]" at bounding box center [859, 151] width 385 height 34
drag, startPoint x: 801, startPoint y: 151, endPoint x: 668, endPoint y: 152, distance: 133.0
click at [668, 152] on input "[EMAIL_ADDRESS][DOMAIN_NAME]" at bounding box center [859, 151] width 385 height 34
paste input "deejaymillsnyc"
type input "[EMAIL_ADDRESS][DOMAIN_NAME]"
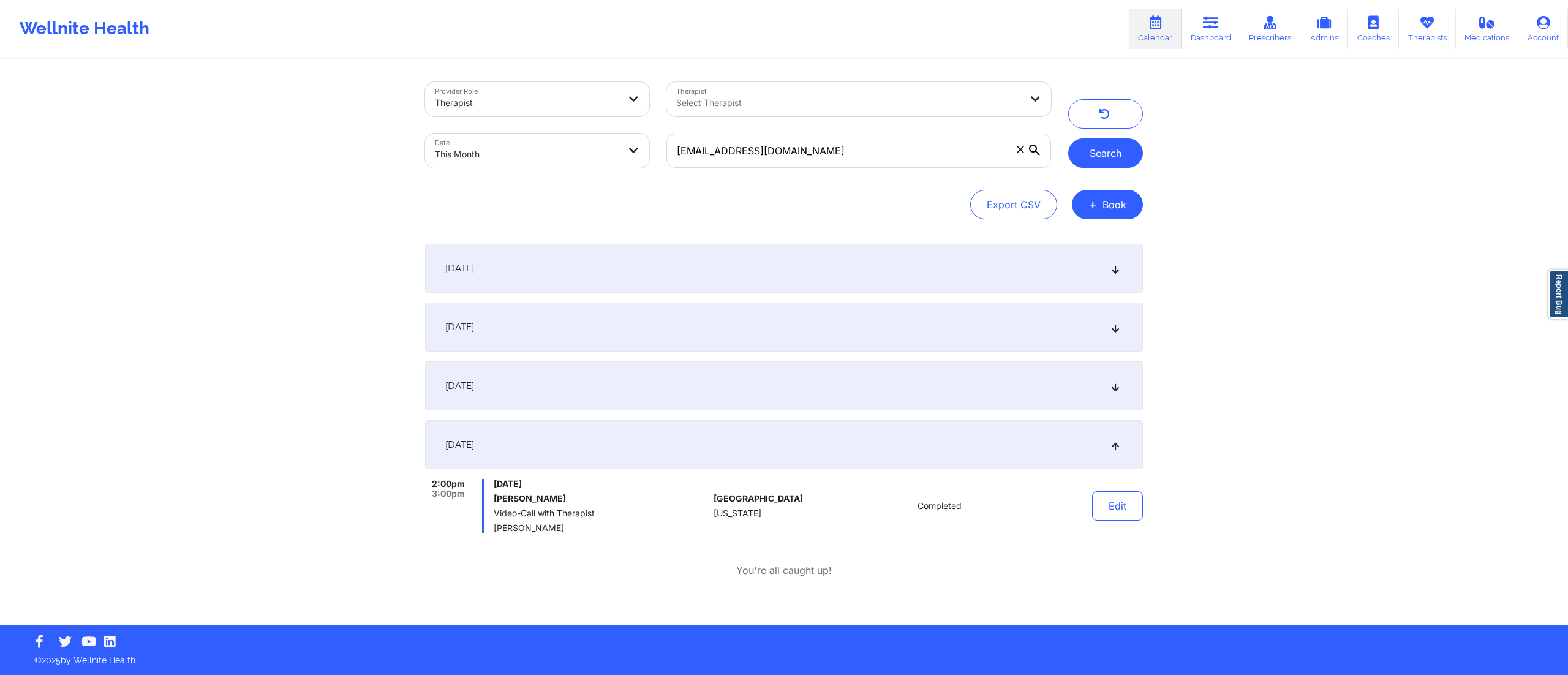
click at [1097, 148] on button "Search" at bounding box center [1105, 153] width 75 height 30
